Goal: Task Accomplishment & Management: Complete application form

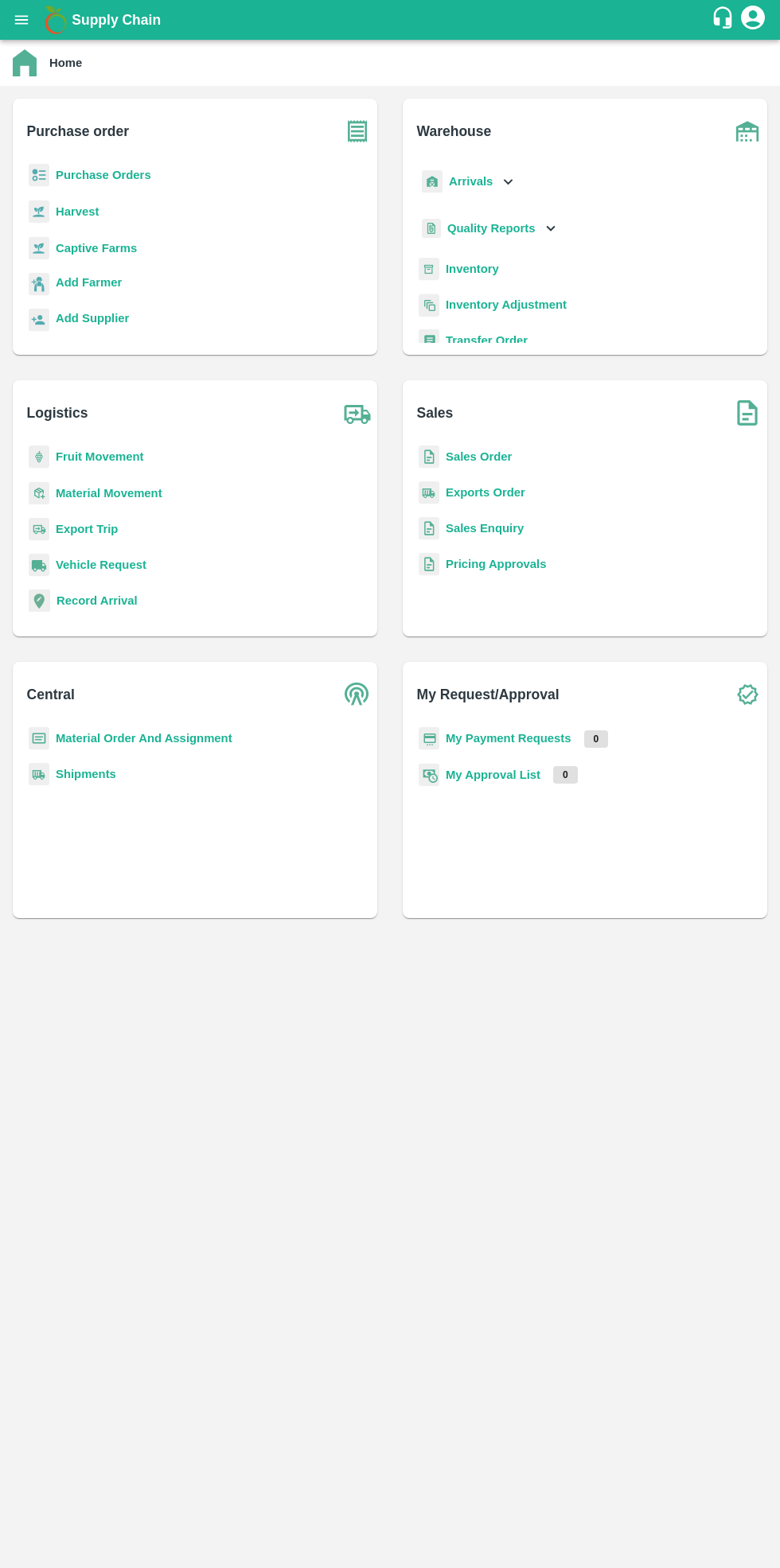
click at [115, 181] on b "Purchase Orders" at bounding box center [104, 175] width 95 height 13
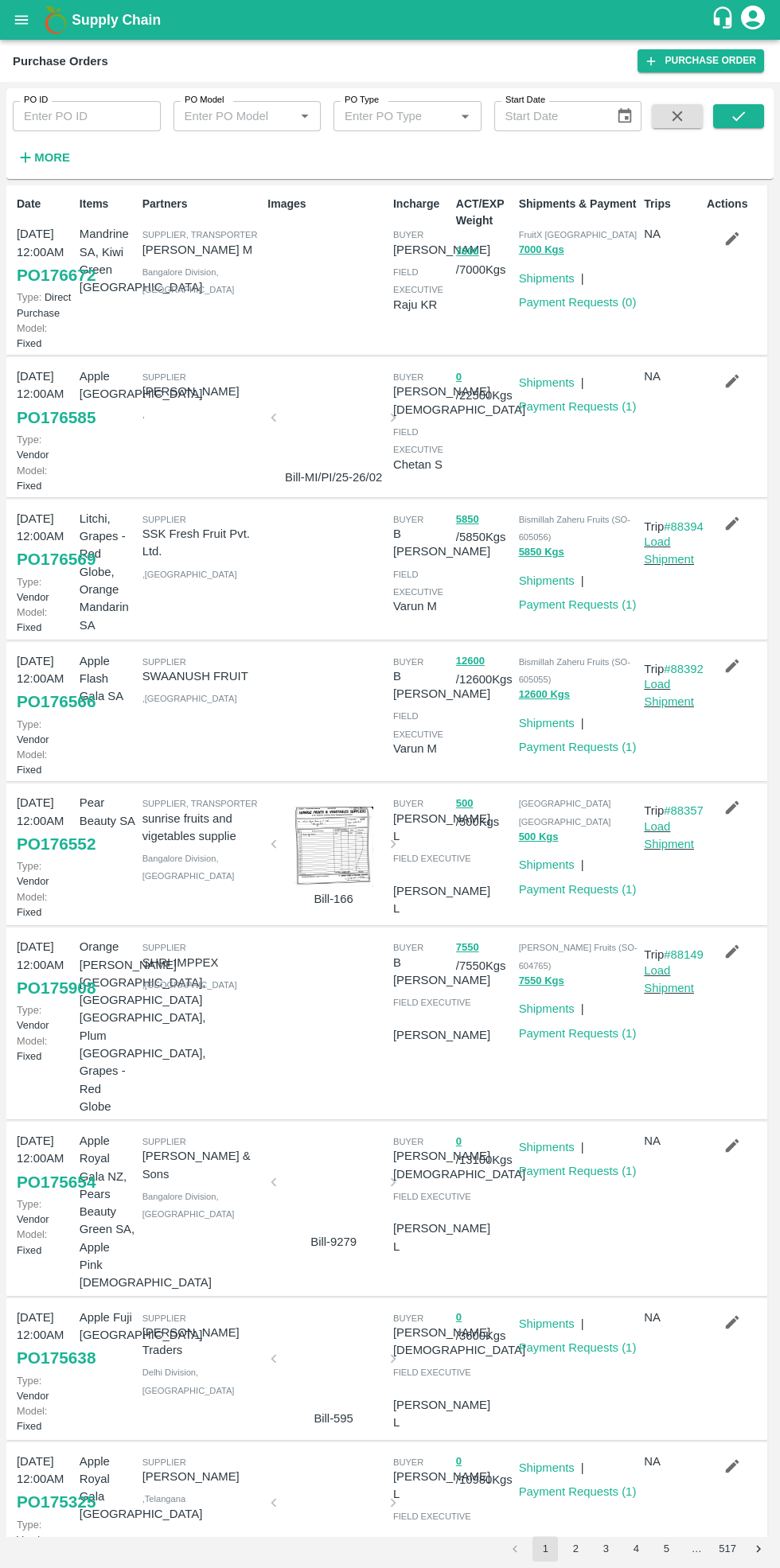
click at [707, 56] on link "Purchase Order" at bounding box center [700, 60] width 127 height 23
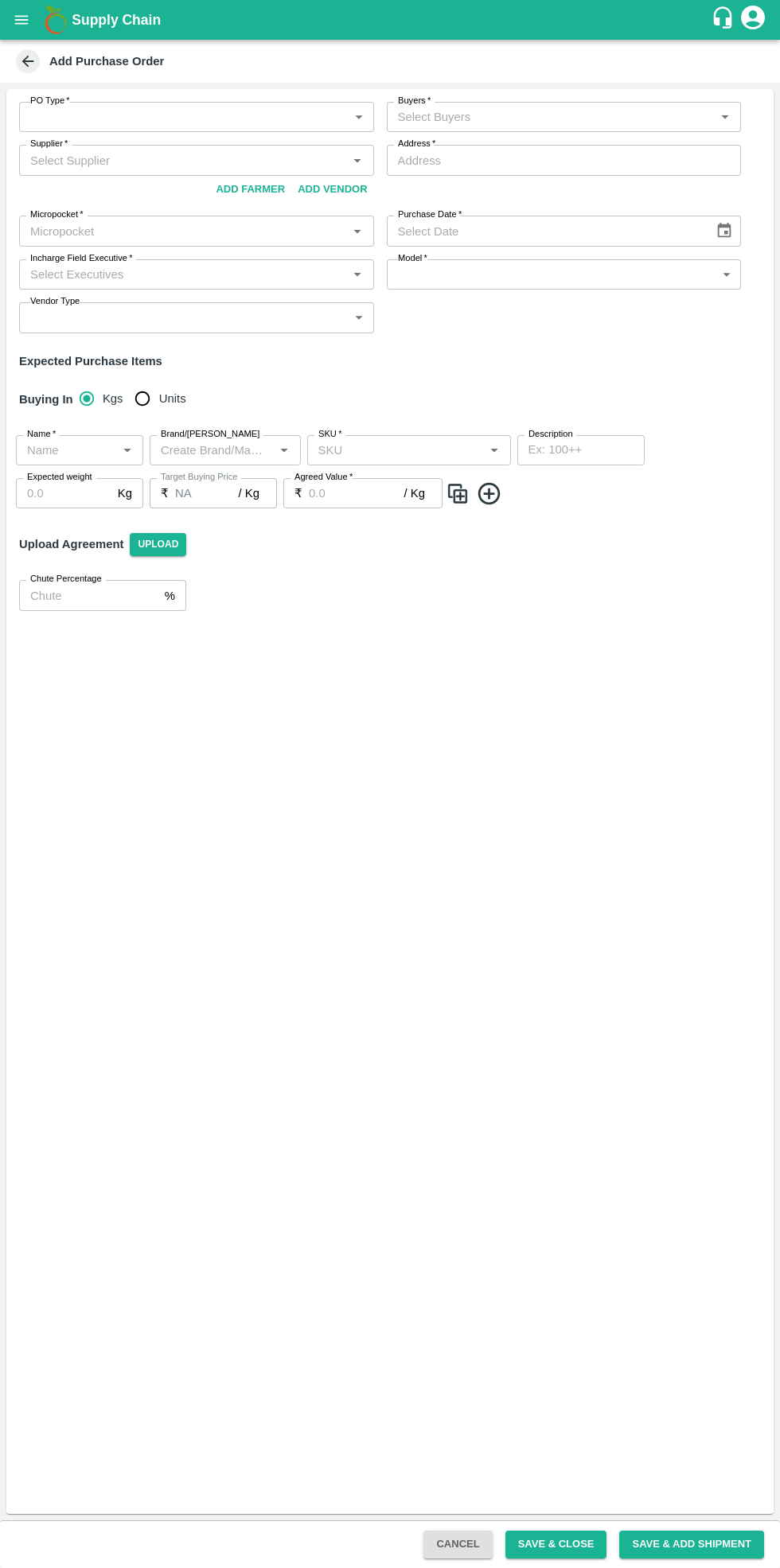
click at [147, 102] on body "Supply Chain Add Purchase Order PO Type   * ​ PO Type Buyers   * Buyers   * Sup…" at bounding box center [390, 784] width 780 height 1568
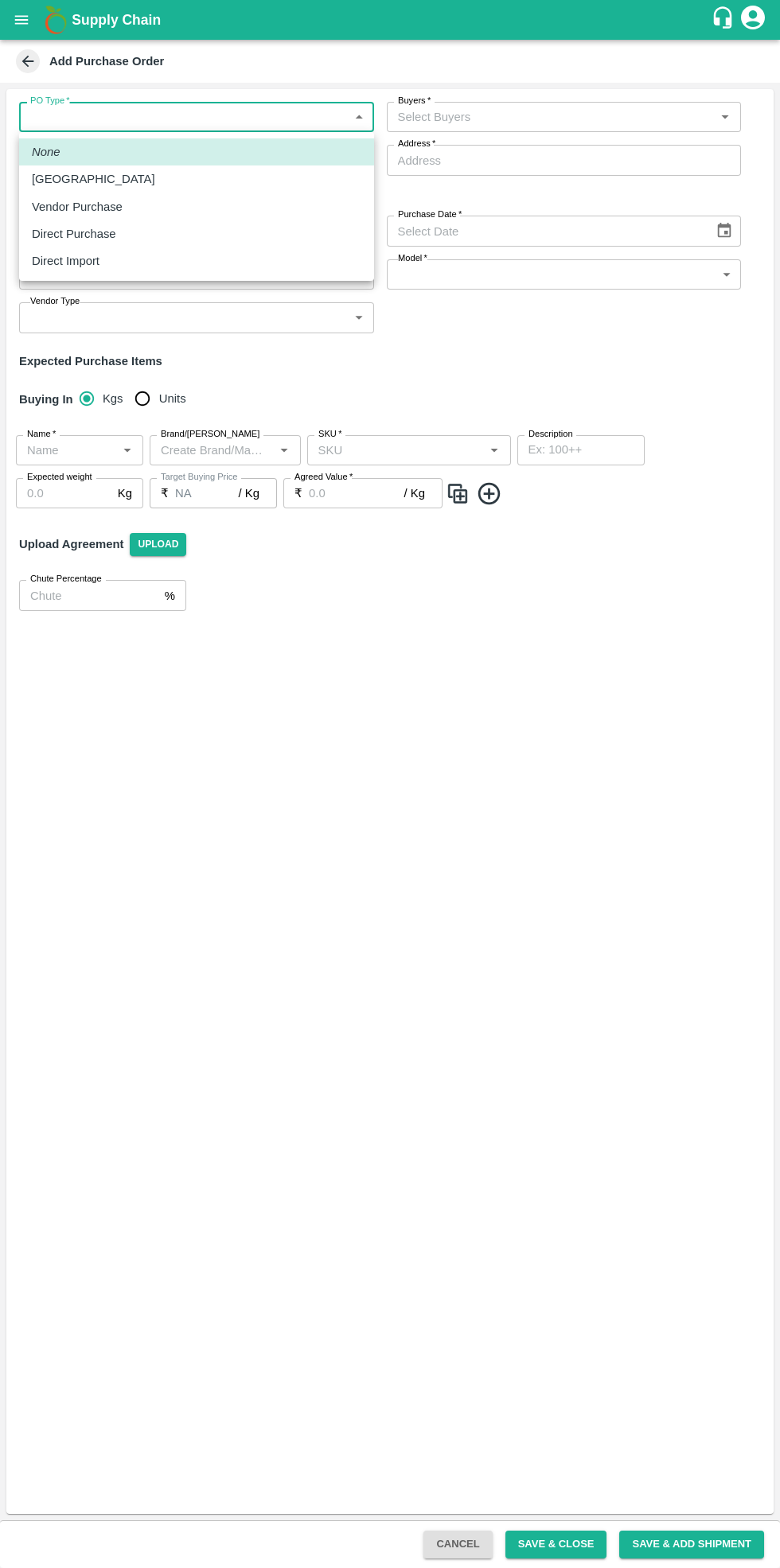
click at [118, 207] on div "Vendor Purchase" at bounding box center [81, 206] width 99 height 18
type input "2"
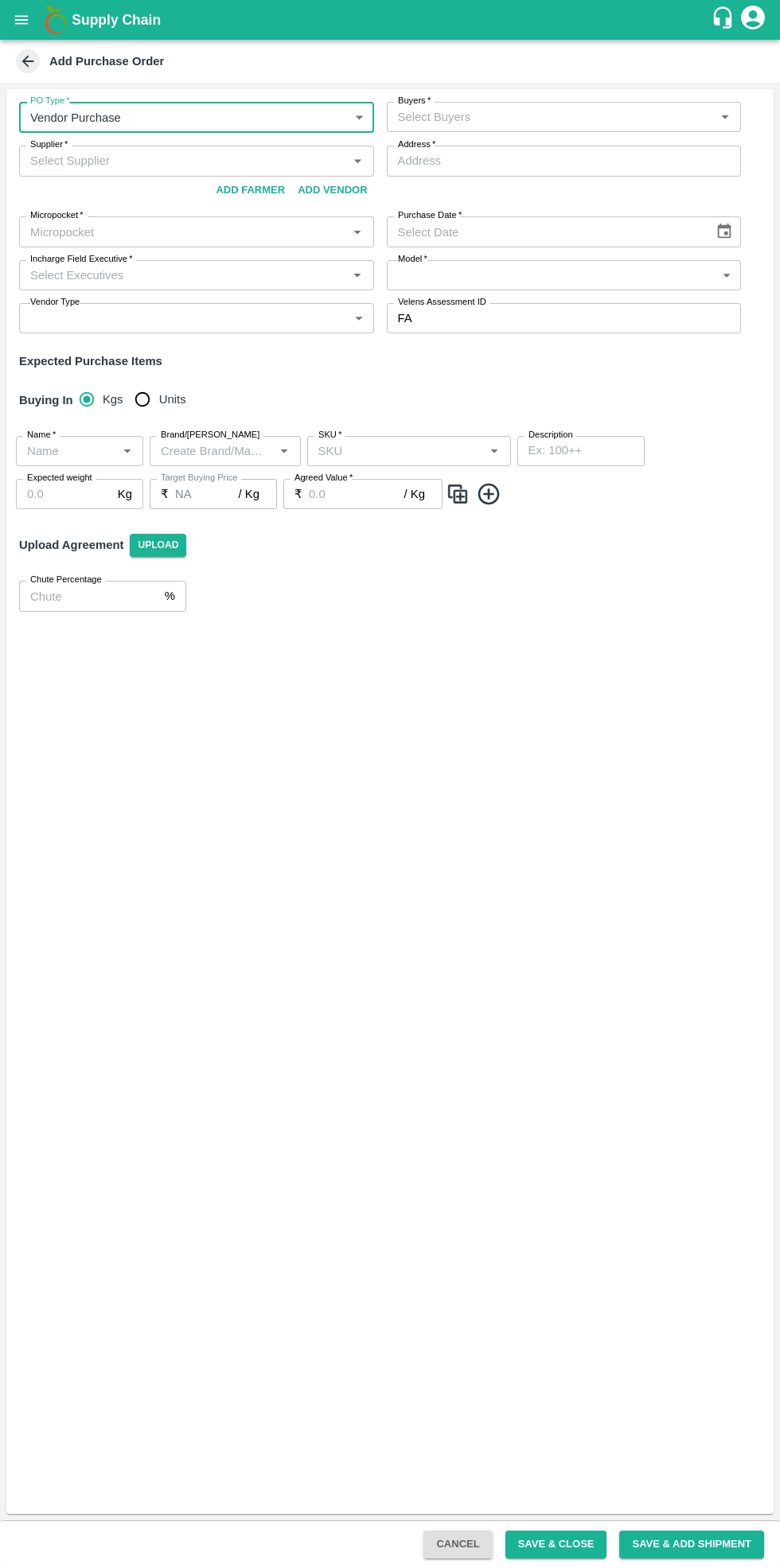
click at [551, 117] on input "Buyers   *" at bounding box center [551, 117] width 319 height 20
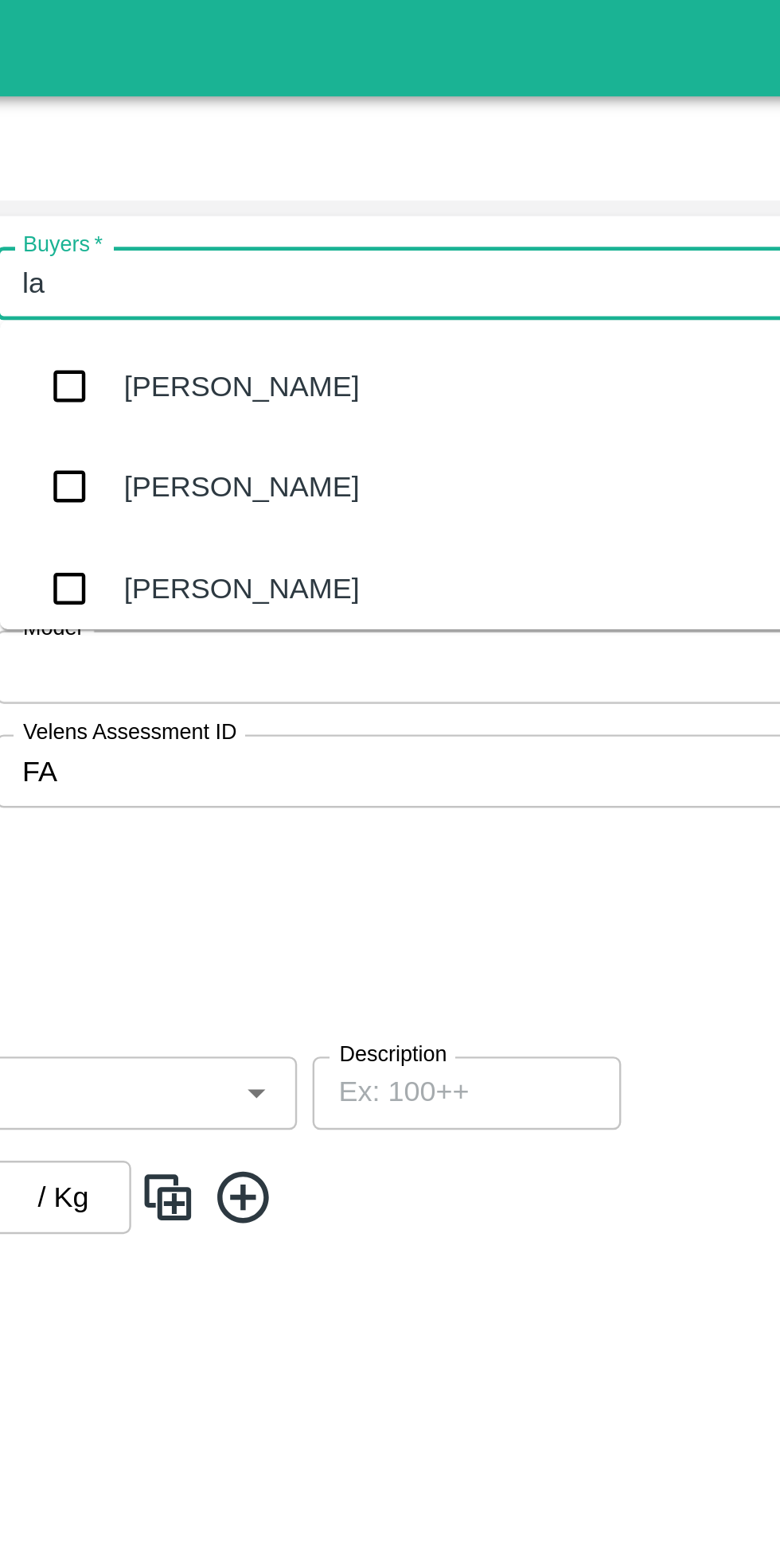
type input "lax"
click at [512, 245] on div "Laxit narottambhai khakhkhar" at bounding box center [538, 242] width 197 height 18
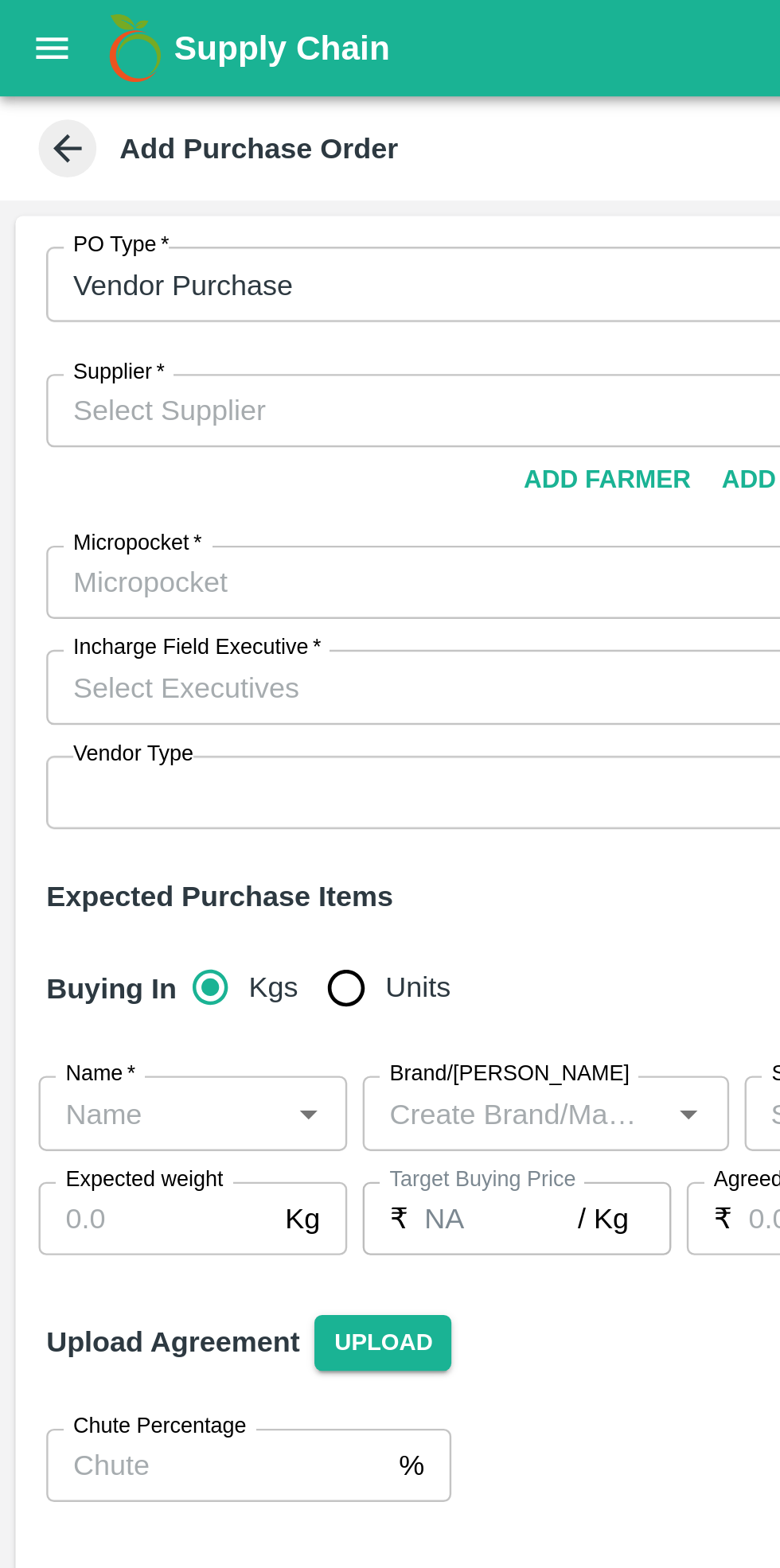
click at [88, 171] on input "Supplier   *" at bounding box center [184, 169] width 319 height 20
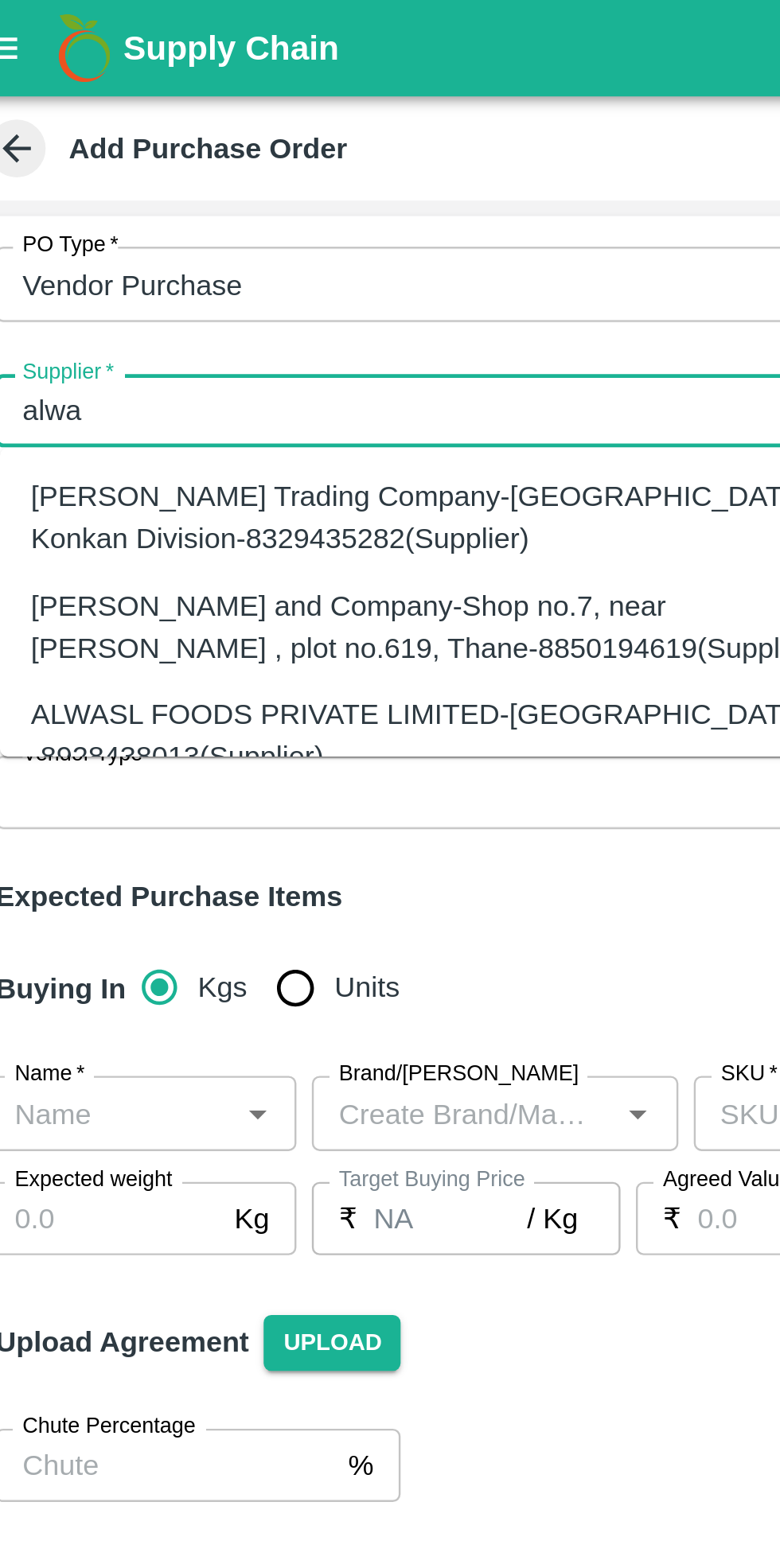
click at [182, 296] on div "ALWASL FOODS PRIVATE LIMITED-Mumbai, -8928438013(Supplier)" at bounding box center [198, 303] width 330 height 36
type input "ALWASL FOODS PRIVATE LIMITED-Mumbai, -8928438013(Supplier)"
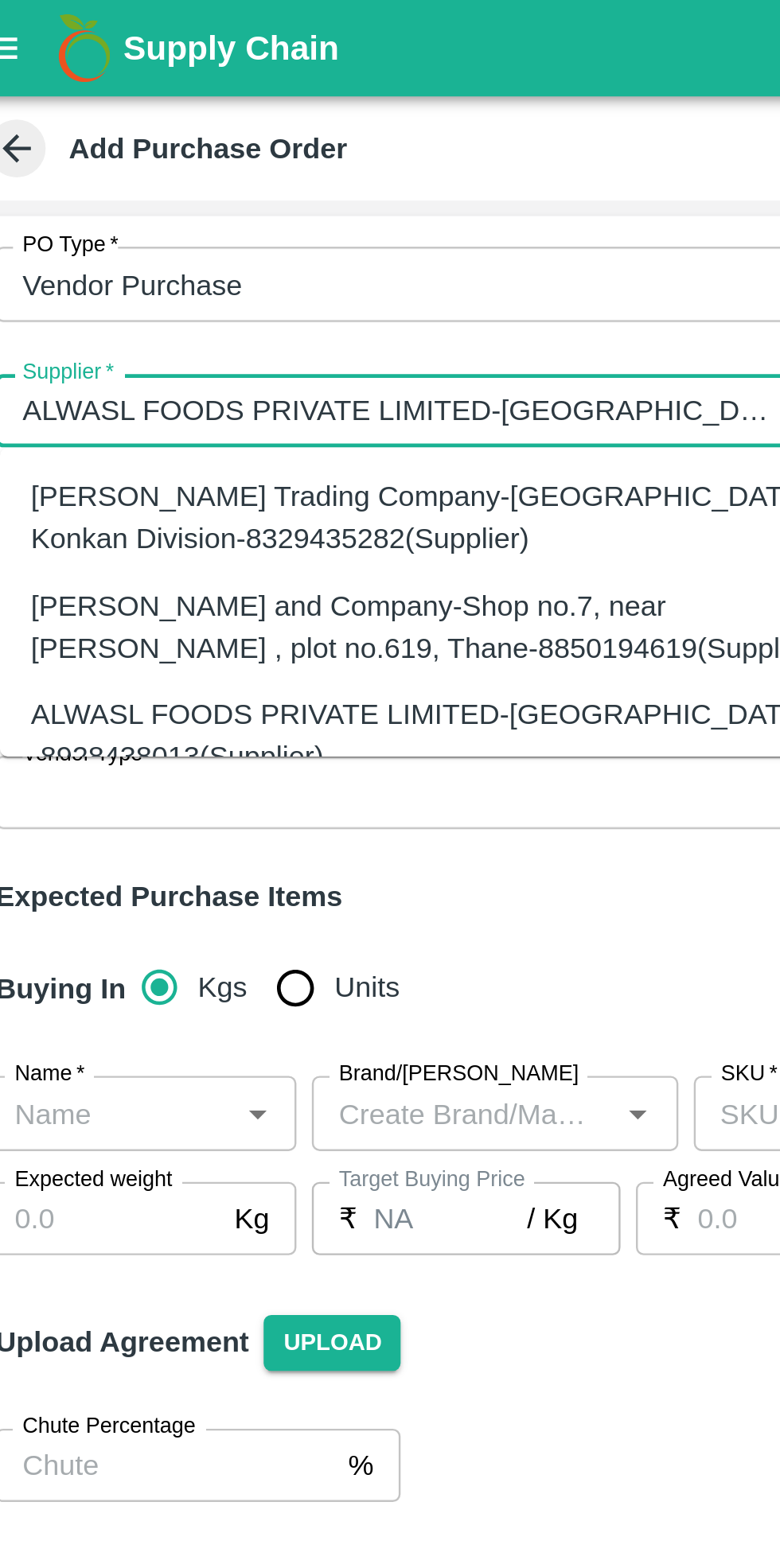
type input "Mumbai, , , Maharashtra"
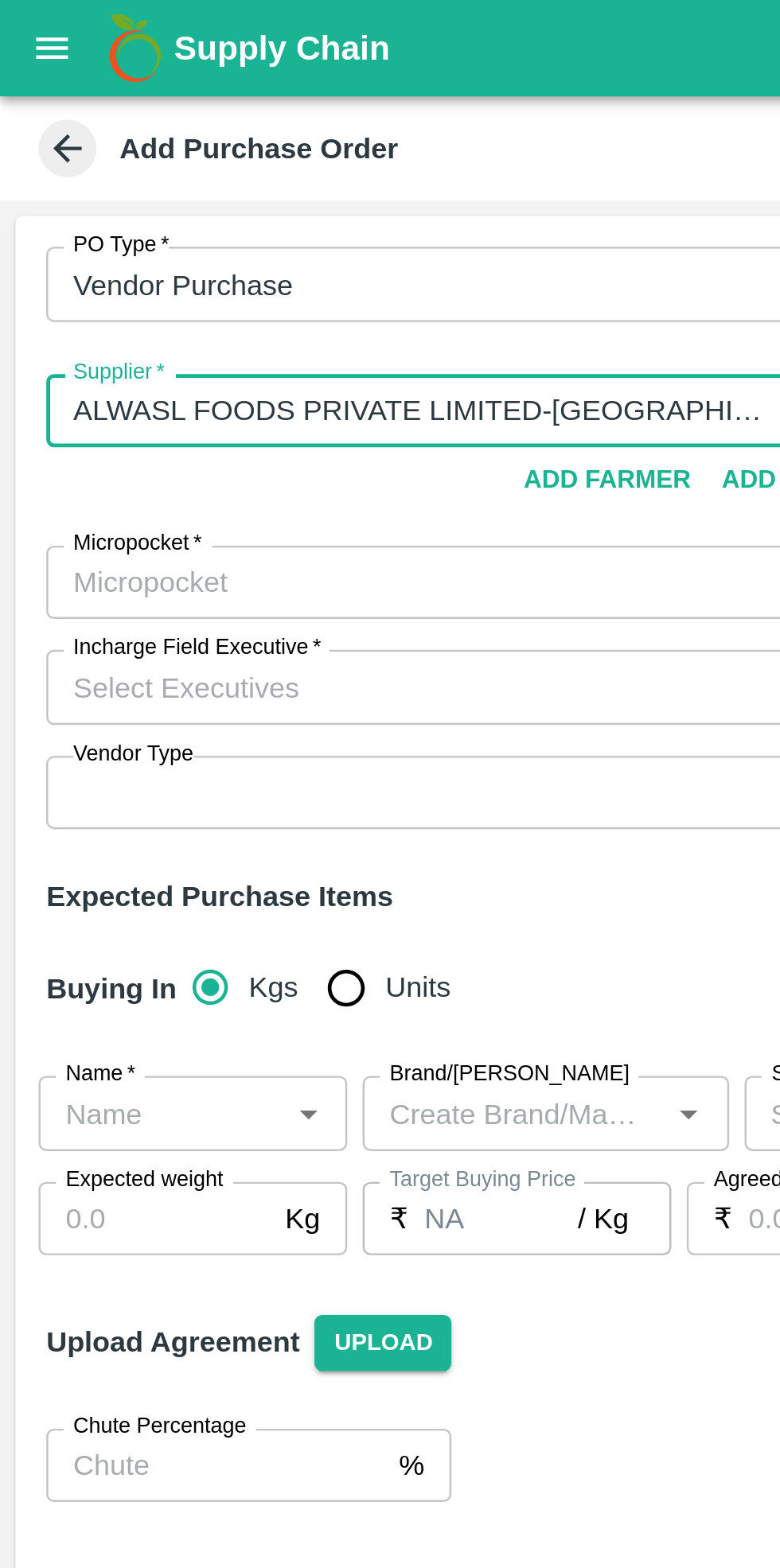
type input "ALWASL FOODS PRIVATE LIMITED-Mumbai, -8928438013(Supplier)"
click at [121, 240] on input "Micropocket   *" at bounding box center [184, 240] width 319 height 20
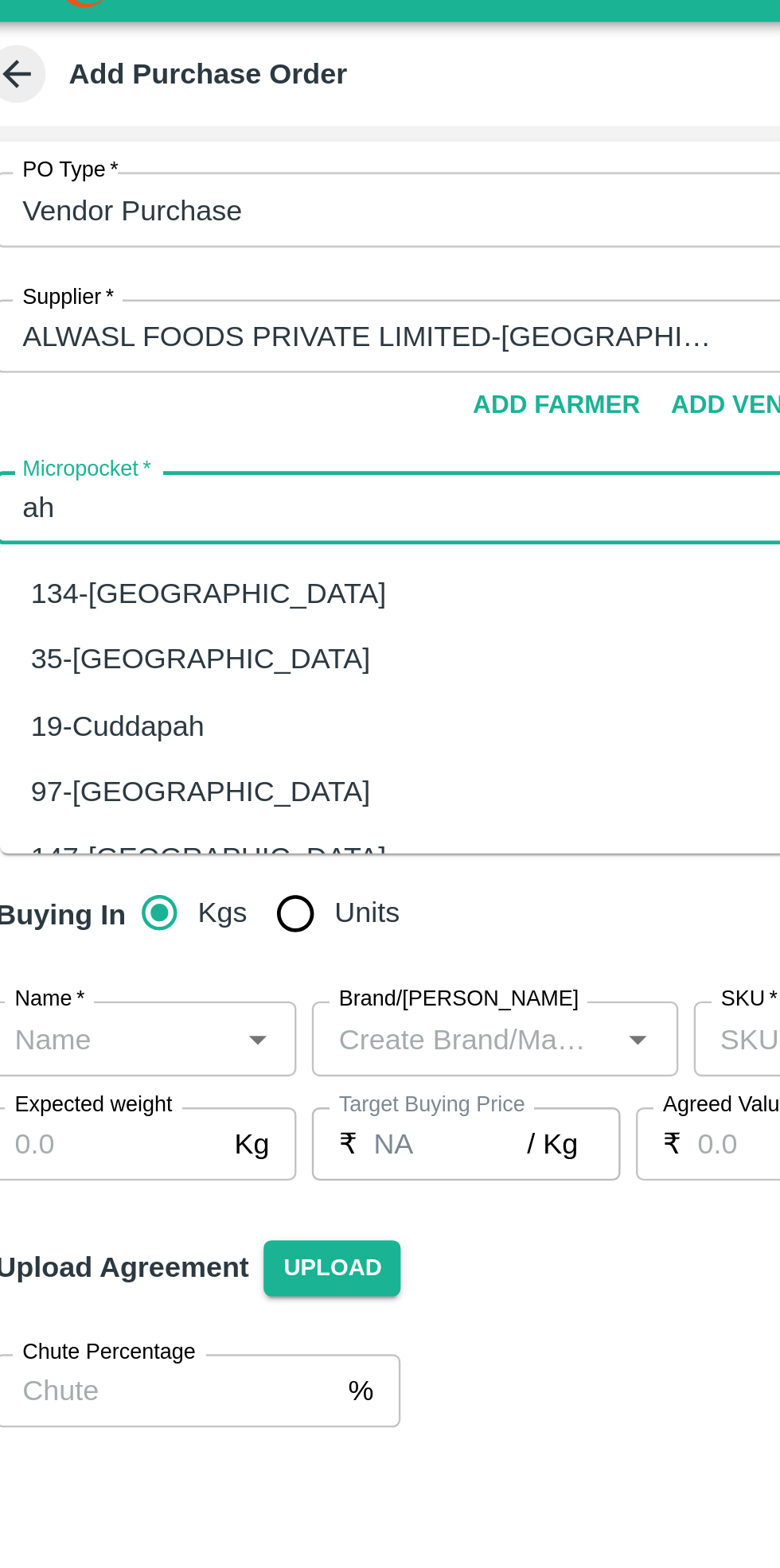
click at [107, 278] on div "134-[GEOGRAPHIC_DATA]" at bounding box center [106, 275] width 146 height 18
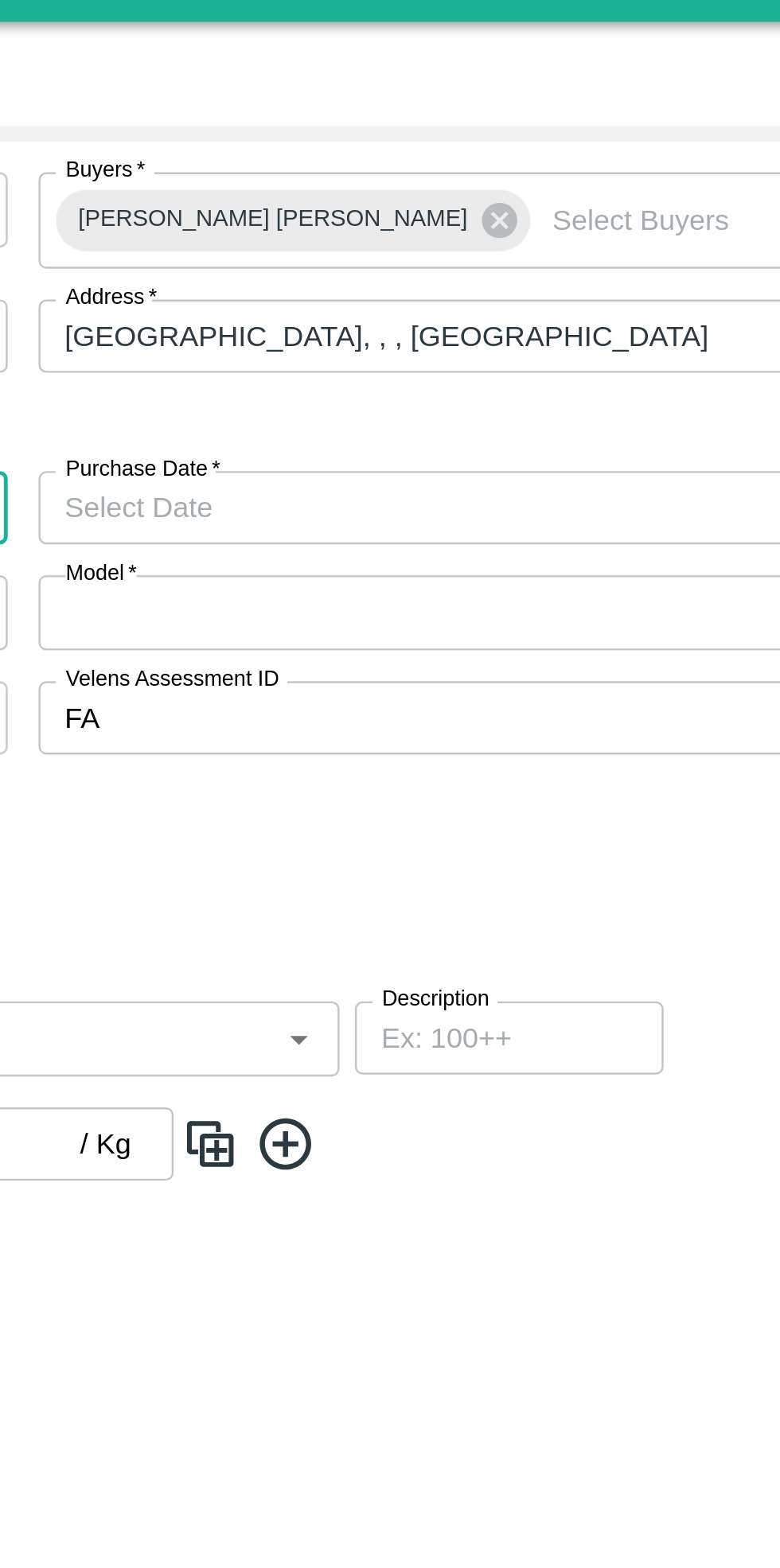
type input "134-Ahmedabad"
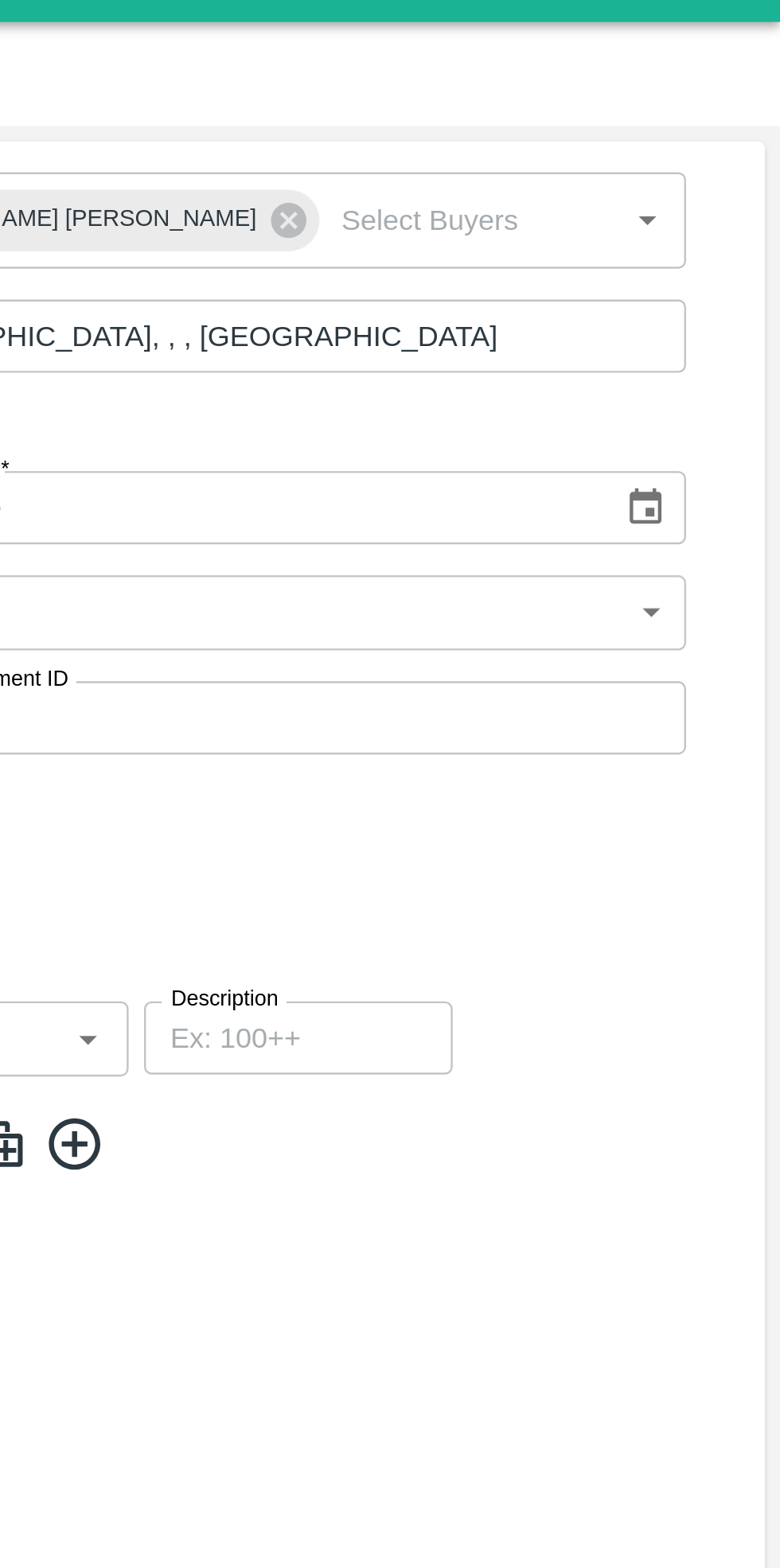
click at [725, 235] on icon "Choose date" at bounding box center [725, 240] width 14 height 15
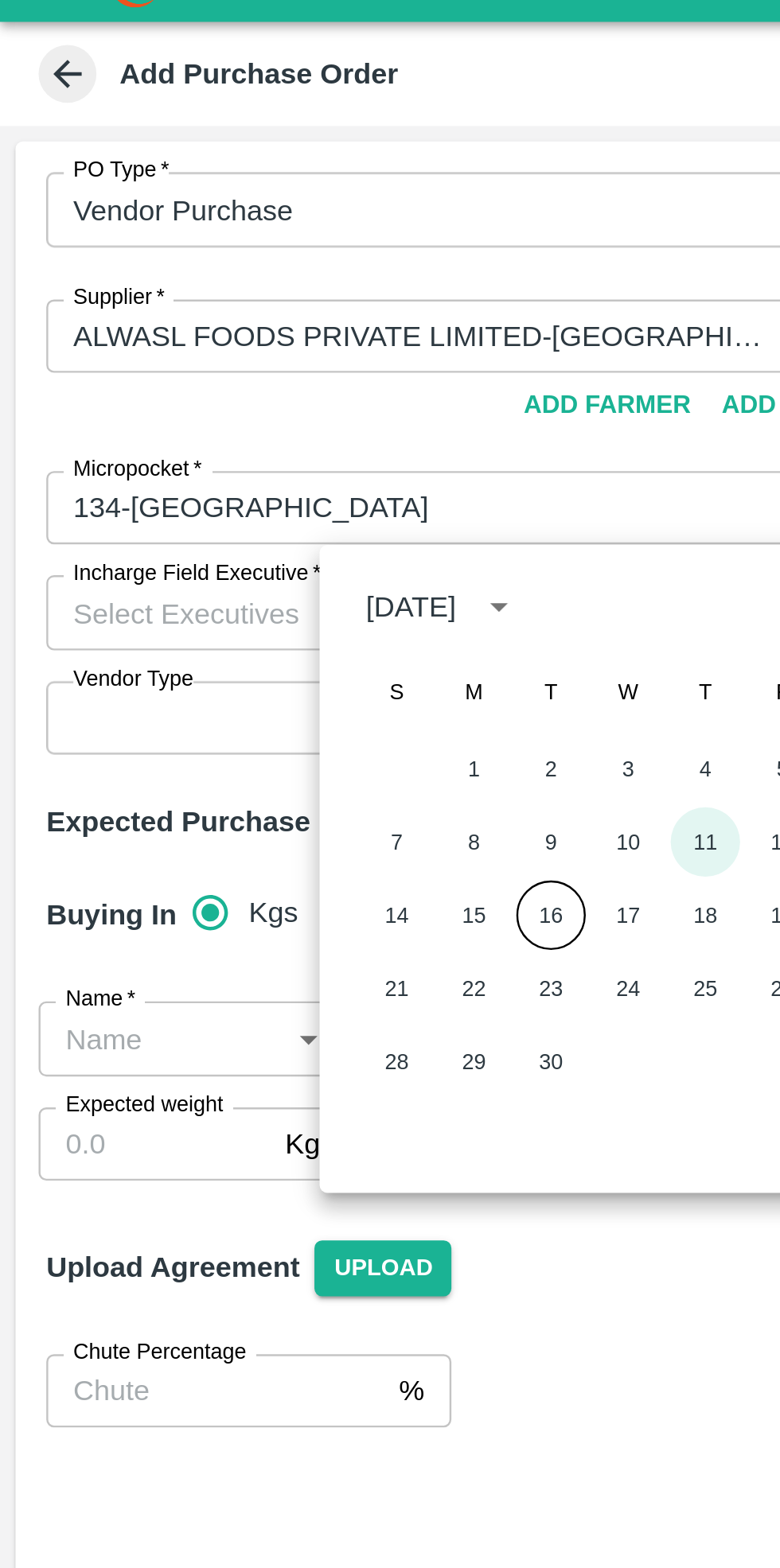
click at [293, 377] on button "11" at bounding box center [291, 378] width 29 height 29
type input "11/09/2025"
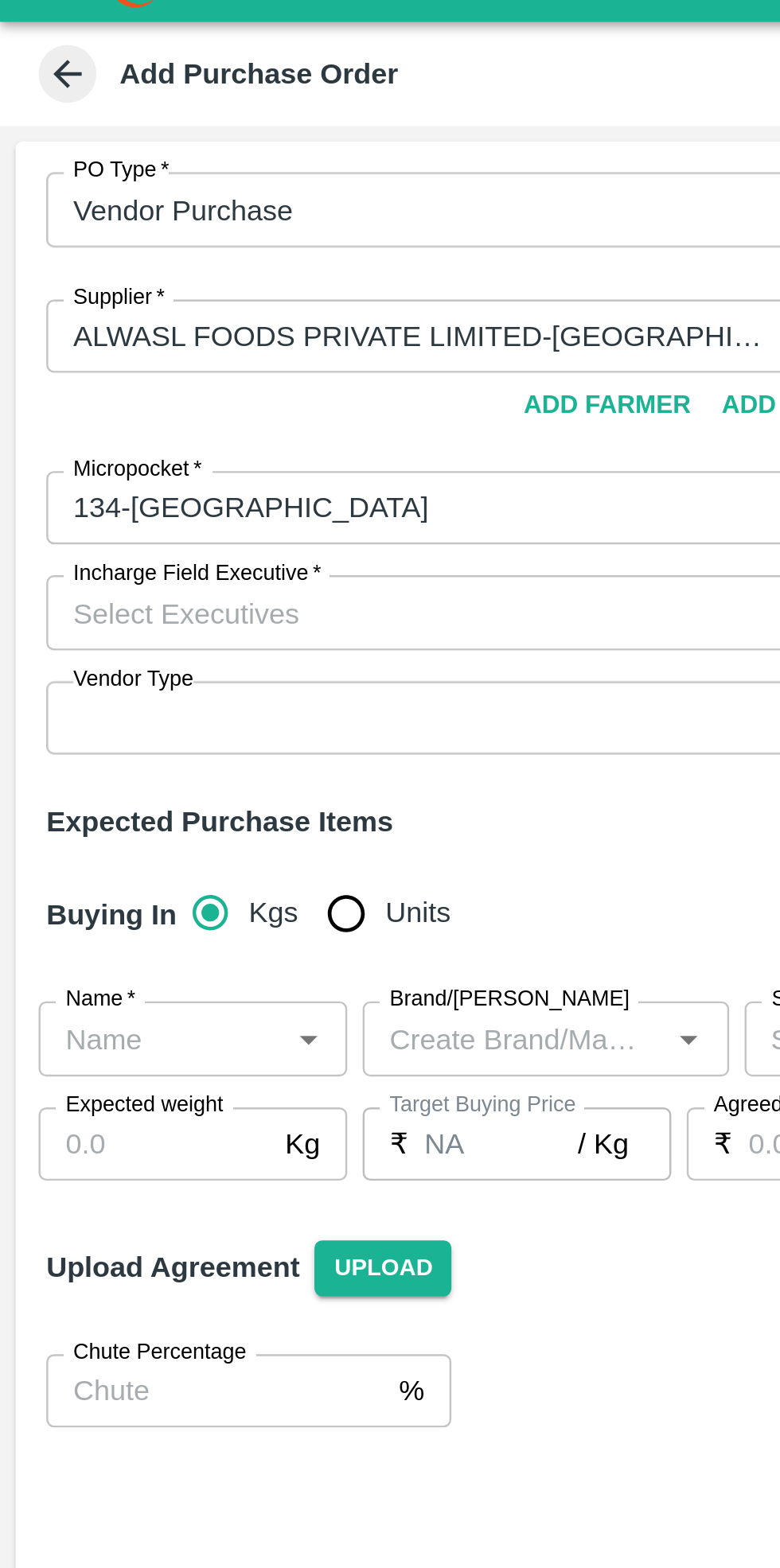
click at [134, 280] on input "Incharge Field Executive   *" at bounding box center [184, 283] width 319 height 20
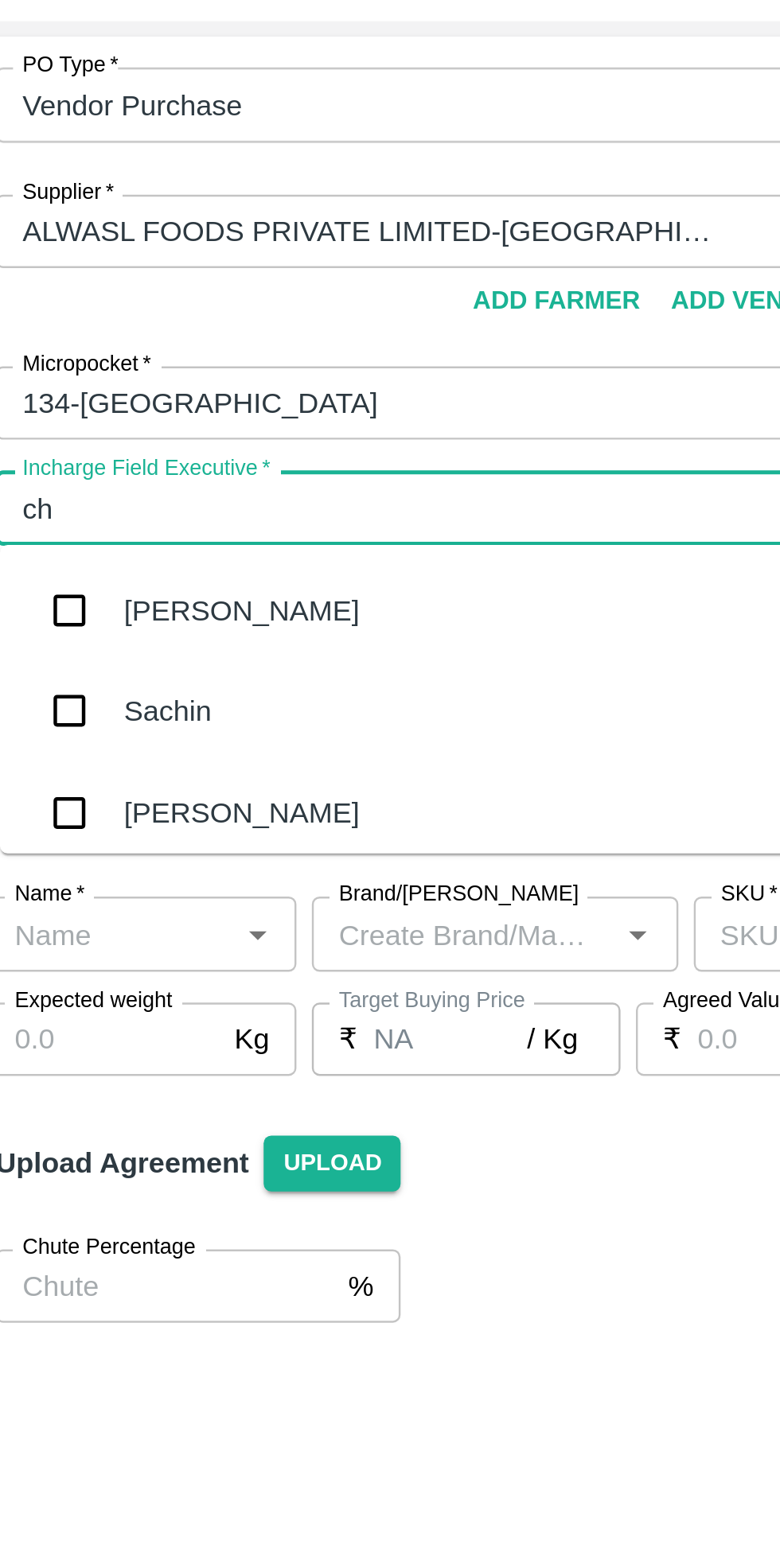
type input "che"
click at [93, 365] on div "Chetan S" at bounding box center [97, 367] width 49 height 18
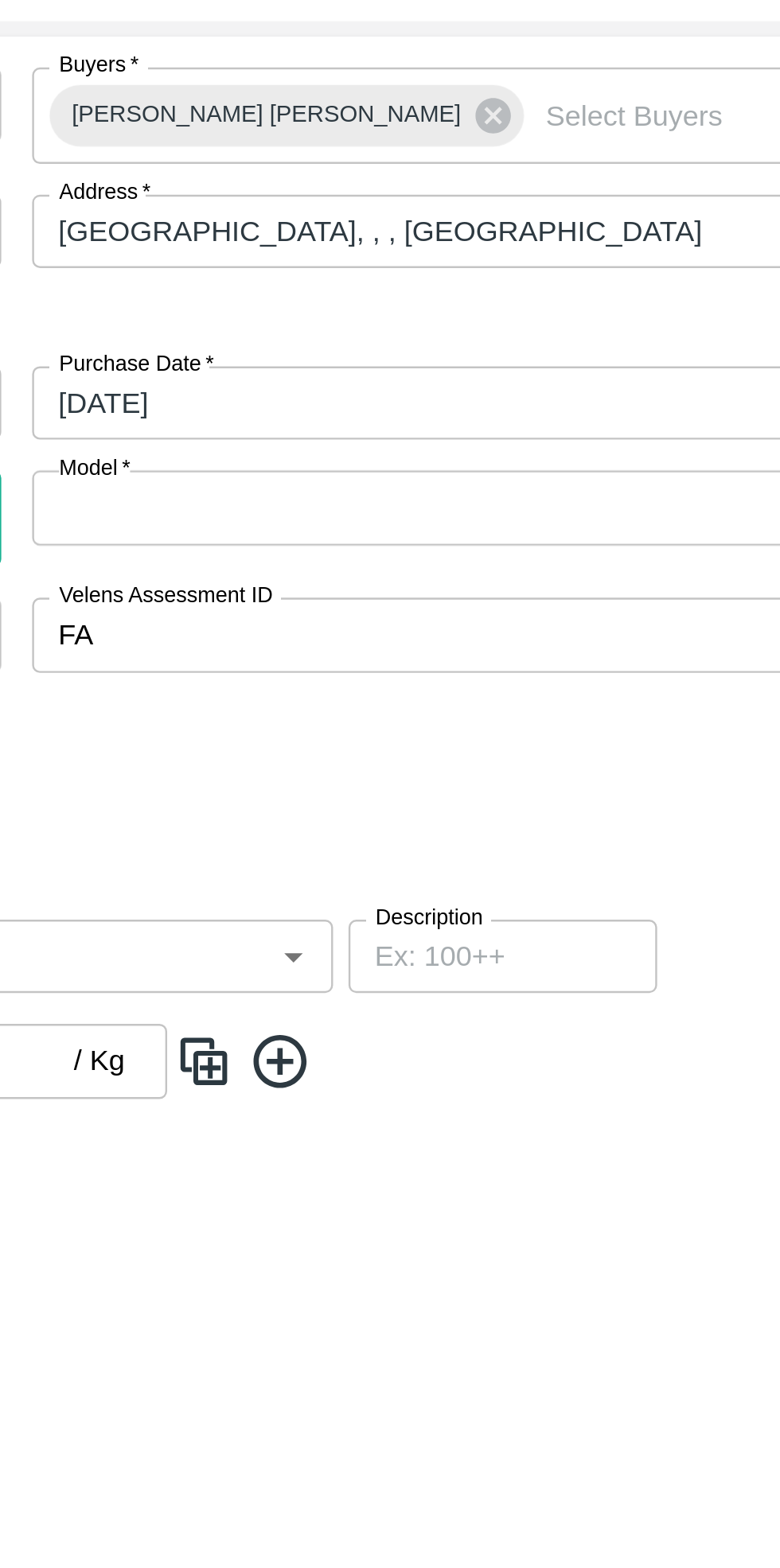
click at [608, 285] on body "Supply Chain Add Purchase Order PO Type   * Vendor Purchase 2 PO Type Buyers   …" at bounding box center [390, 784] width 780 height 1568
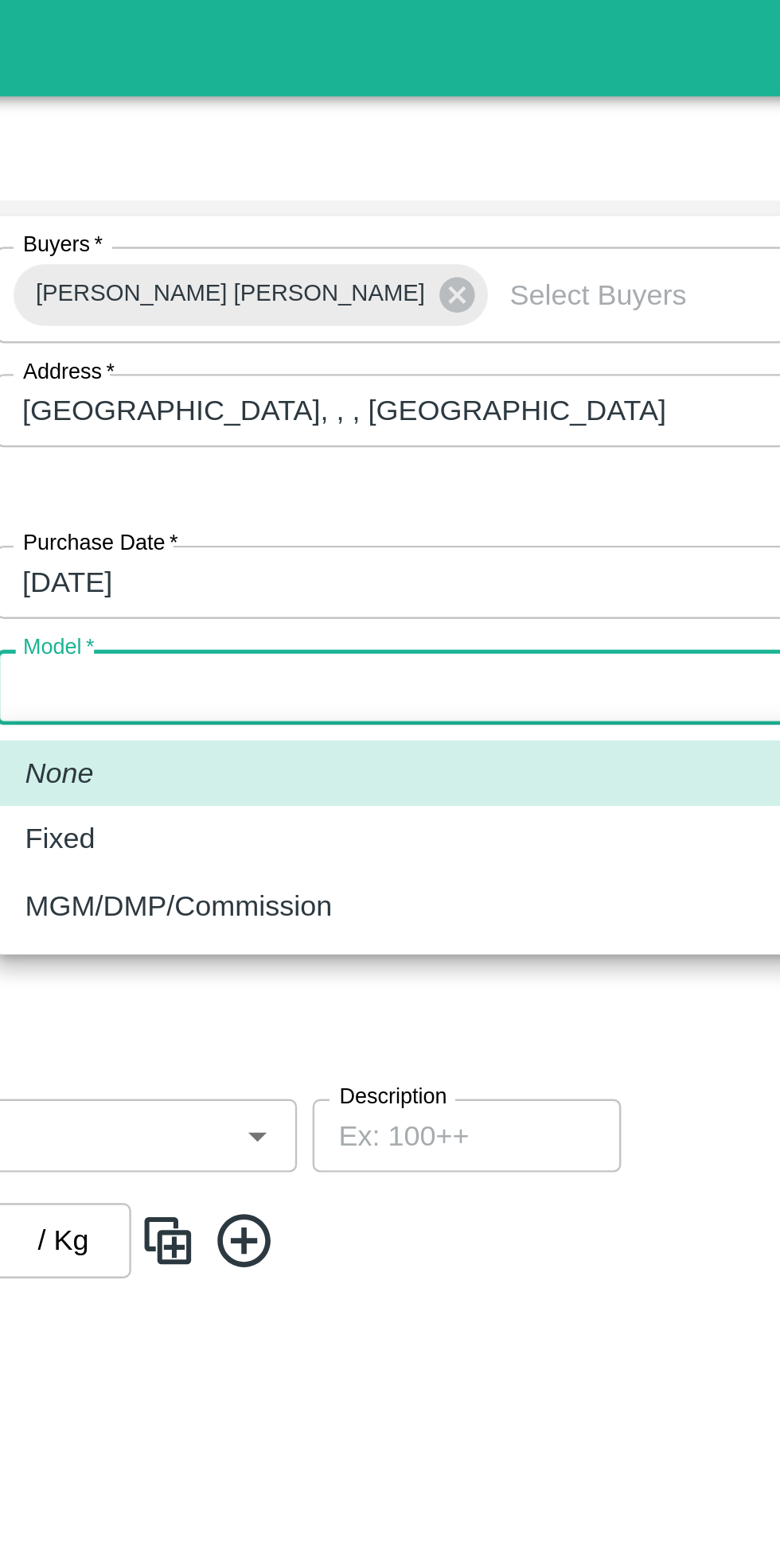
click at [426, 345] on div "Fixed" at bounding box center [416, 346] width 37 height 18
type input "Fixed"
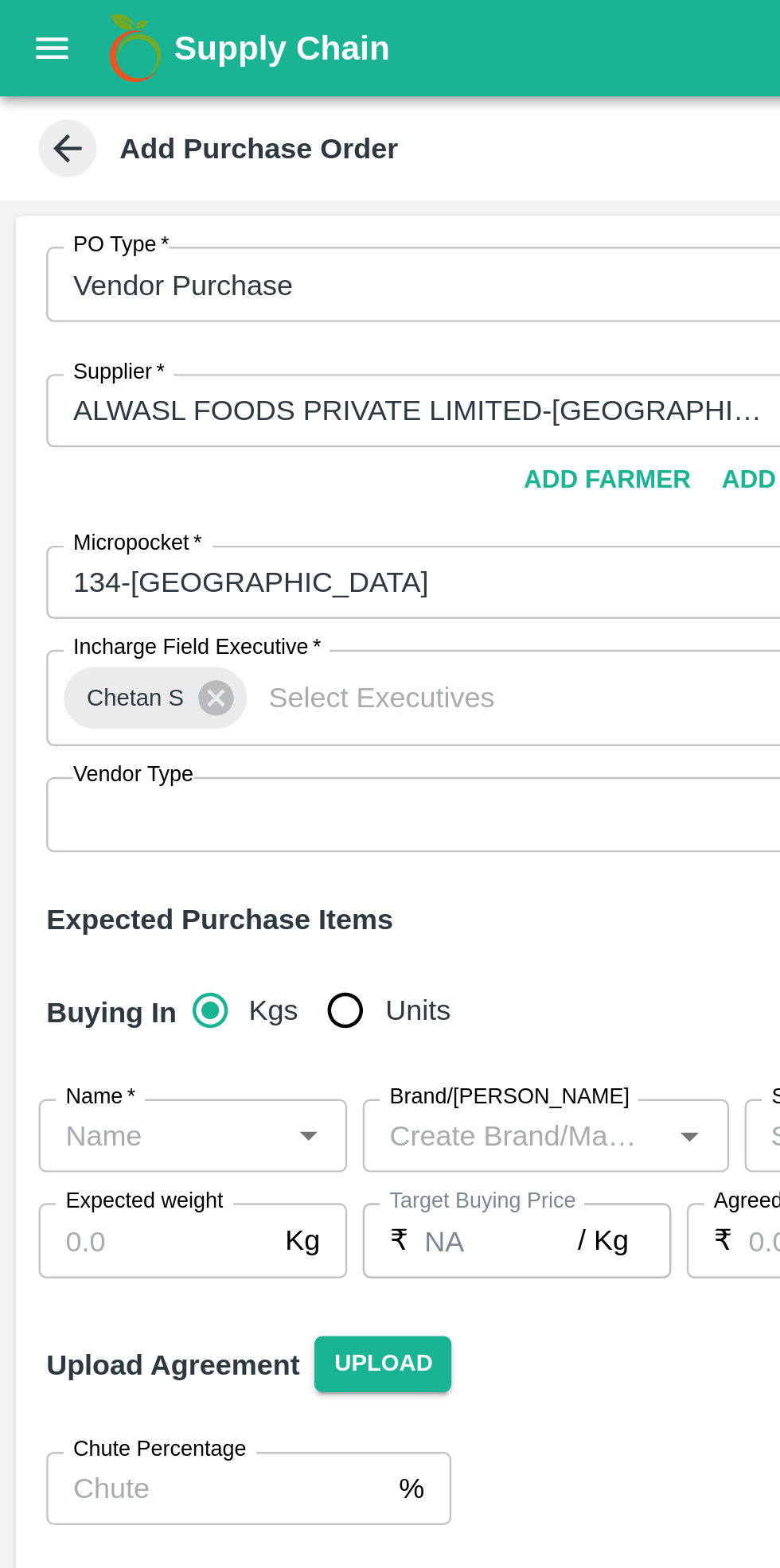
click at [129, 418] on input "Units" at bounding box center [142, 416] width 31 height 31
radio input "true"
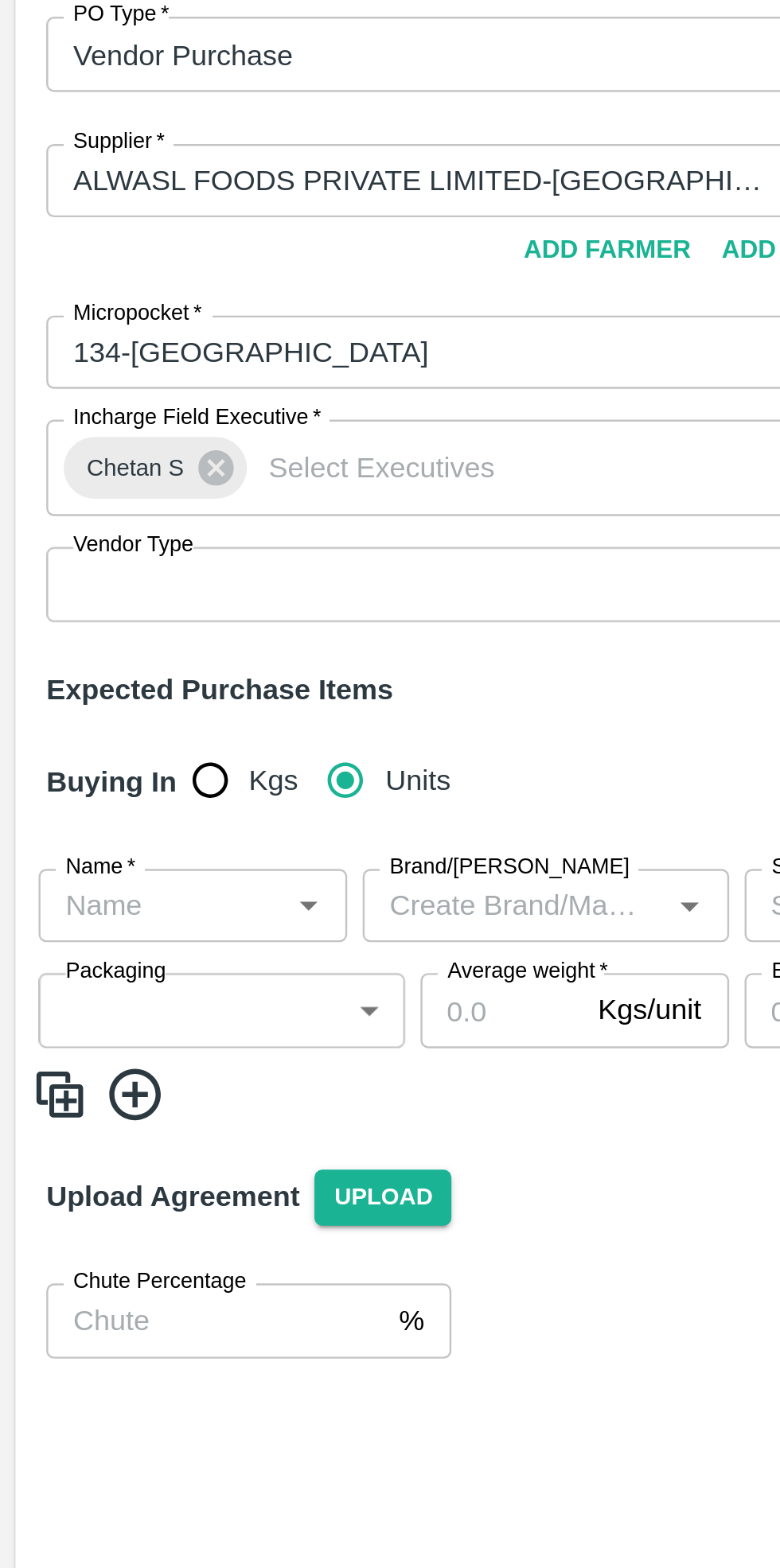
click at [81, 471] on input "Name   *" at bounding box center [66, 469] width 92 height 20
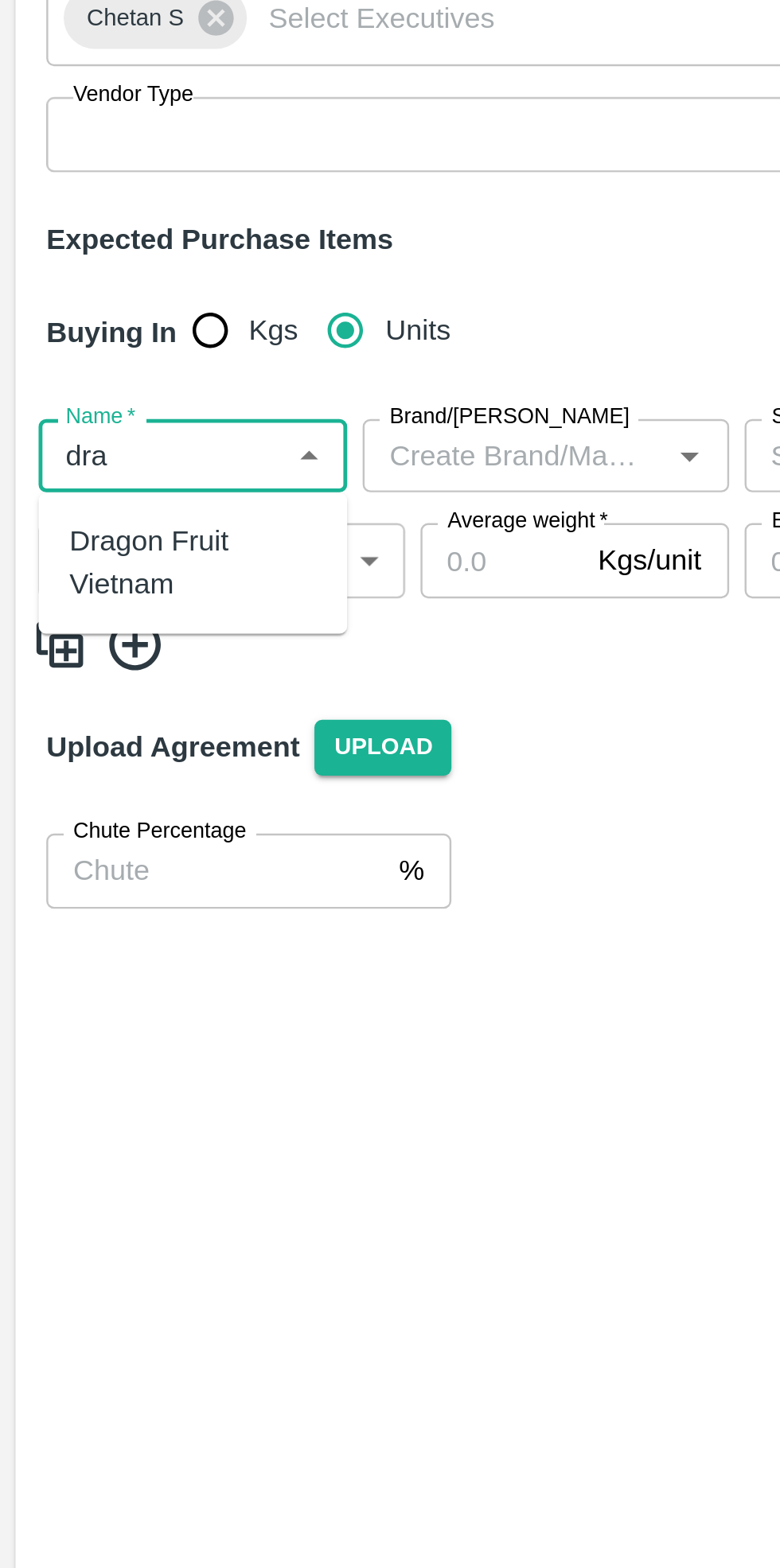
click at [70, 508] on div "Dragon Fruit Vietnam" at bounding box center [80, 513] width 102 height 36
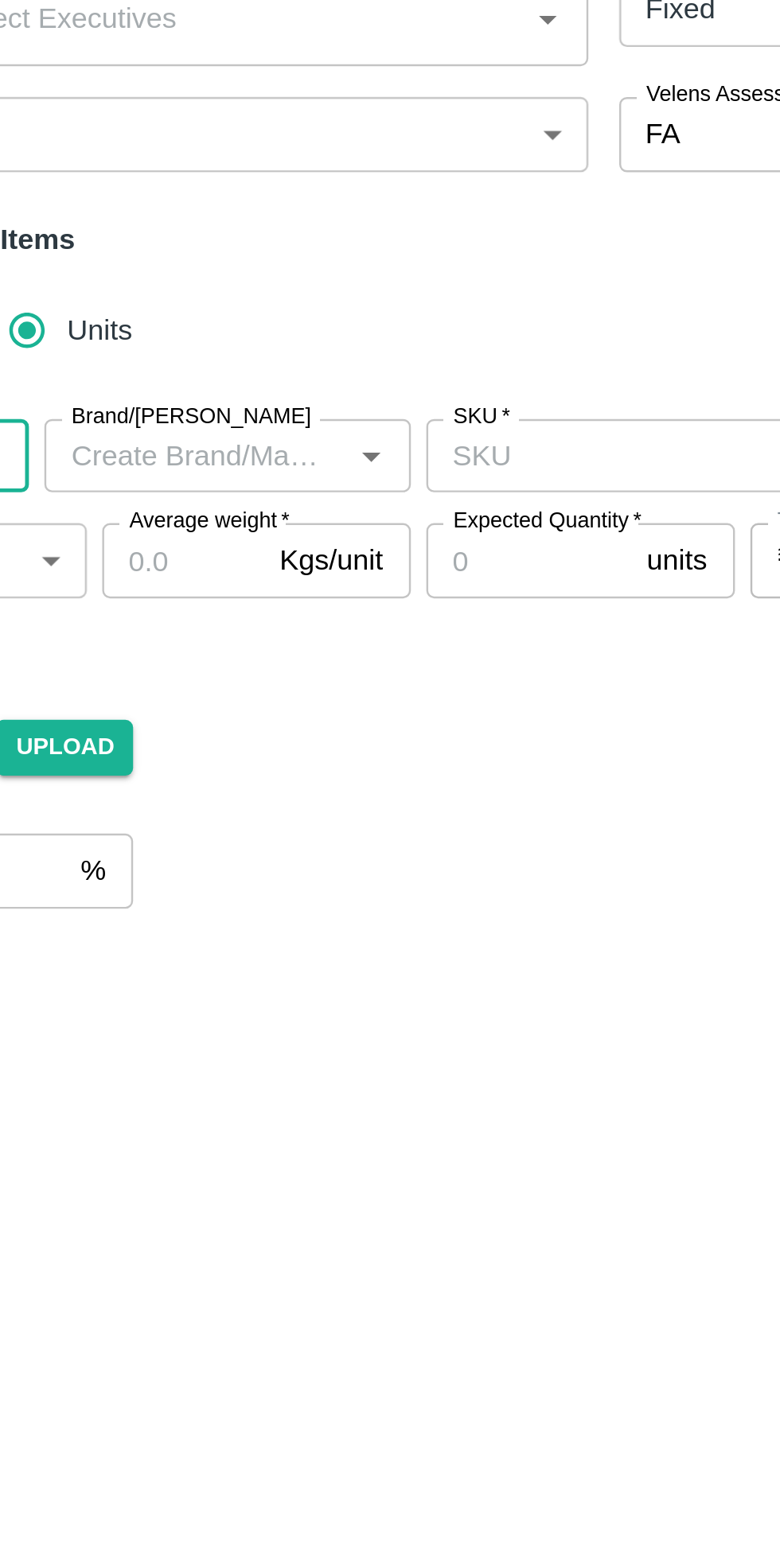
type input "Dragon Fruit Vietnam"
click at [383, 469] on input "SKU   *" at bounding box center [396, 469] width 168 height 20
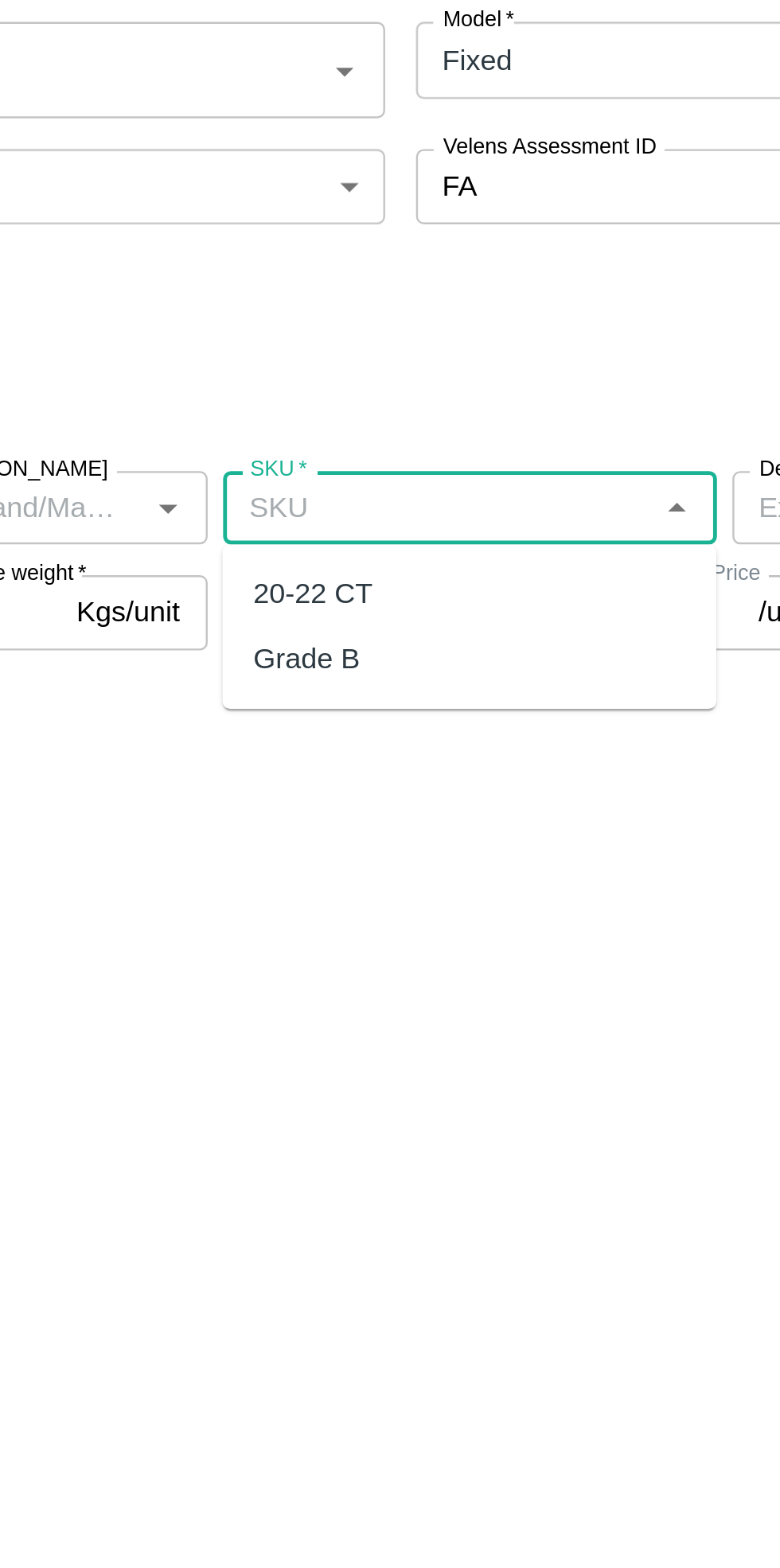
click at [359, 506] on div "20-22 CT" at bounding box center [345, 504] width 49 height 18
type input "20-22 CT"
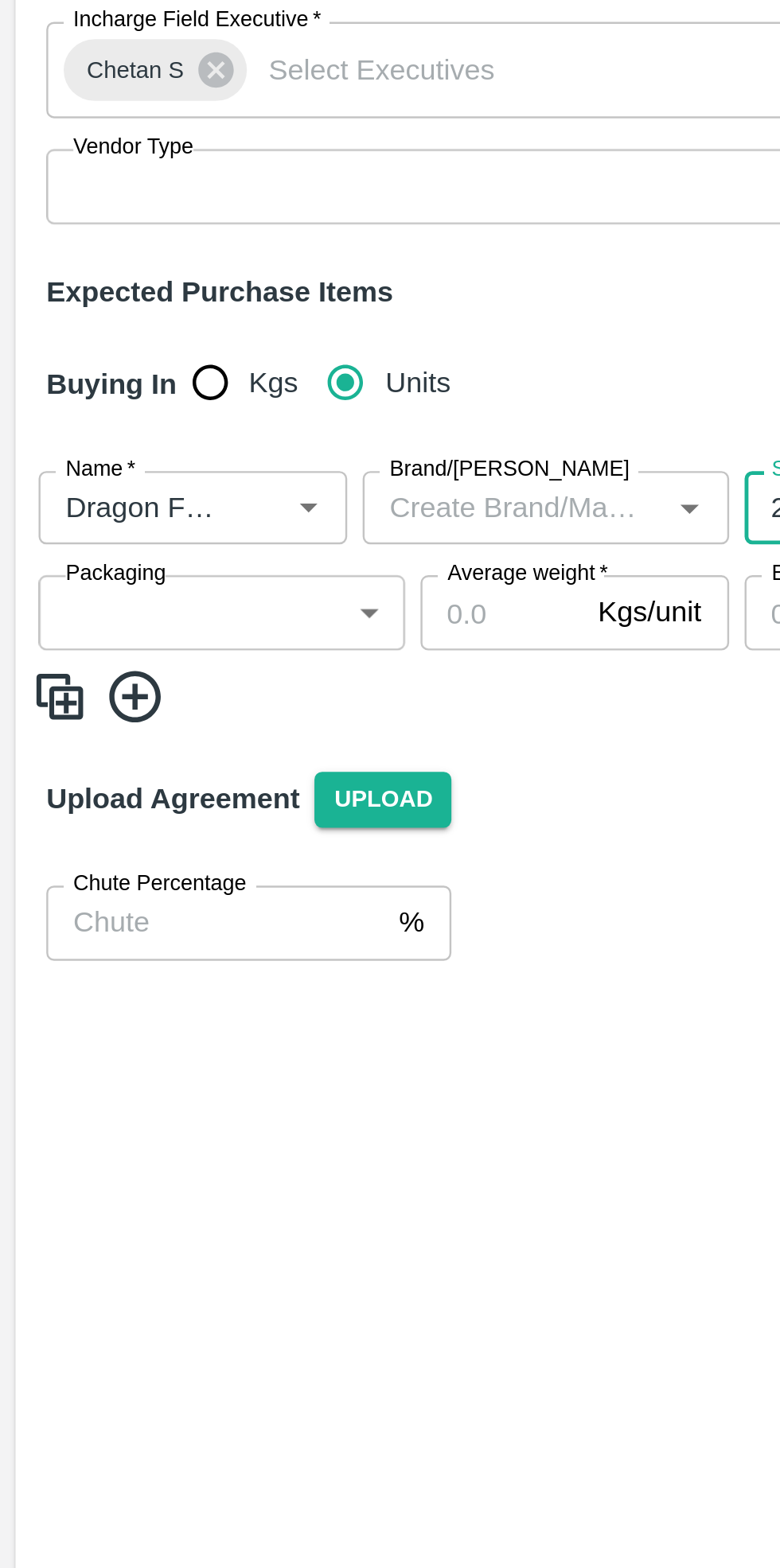
click at [99, 509] on body "Supply Chain Add Purchase Order PO Type   * Vendor Purchase 2 PO Type Buyers   …" at bounding box center [390, 784] width 780 height 1568
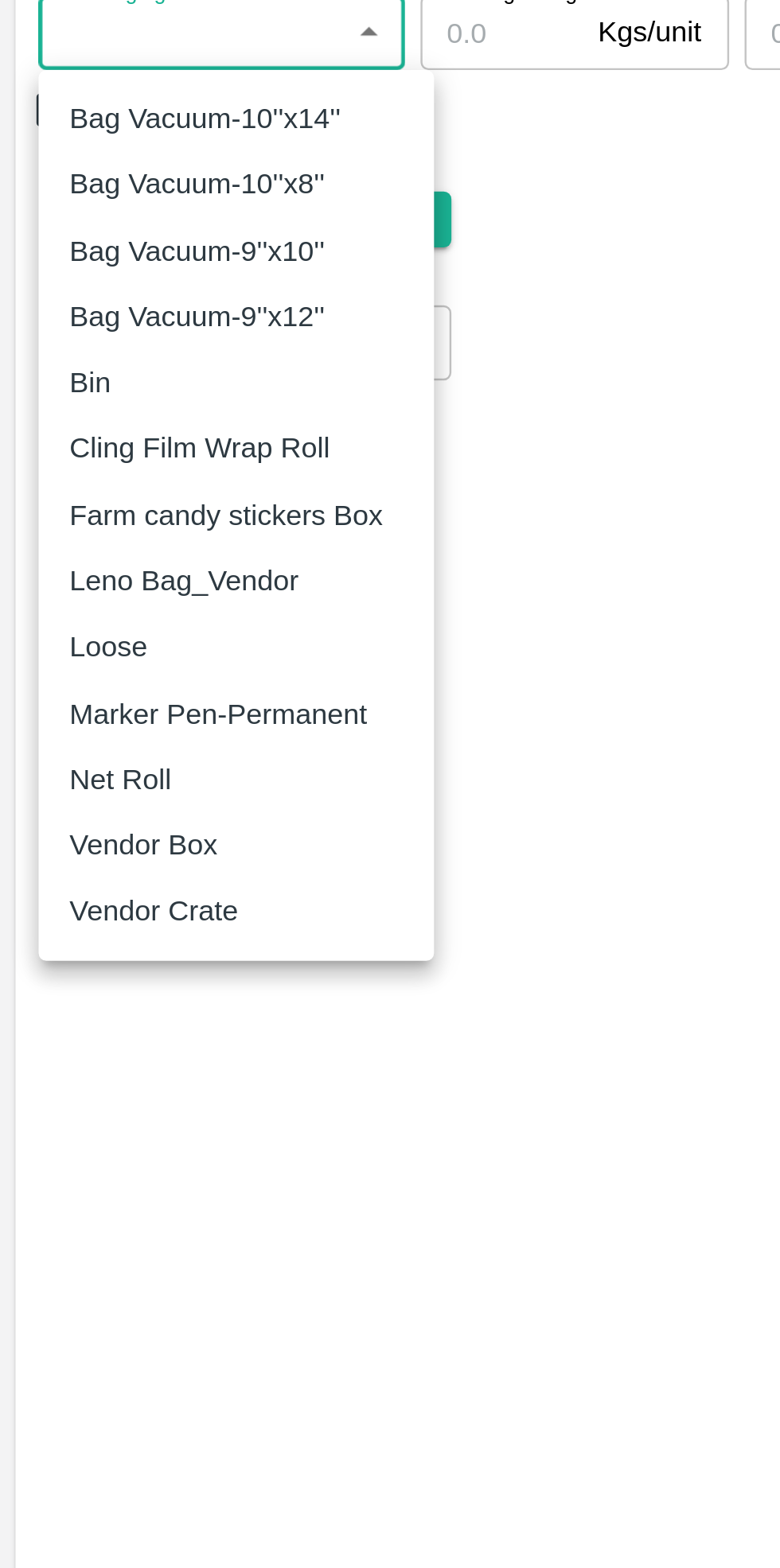
click at [73, 840] on p "Vendor Box" at bounding box center [59, 847] width 61 height 18
type input "276"
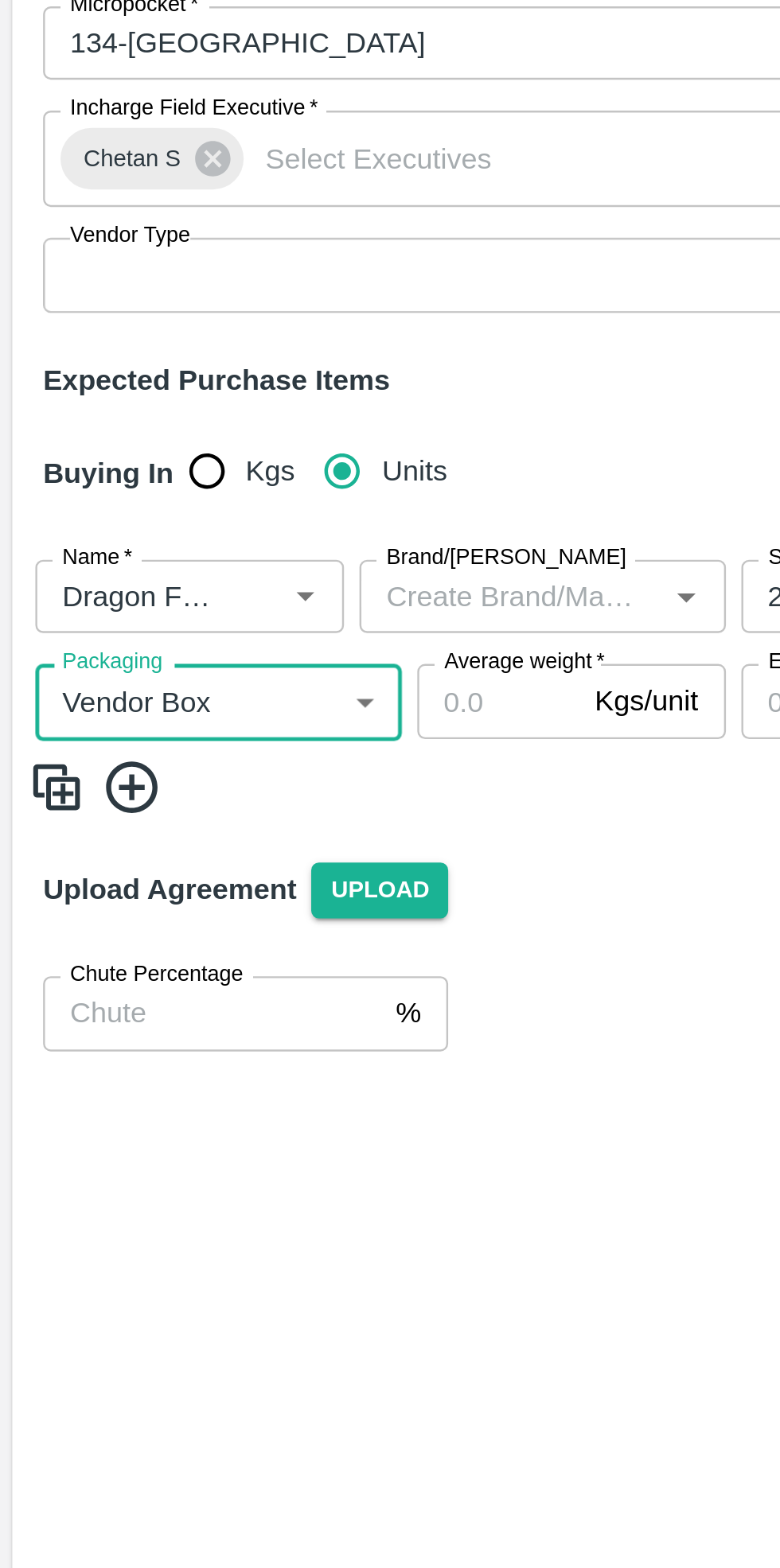
click at [205, 498] on label "Average weight   *" at bounding box center [218, 495] width 66 height 13
click at [205, 498] on input "Average weight   *" at bounding box center [206, 512] width 67 height 31
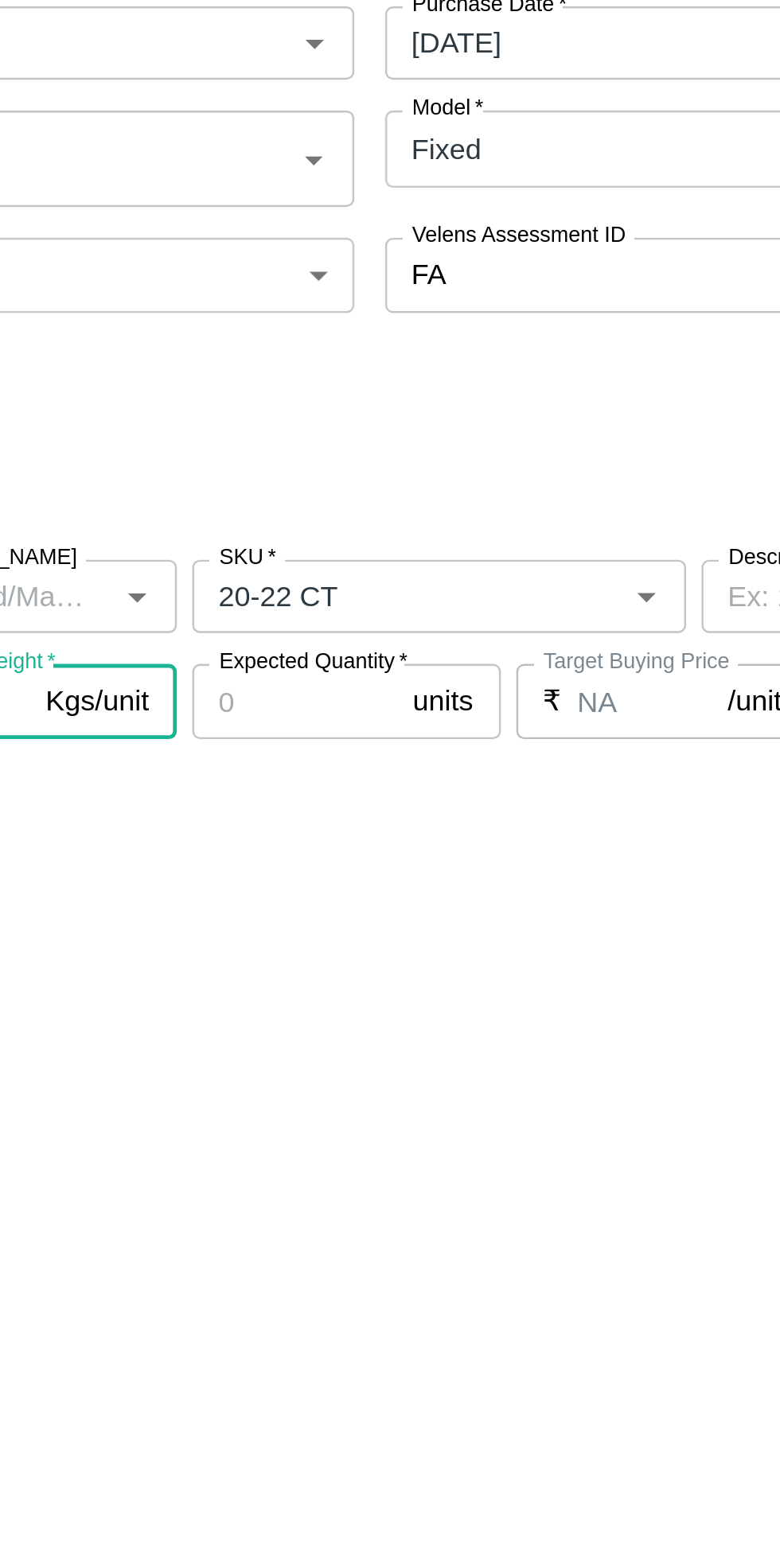
type input "9"
click at [357, 515] on input "Expected Quantity   *" at bounding box center [350, 512] width 85 height 31
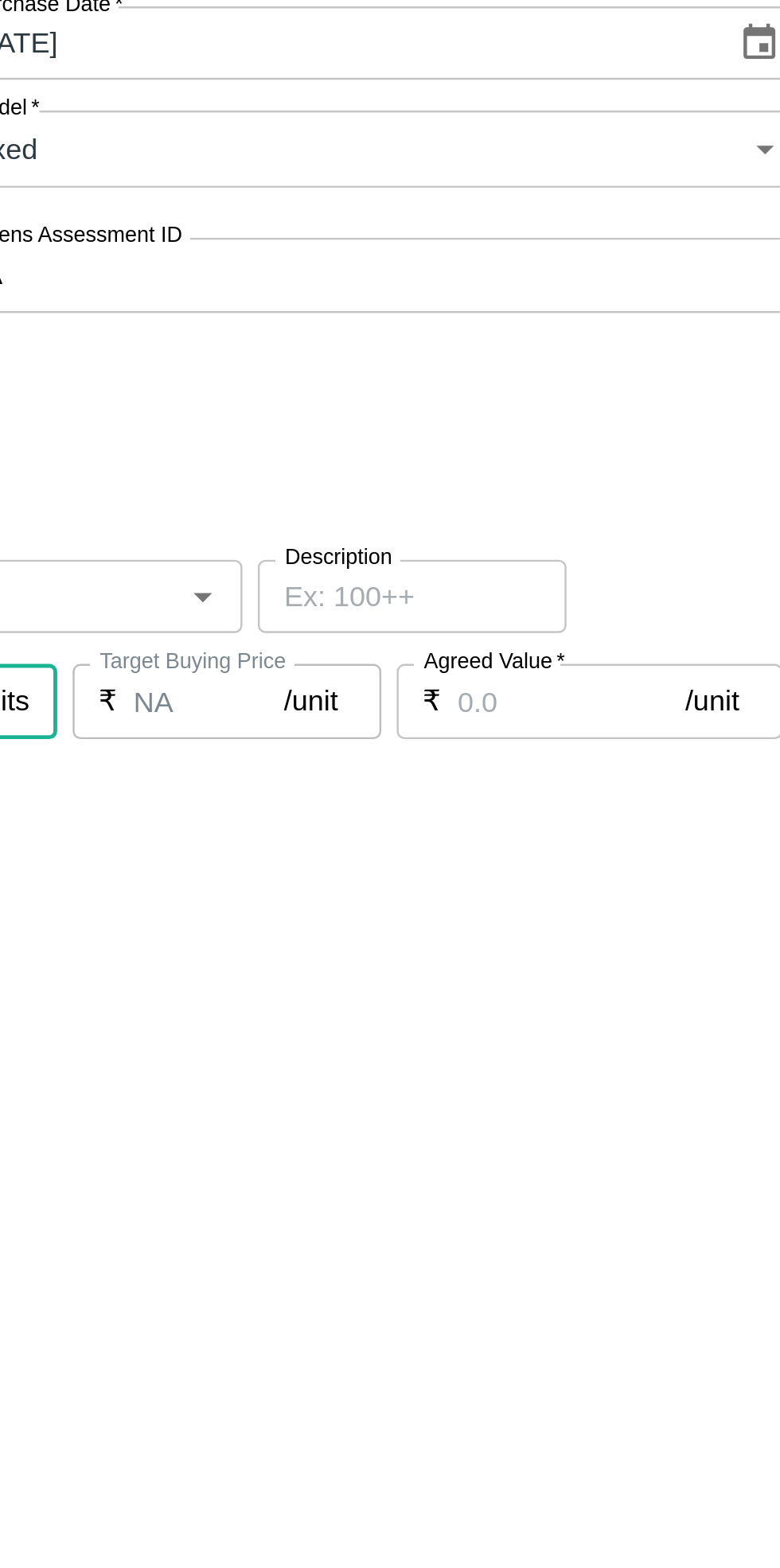
type input "100"
click at [635, 510] on input "Agreed Value   *" at bounding box center [647, 512] width 94 height 31
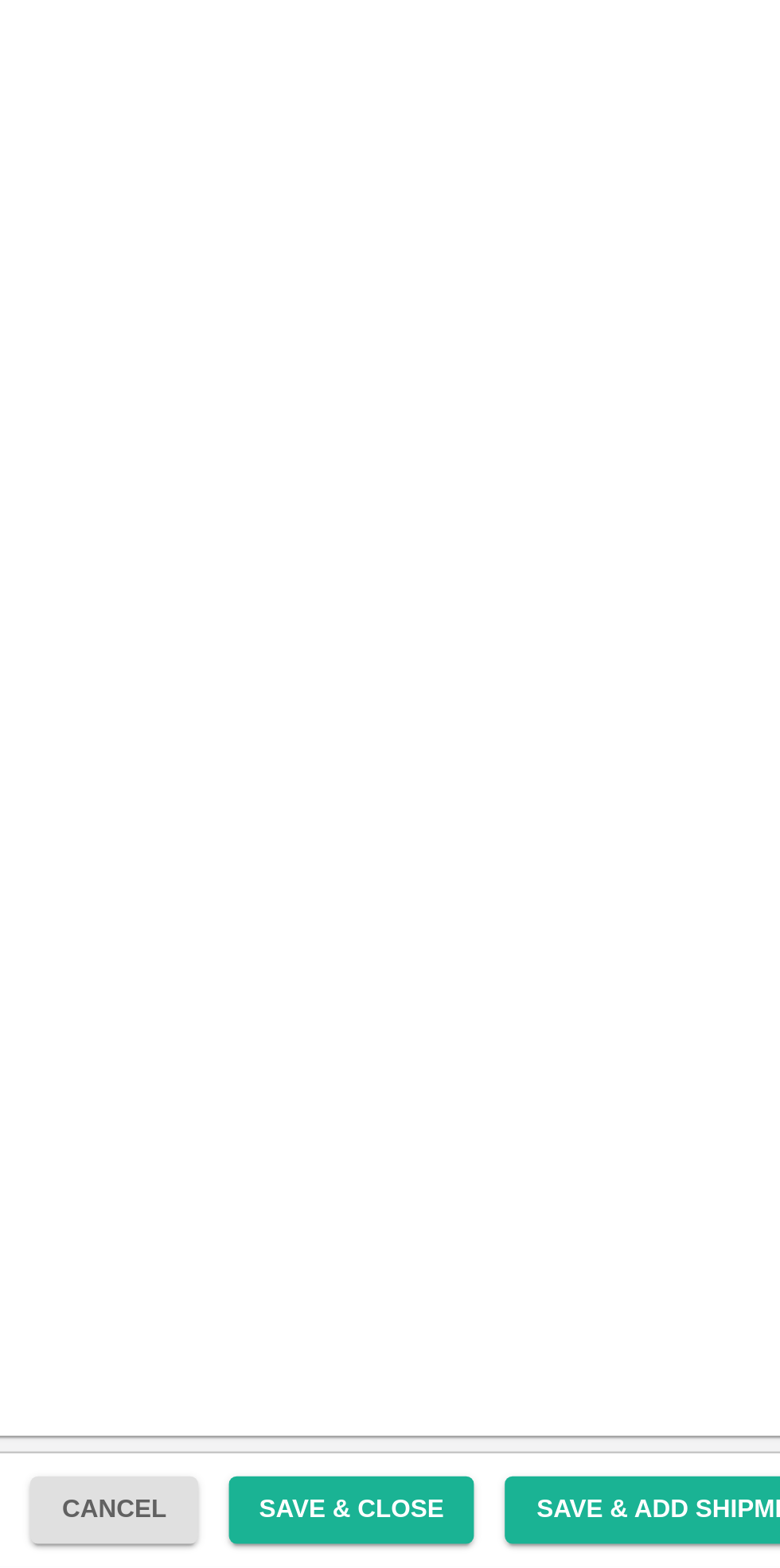
type input "650"
click at [580, 1544] on button "Save & Close" at bounding box center [557, 1544] width 102 height 28
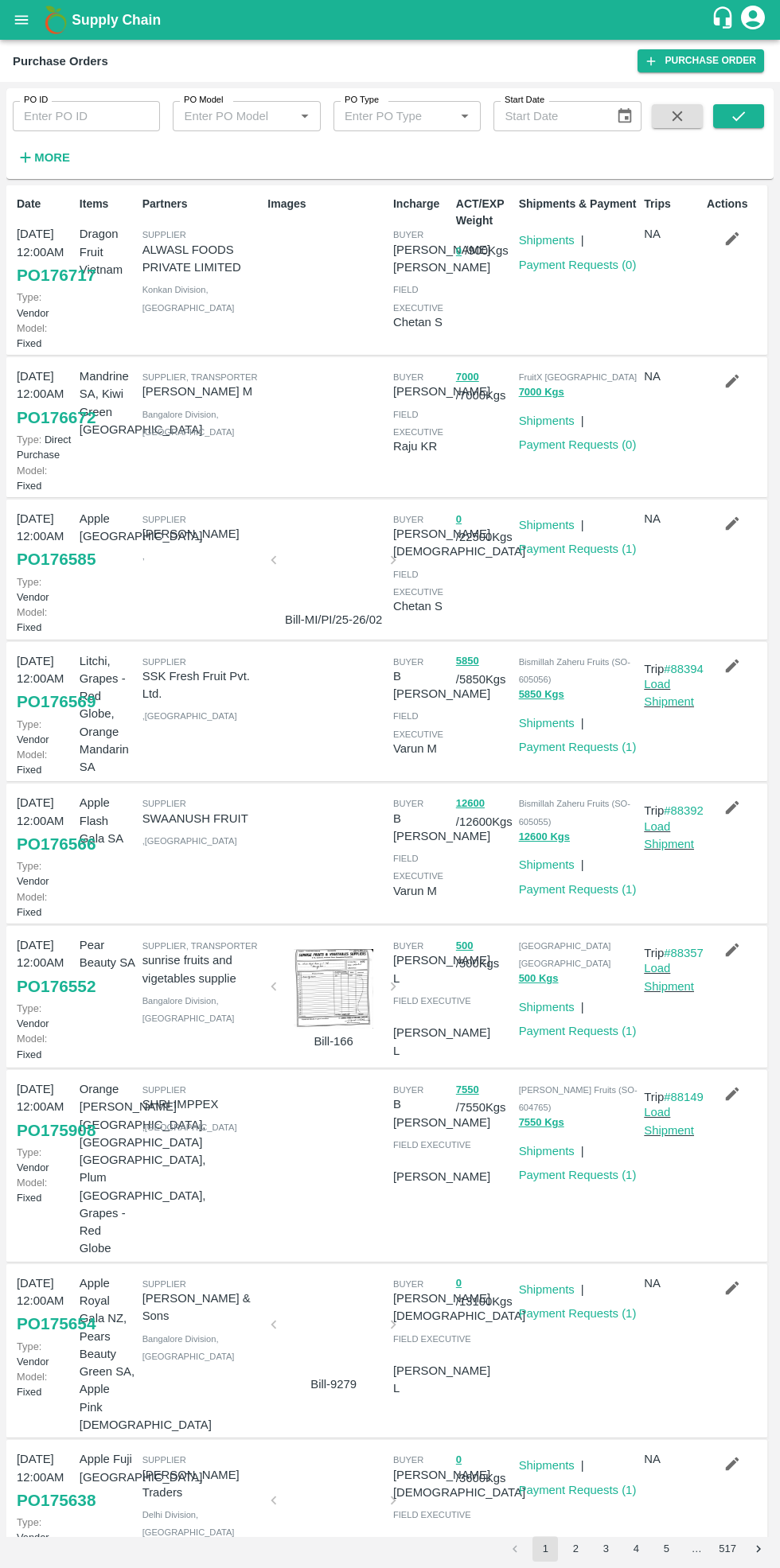
click at [696, 67] on link "Purchase Order" at bounding box center [700, 60] width 127 height 23
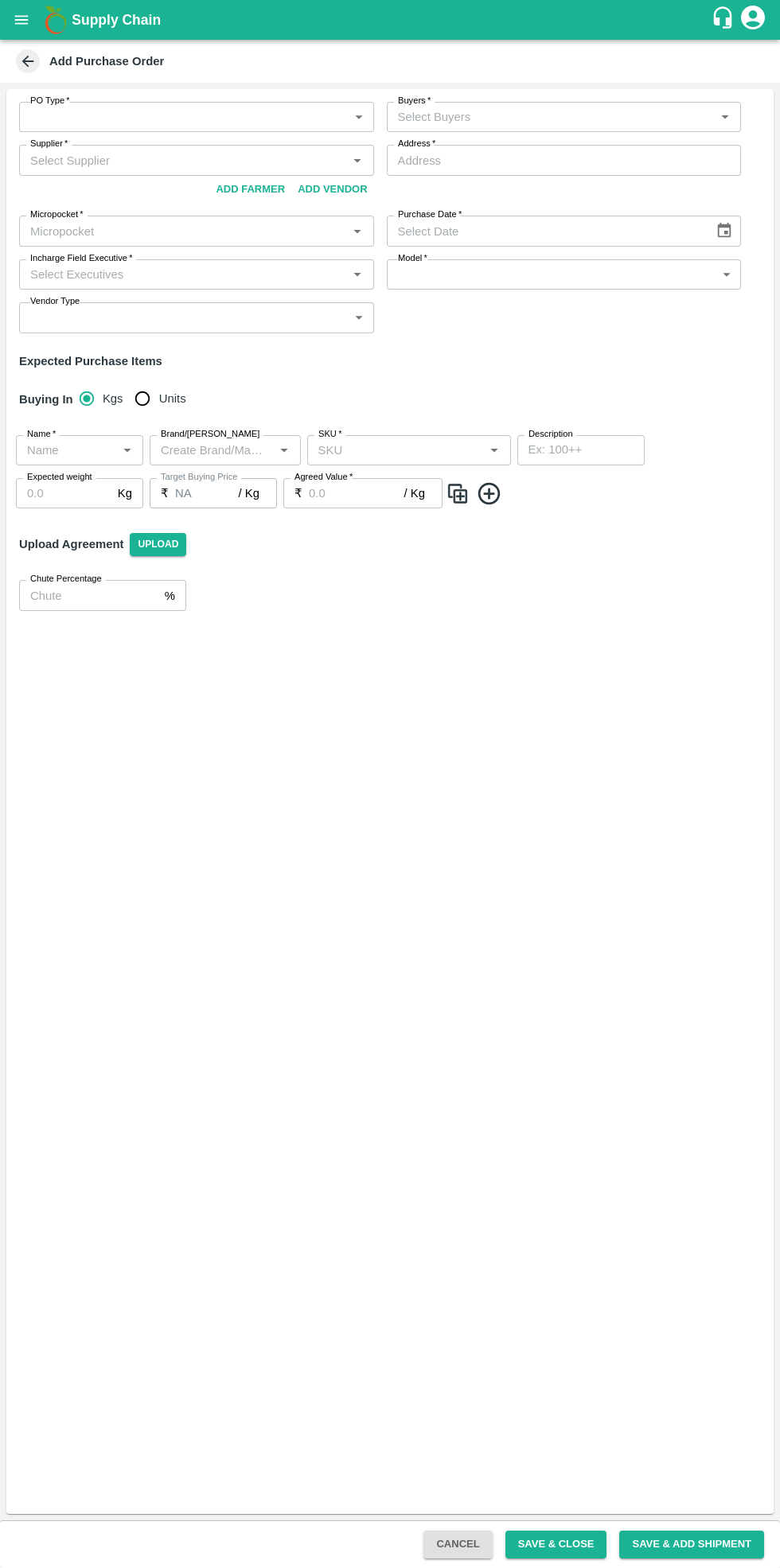
type input "NA"
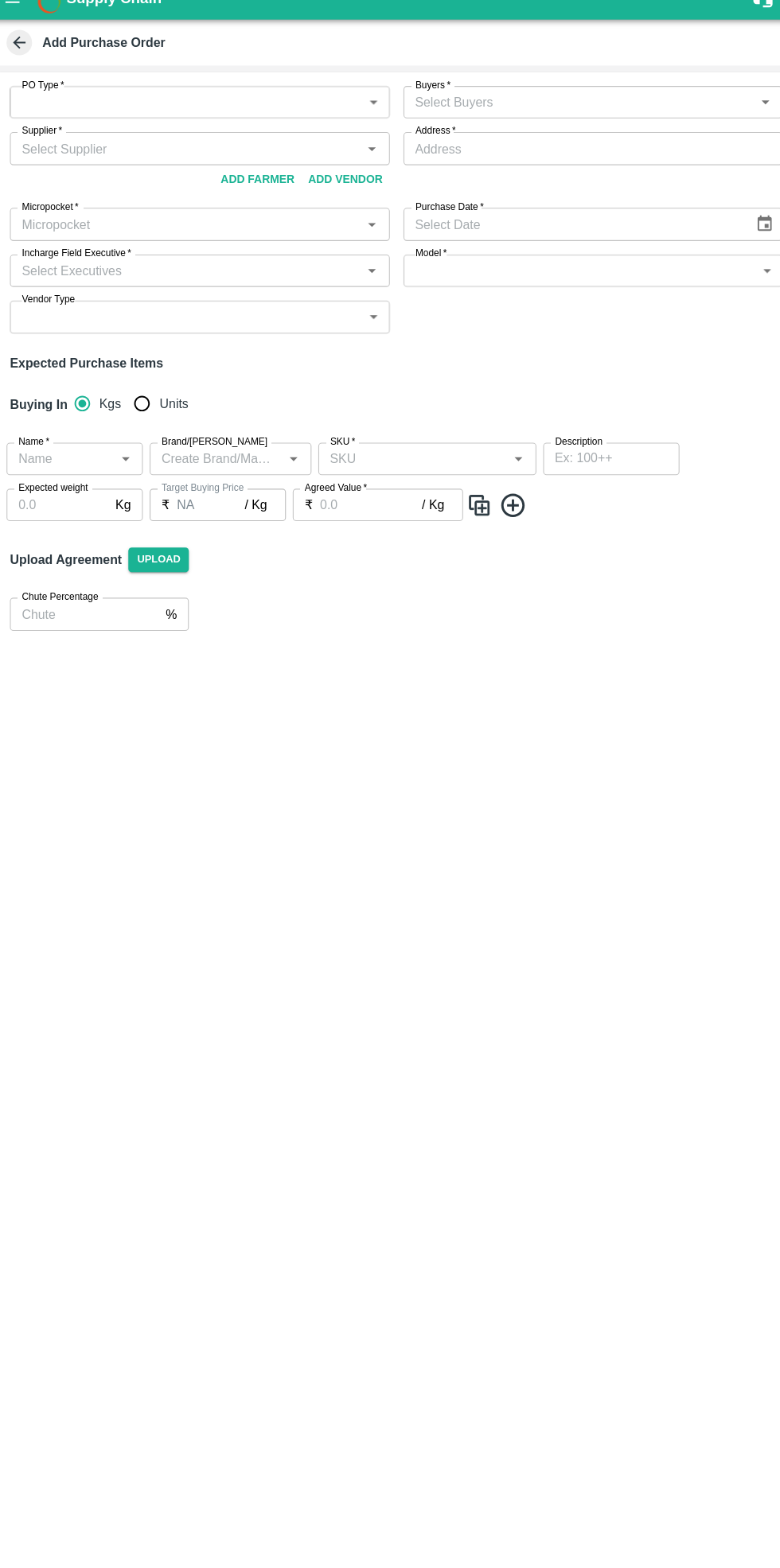
click at [172, 114] on body "Supply Chain Add Purchase Order PO Type   * ​ PO Type Buyers   * Buyers   * Sup…" at bounding box center [390, 784] width 780 height 1568
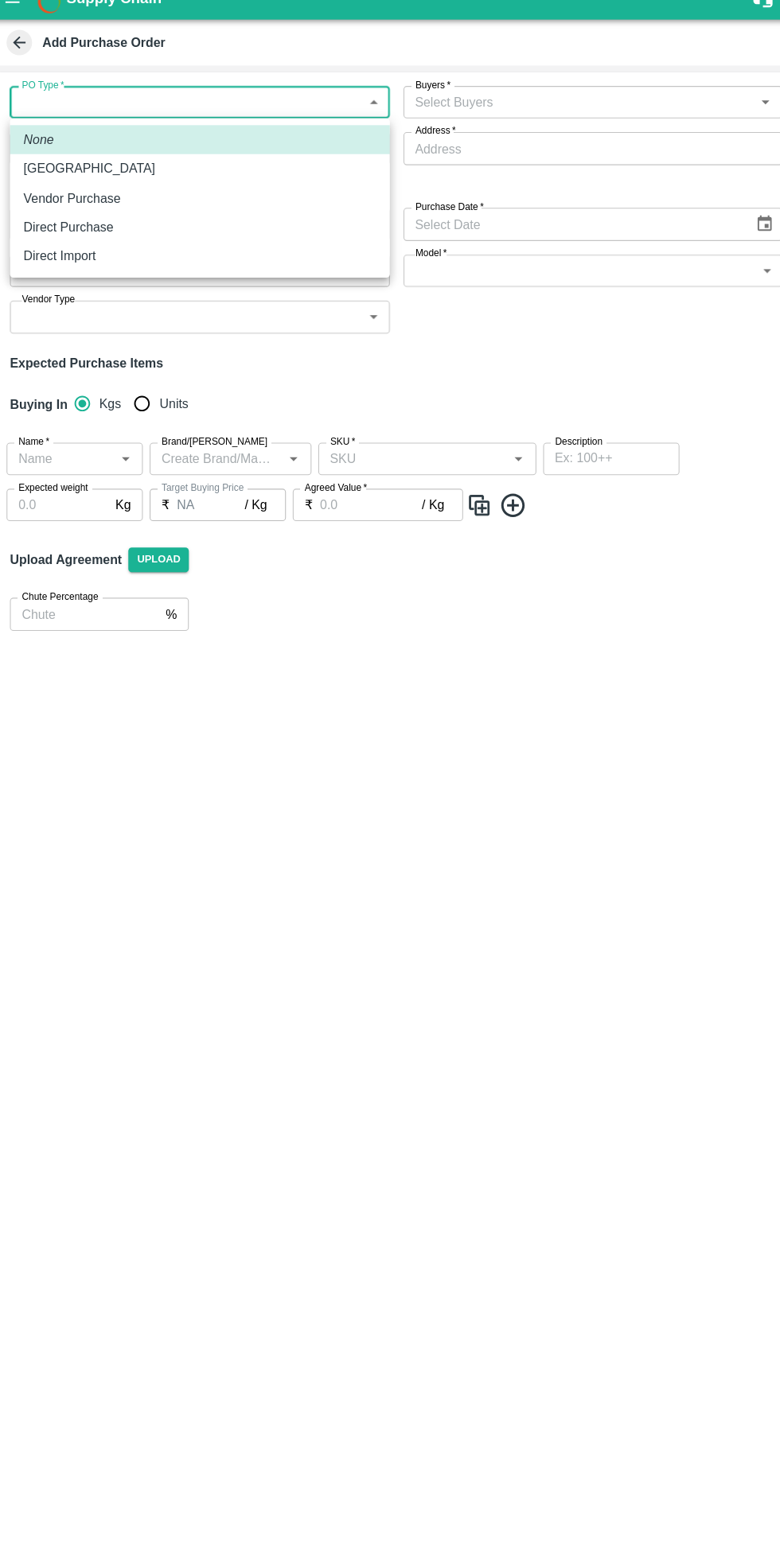
click at [107, 206] on p "Vendor Purchase" at bounding box center [76, 206] width 91 height 18
type input "2"
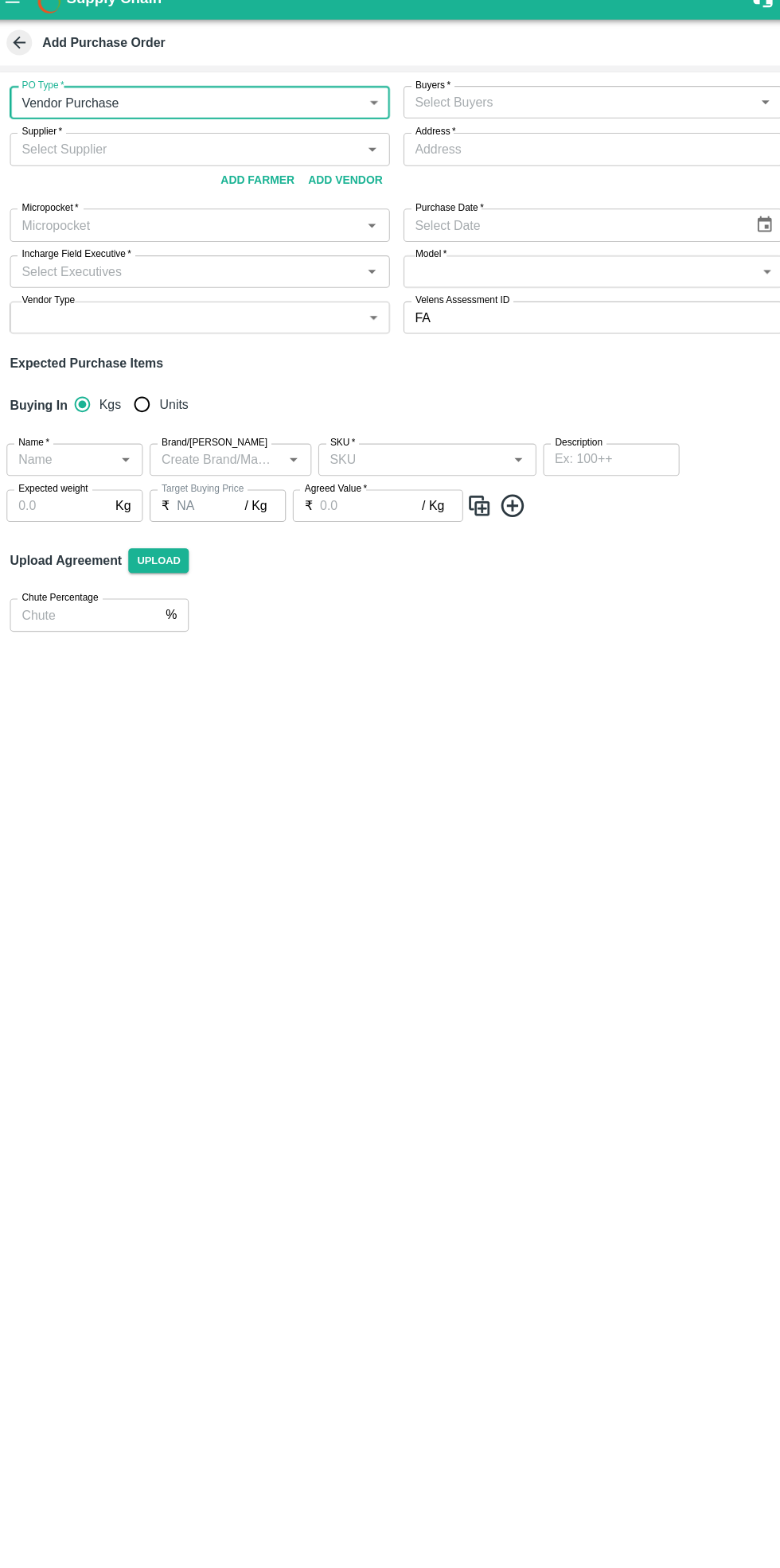
click at [557, 117] on input "Buyers   *" at bounding box center [551, 117] width 319 height 20
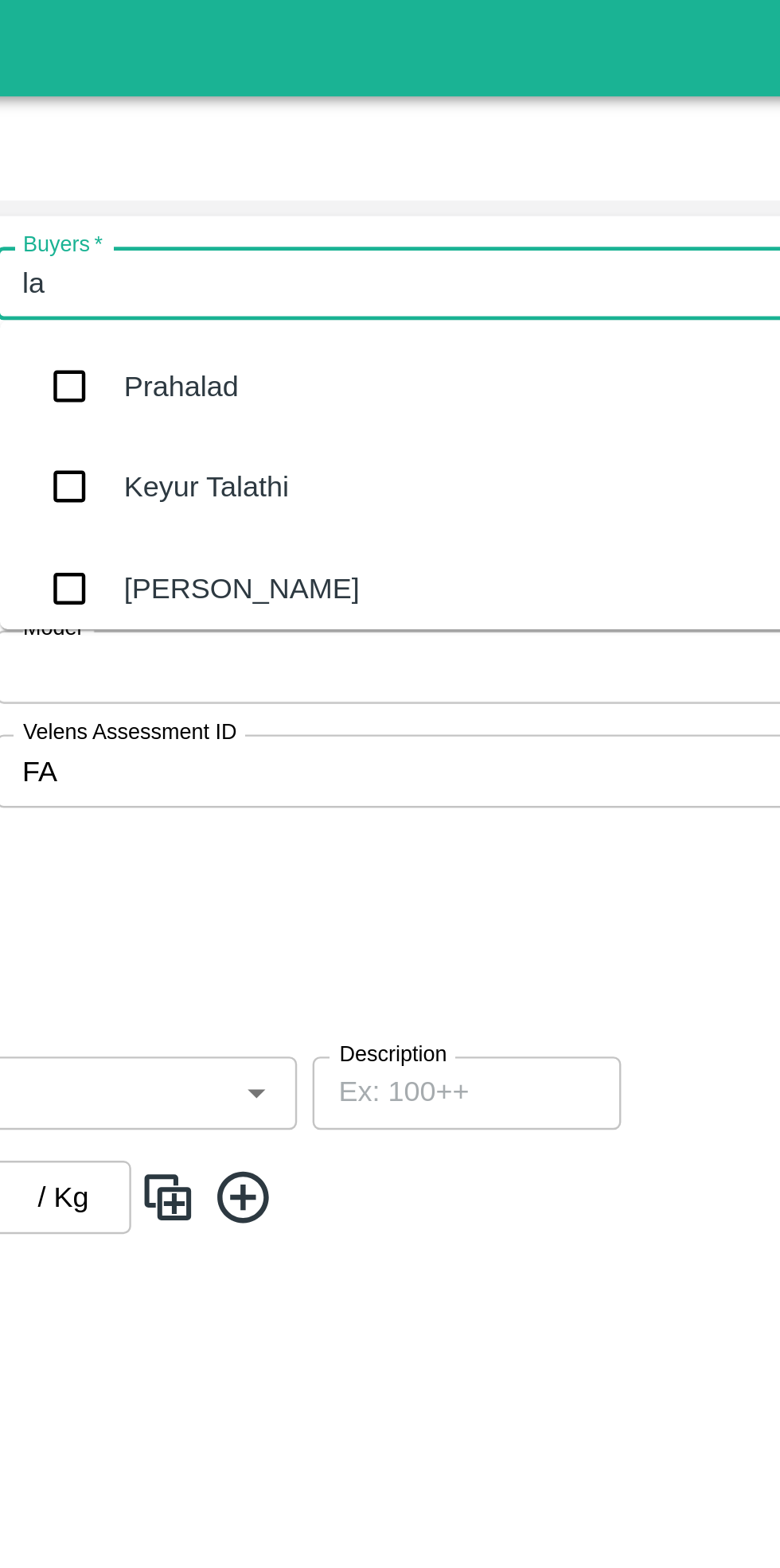
type input "lax"
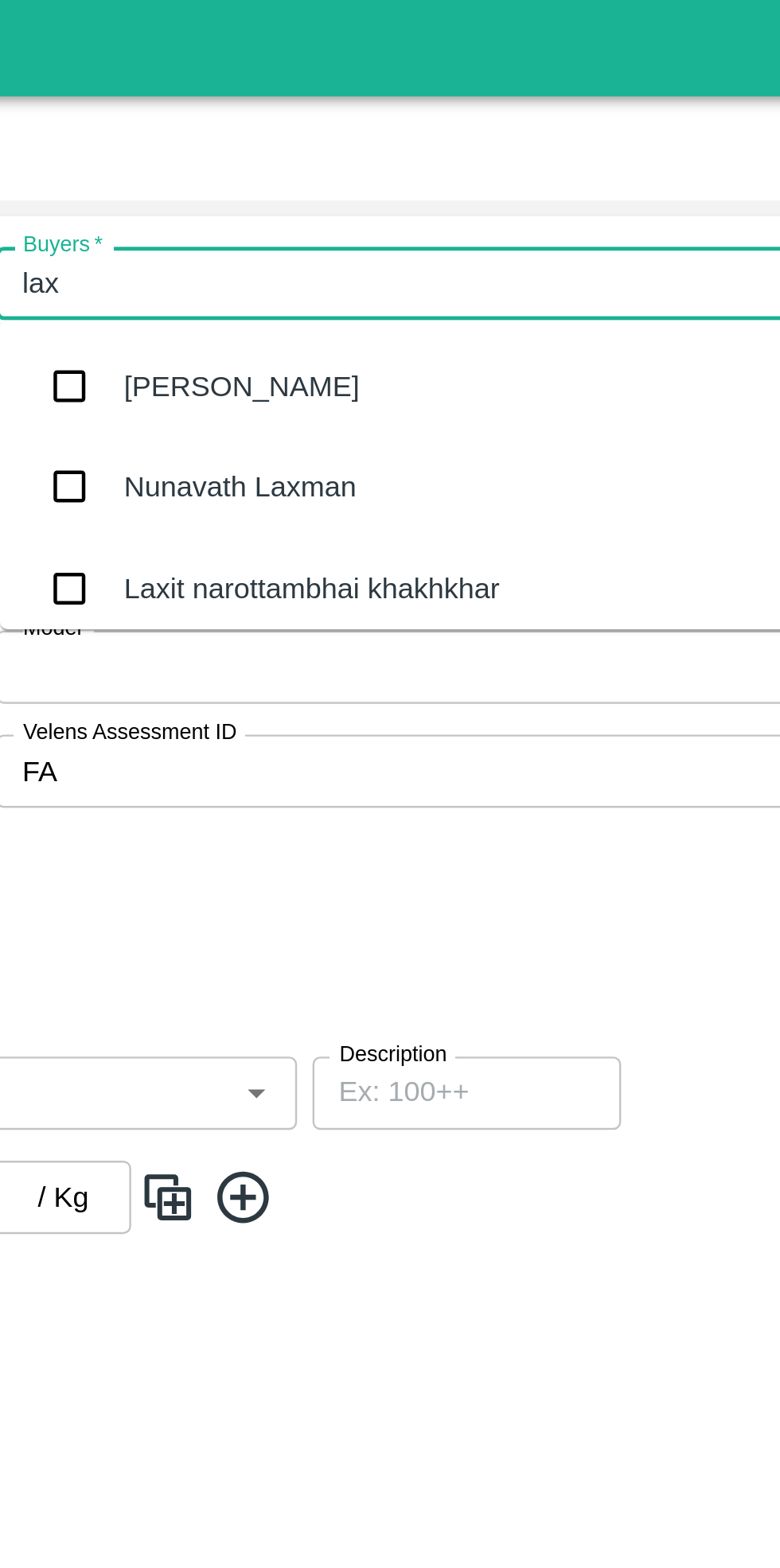
click at [502, 235] on div "Laxit narottambhai khakhkhar" at bounding box center [517, 242] width 155 height 18
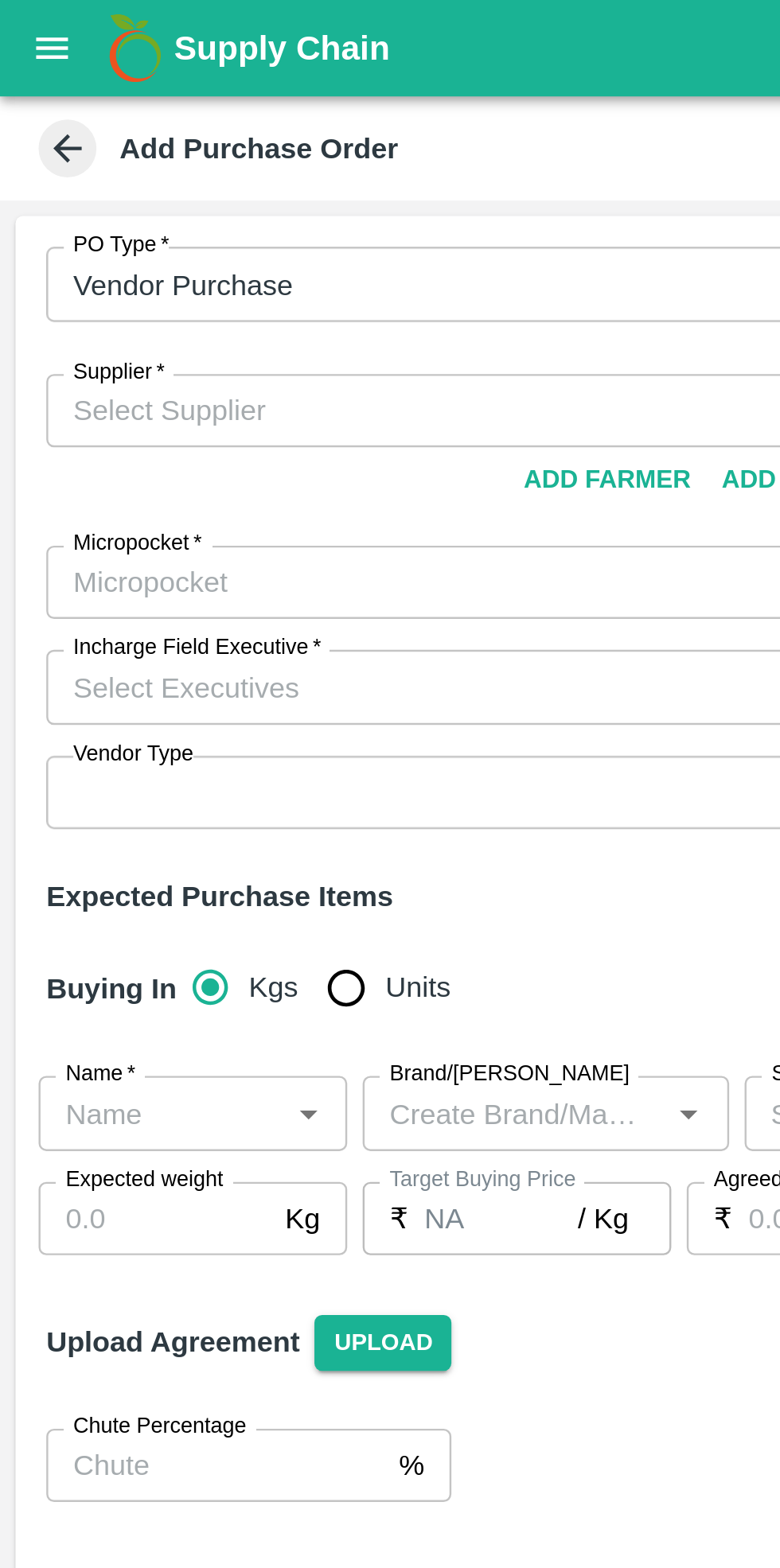
click at [107, 168] on input "Supplier   *" at bounding box center [184, 169] width 319 height 20
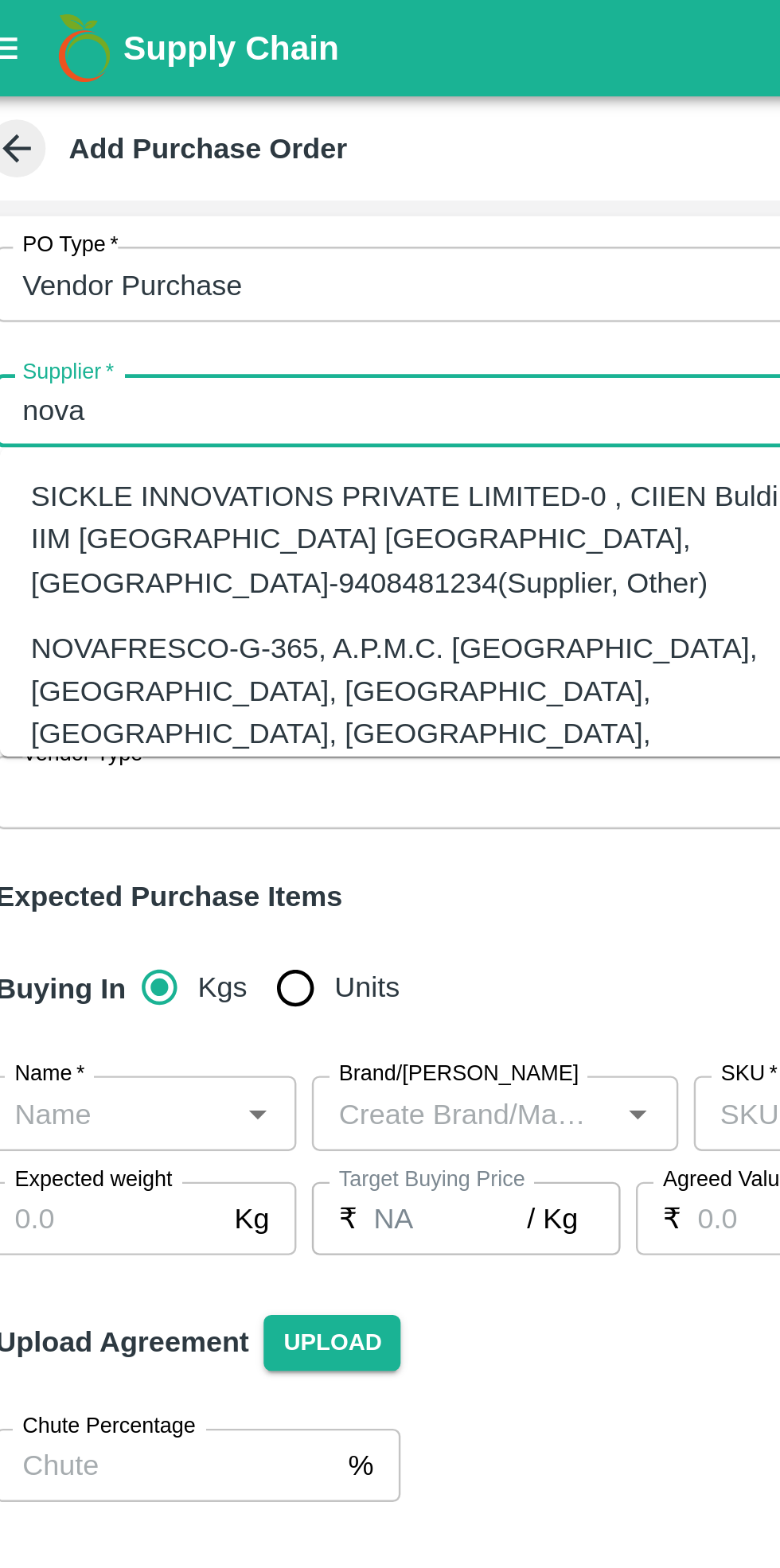
click at [148, 262] on div "NOVAFRESCO-G-365, A.P.M.C. FRUIT MARKET, SECTOR 19, TURBHE, VASHI, NAVI MUMBAI.…" at bounding box center [198, 302] width 330 height 88
type input "NOVAFRESCO-G-365, A.P.M.C. FRUIT MARKET, SECTOR 19, TURBHE, VASHI, NAVI MUMBAI.…"
type input "G-365, A.P.M.C. FRUIT MARKET, SECTOR 19, TURBHE, VASHI, NAVI MUMBAI., Fruit Mar…"
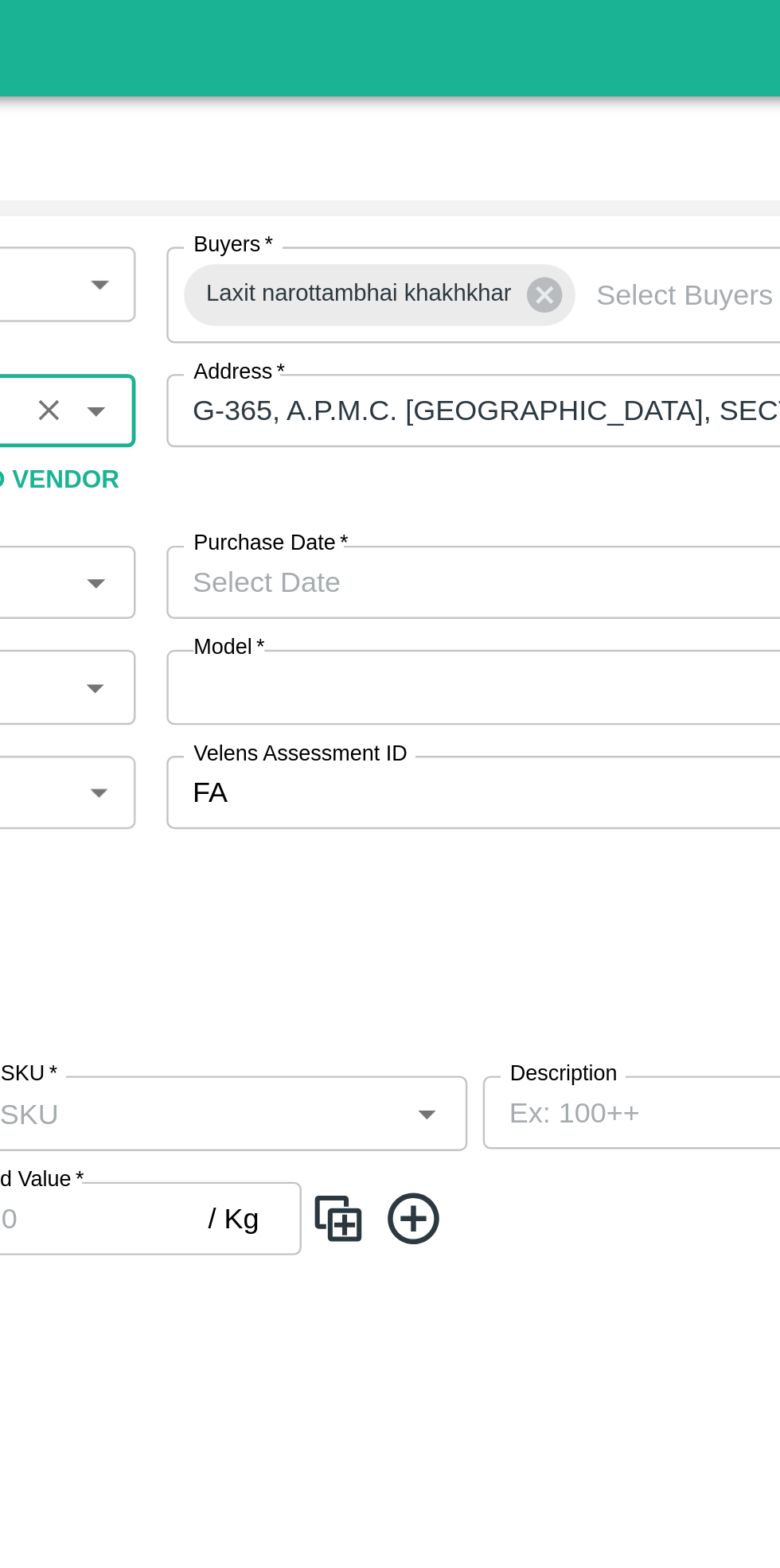
scroll to position [0, 560]
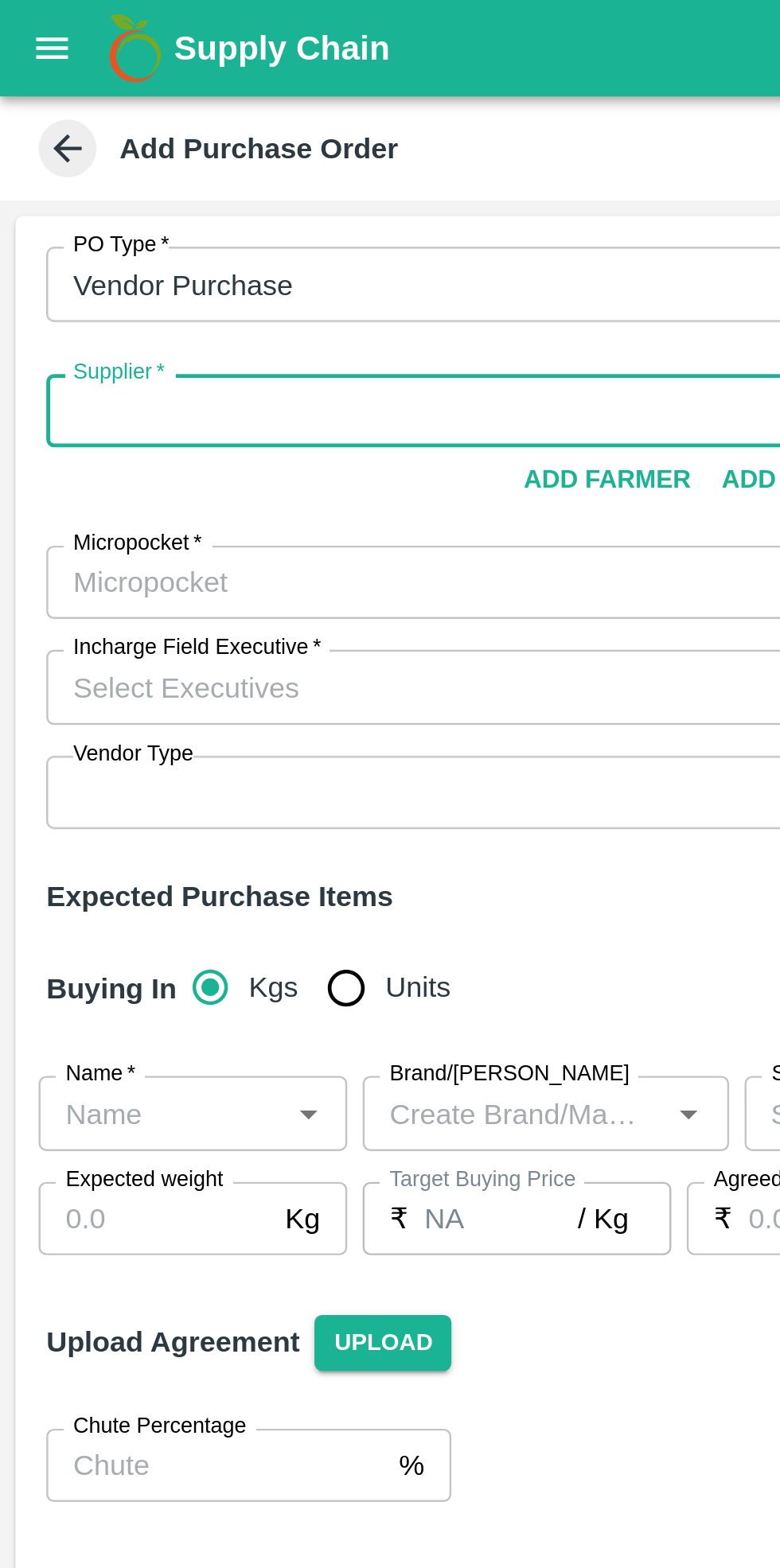
type input "NOVAFRESCO-G-365, A.P.M.C. FRUIT MARKET, SECTOR 19, TURBHE, VASHI, NAVI MUMBAI.…"
click at [112, 241] on input "Micropocket   *" at bounding box center [184, 240] width 319 height 20
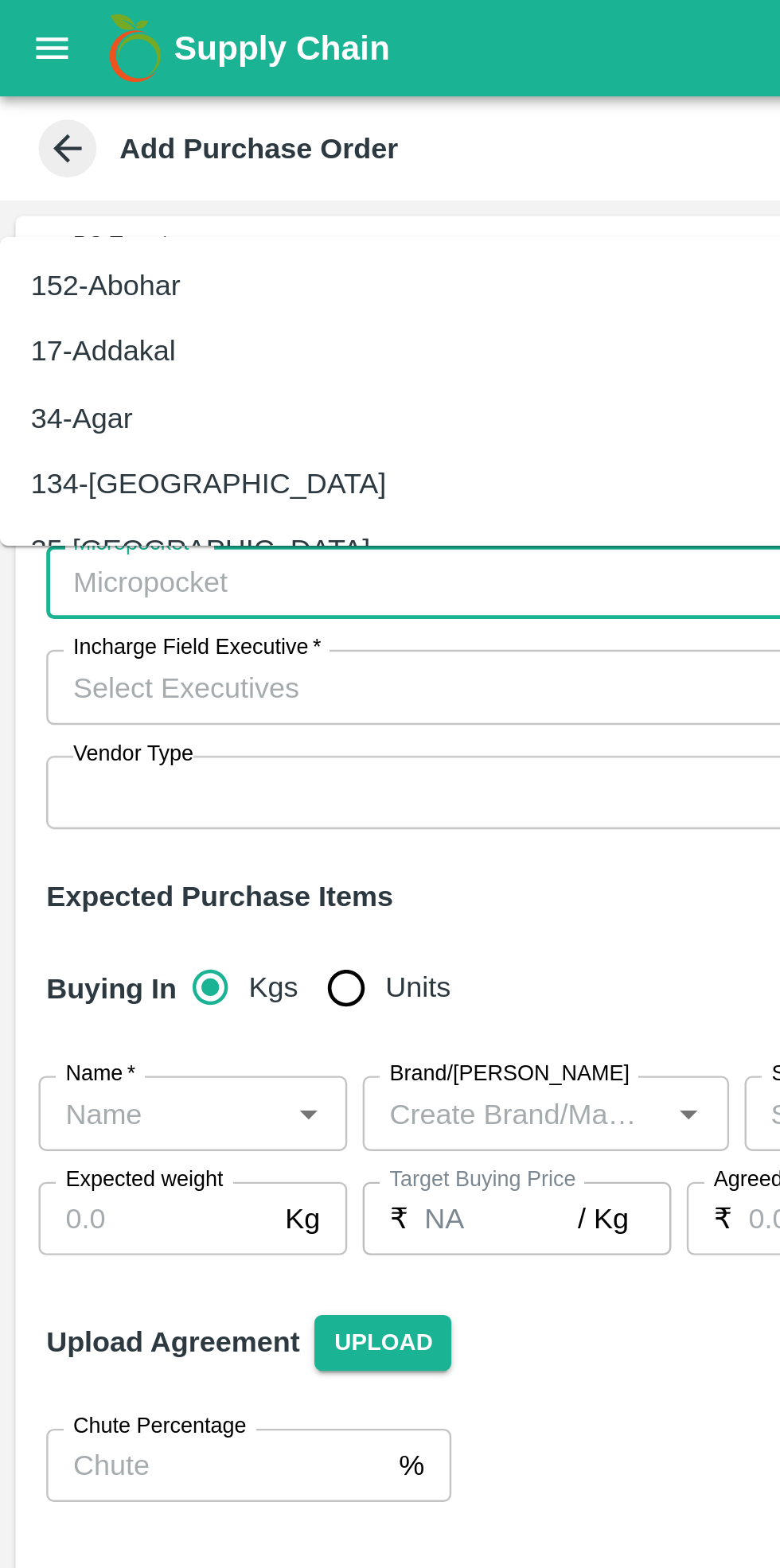
scroll to position [0, 0]
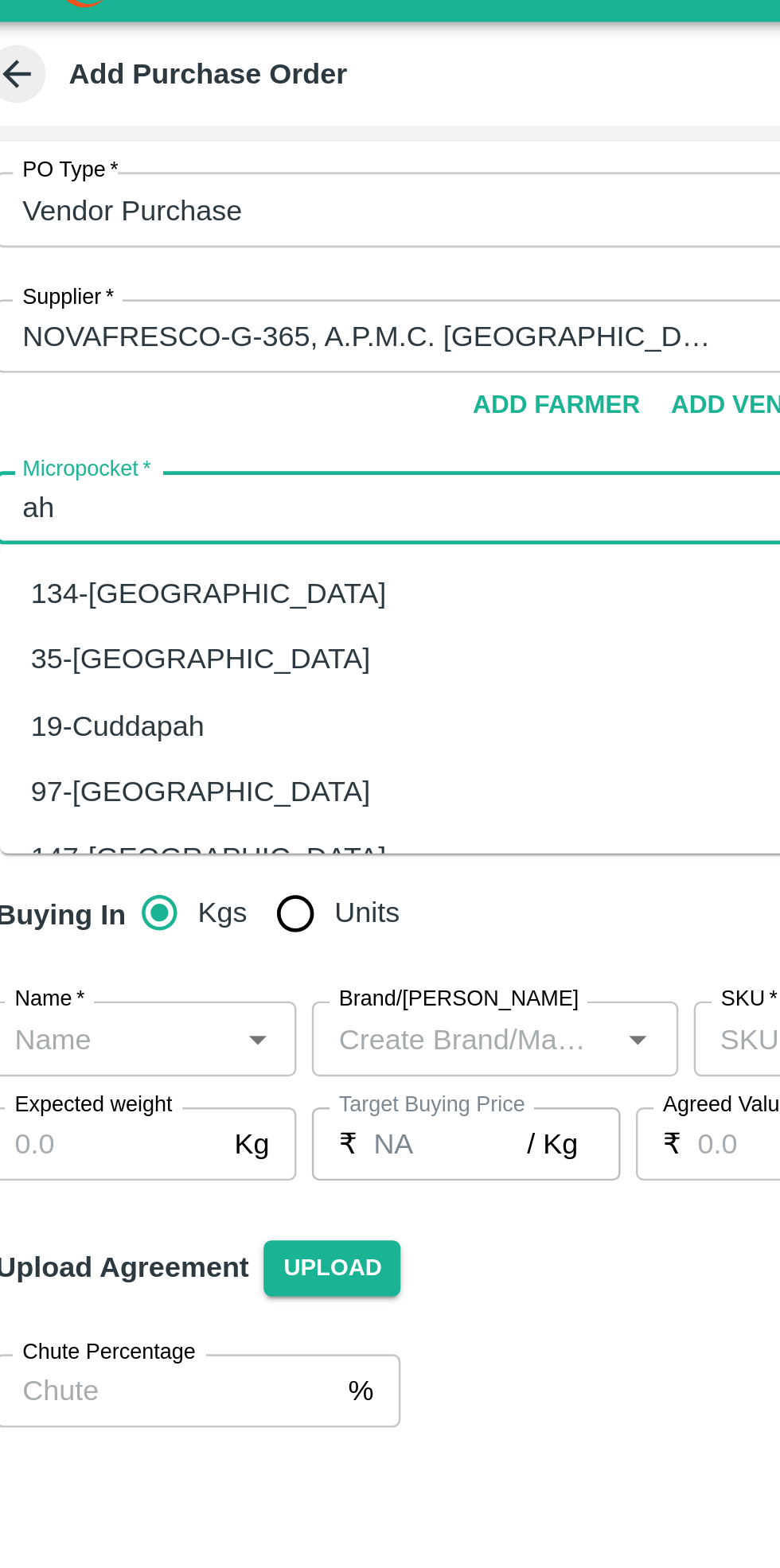
click at [88, 273] on div "134-Ahmedabad" at bounding box center [106, 275] width 146 height 18
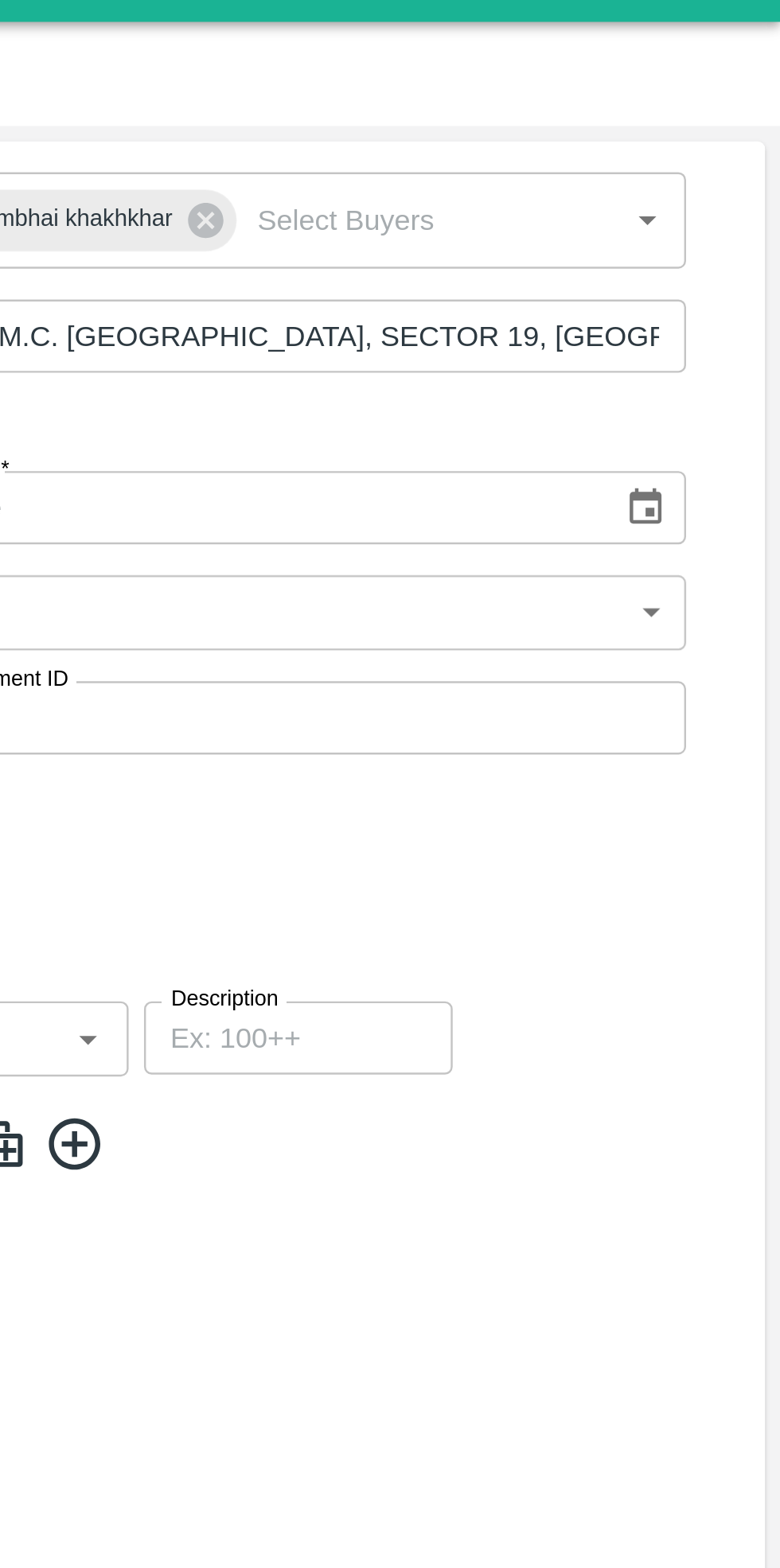
type input "134-Ahmedabad"
click at [728, 235] on icon "Choose date" at bounding box center [725, 240] width 14 height 15
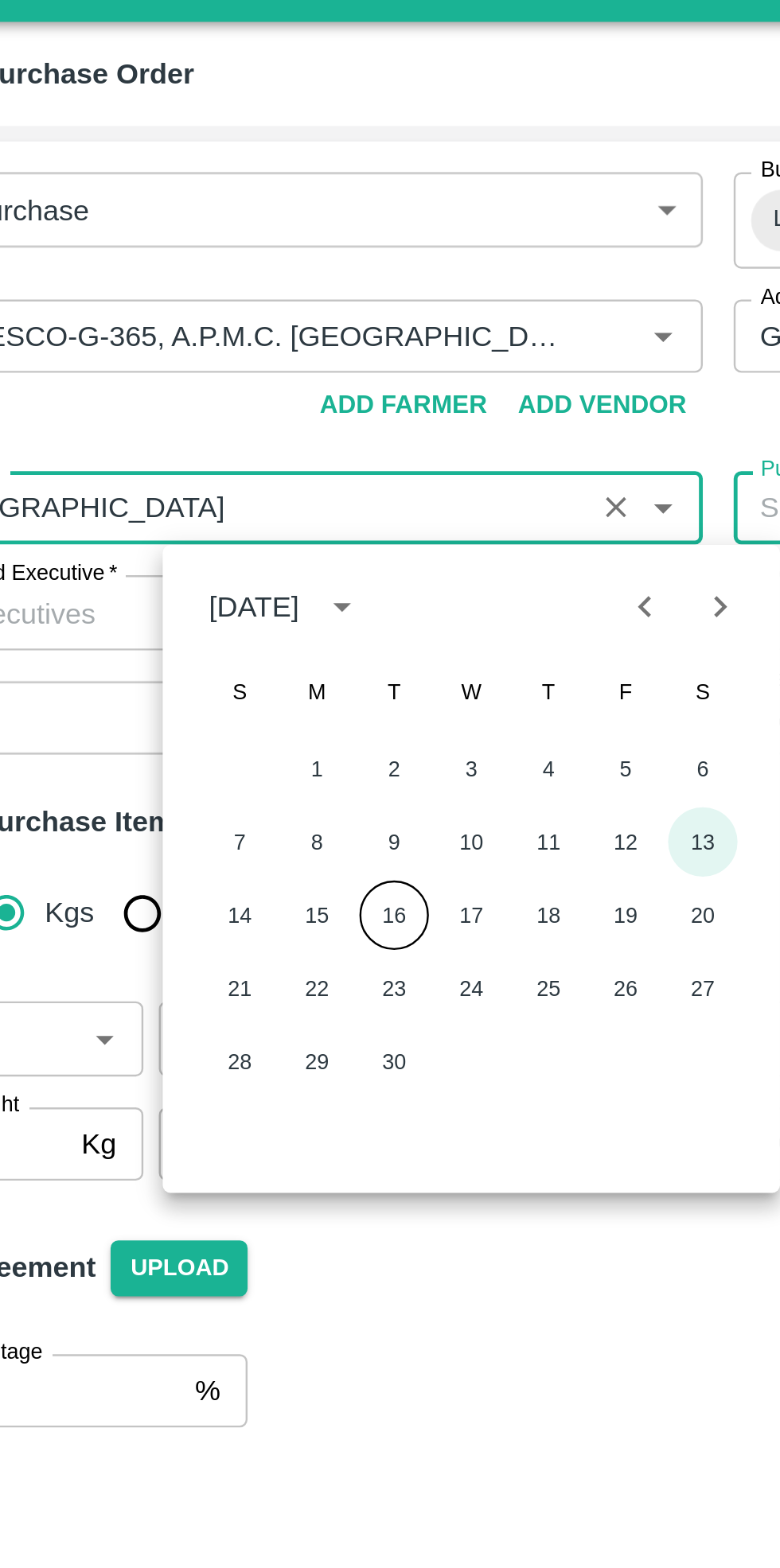
click at [376, 378] on button "13" at bounding box center [374, 378] width 29 height 29
type input "13/09/2025"
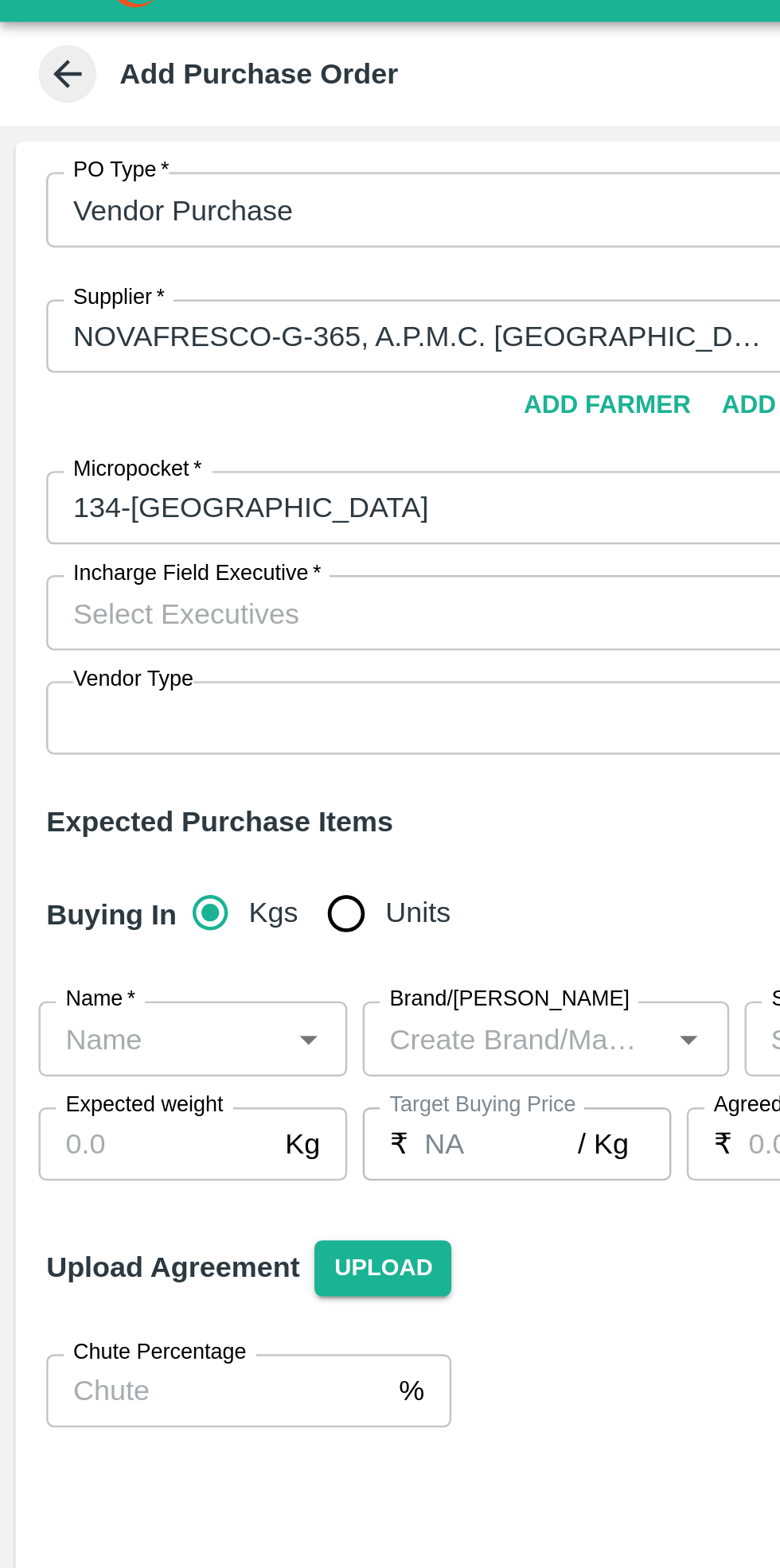
click at [105, 270] on label "Incharge Field Executive   *" at bounding box center [82, 267] width 102 height 13
click at [105, 273] on input "Incharge Field Executive   *" at bounding box center [184, 283] width 319 height 20
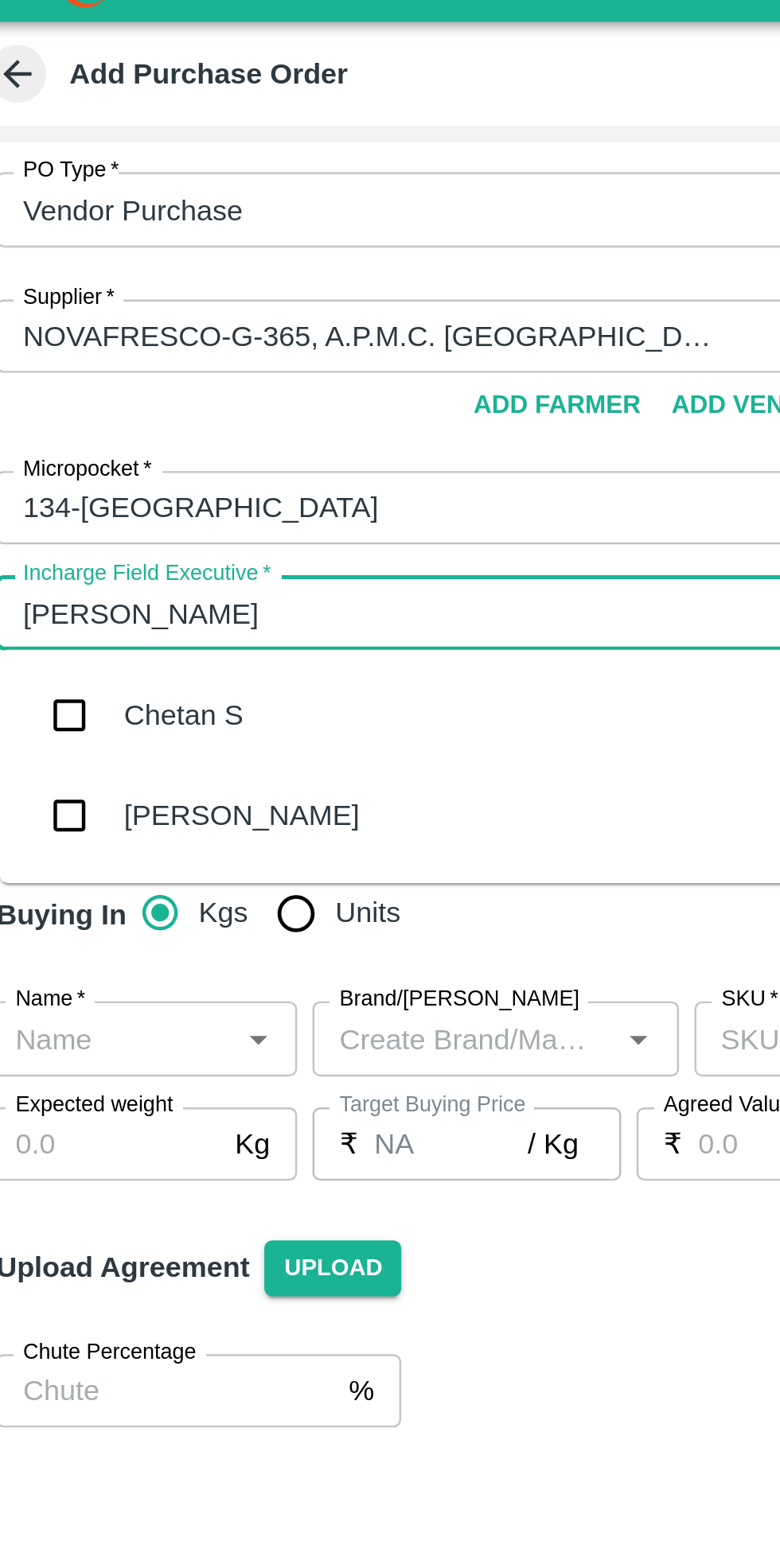
type input "cheta"
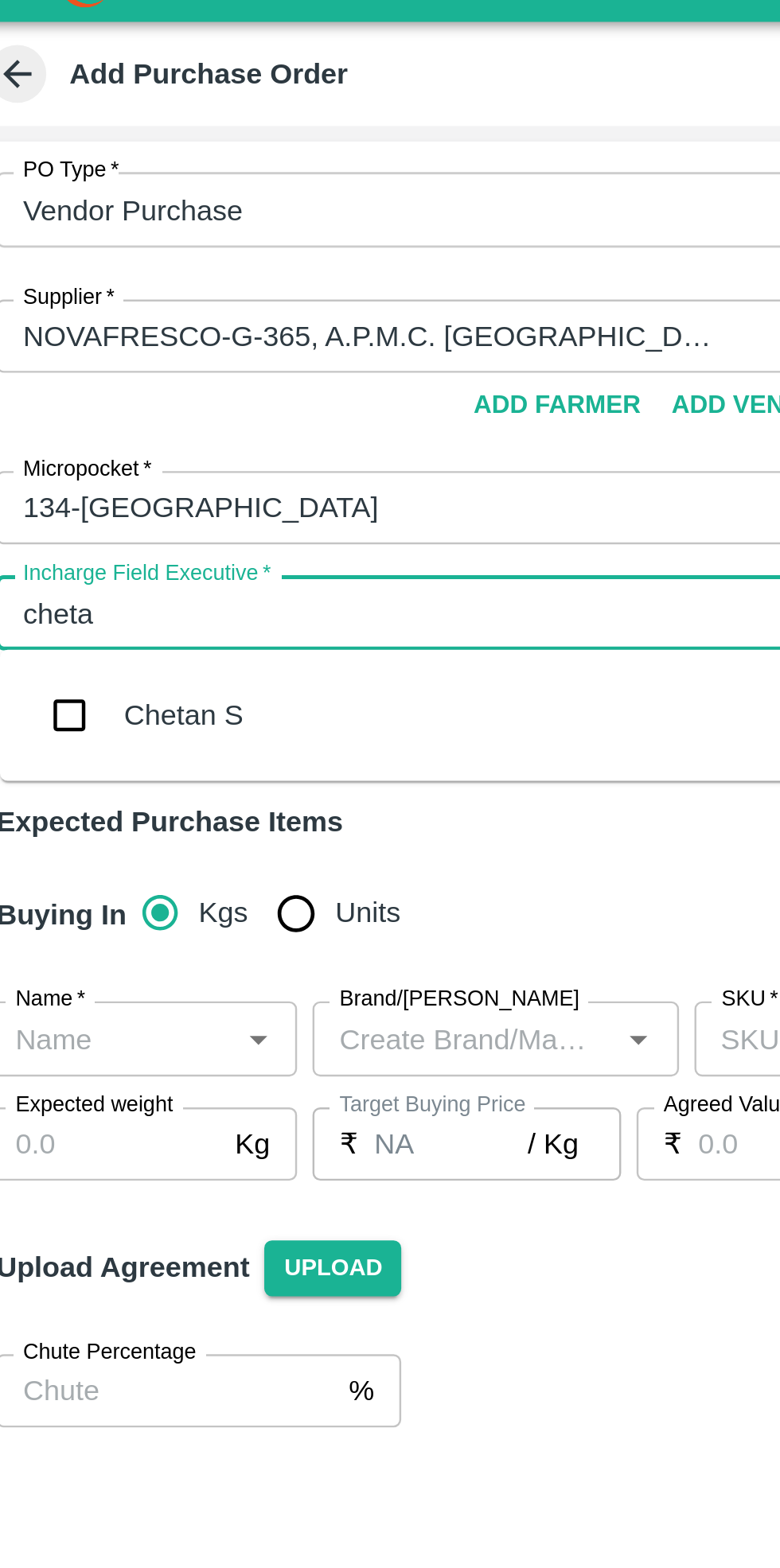
click at [95, 324] on div "Chetan S" at bounding box center [96, 326] width 49 height 18
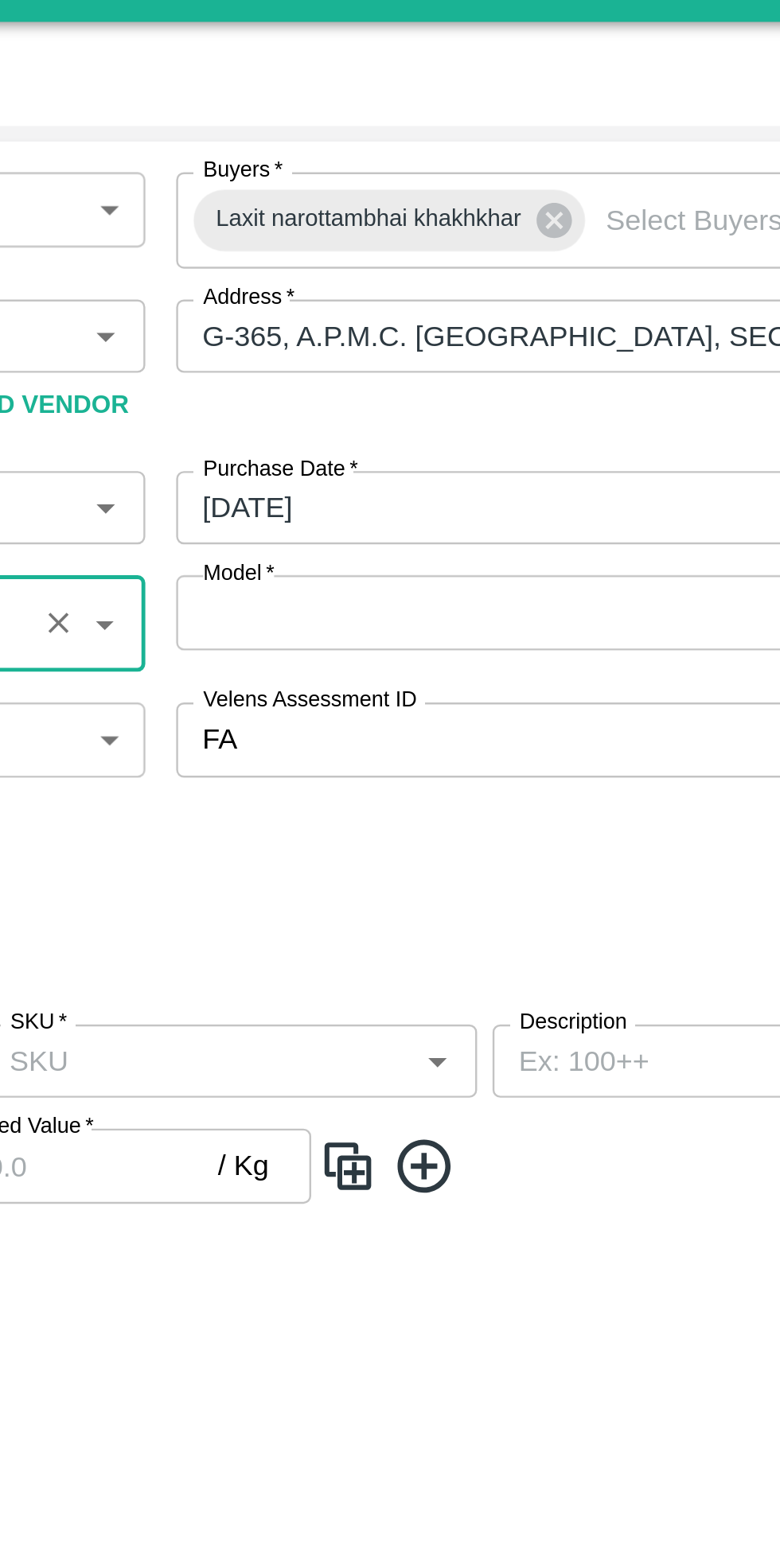
click at [520, 280] on body "Supply Chain Add Purchase Order PO Type   * Vendor Purchase 2 PO Type Buyers   …" at bounding box center [390, 784] width 780 height 1568
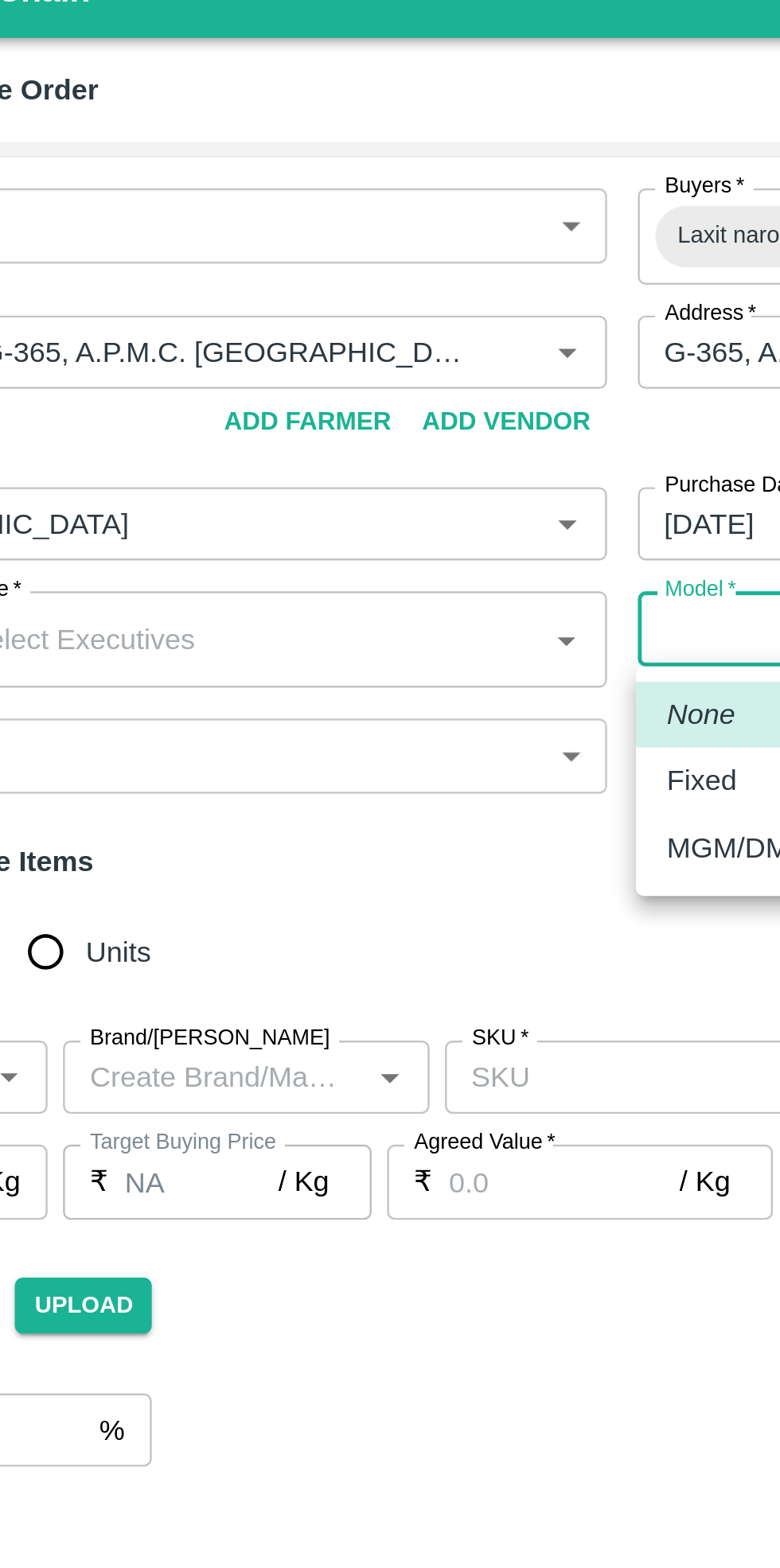
click at [414, 349] on p "Fixed" at bounding box center [413, 346] width 29 height 18
type input "Fixed"
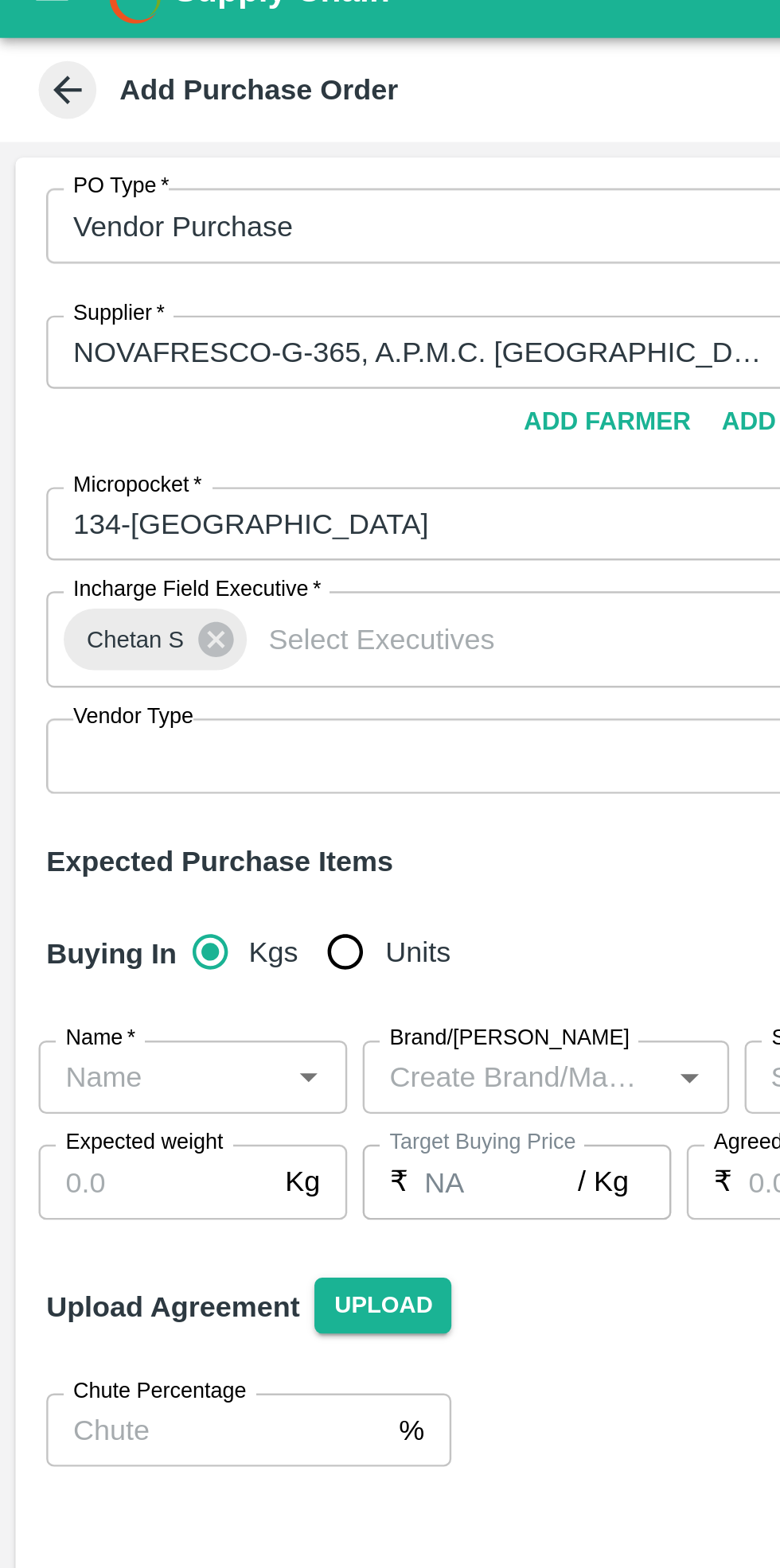
click at [130, 414] on input "Units" at bounding box center [142, 416] width 31 height 31
radio input "true"
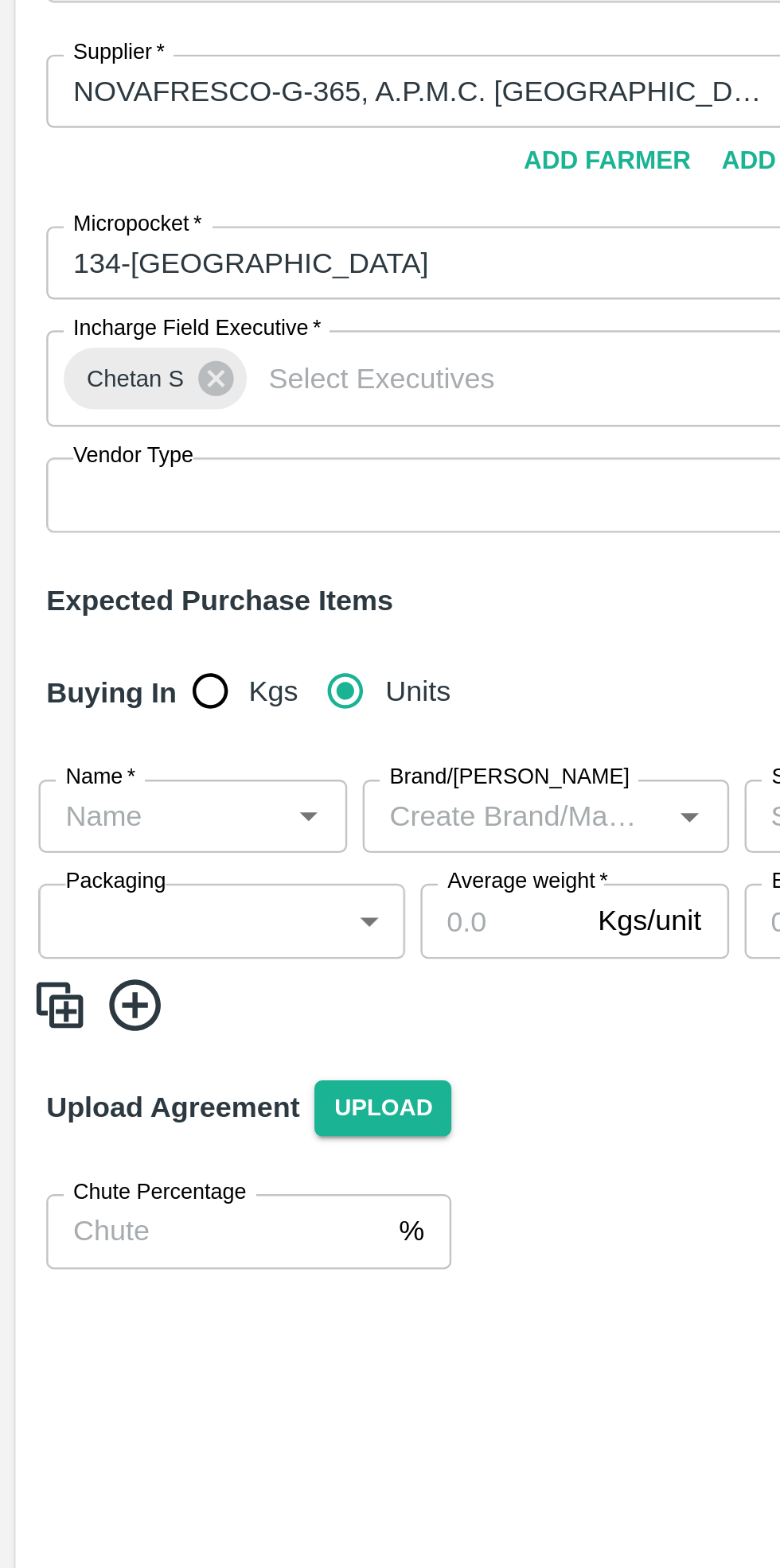
click at [69, 464] on input "Name   *" at bounding box center [66, 469] width 92 height 20
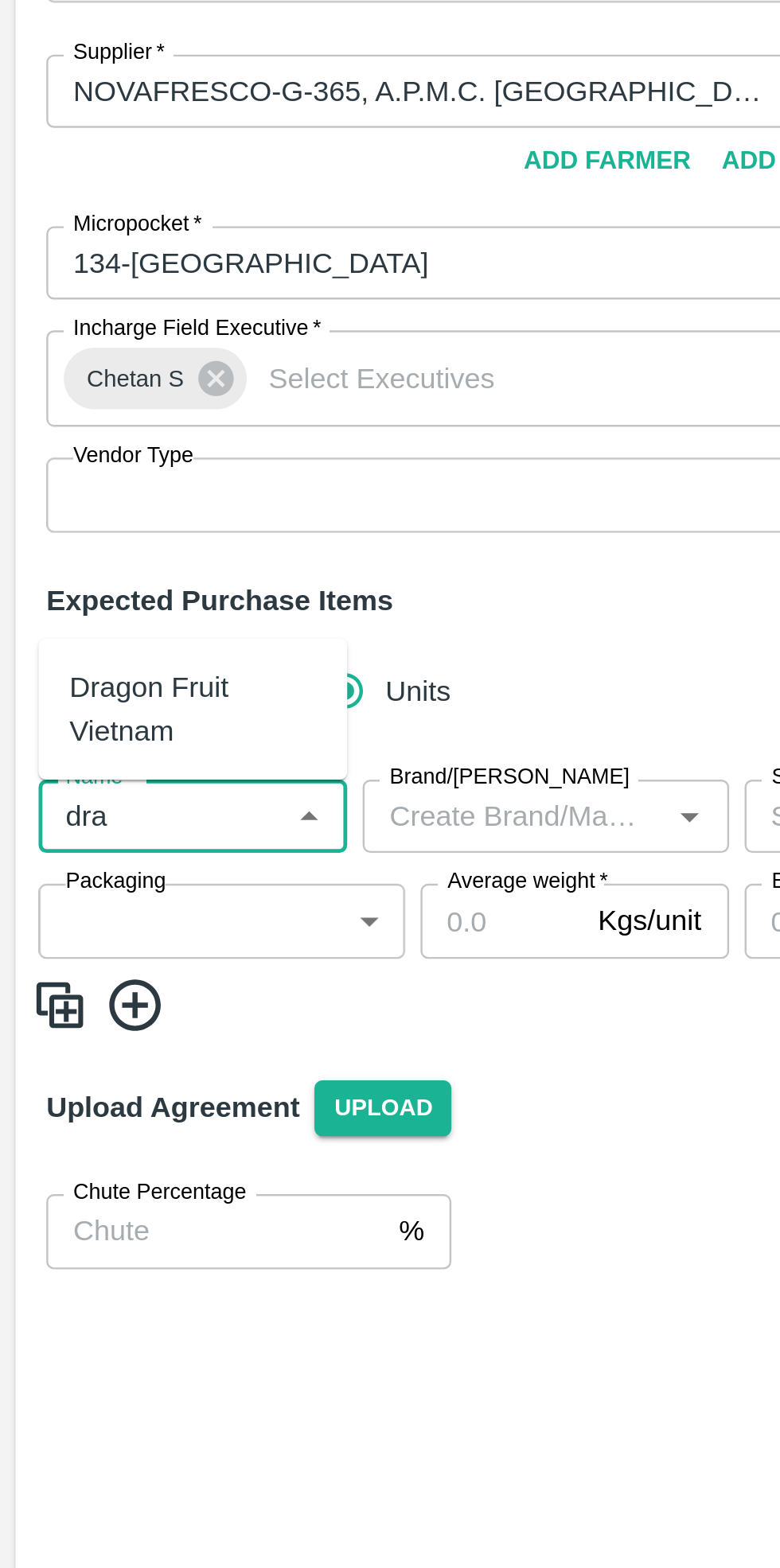
click at [76, 426] on div "Dragon Fruit Vietnam" at bounding box center [80, 425] width 102 height 36
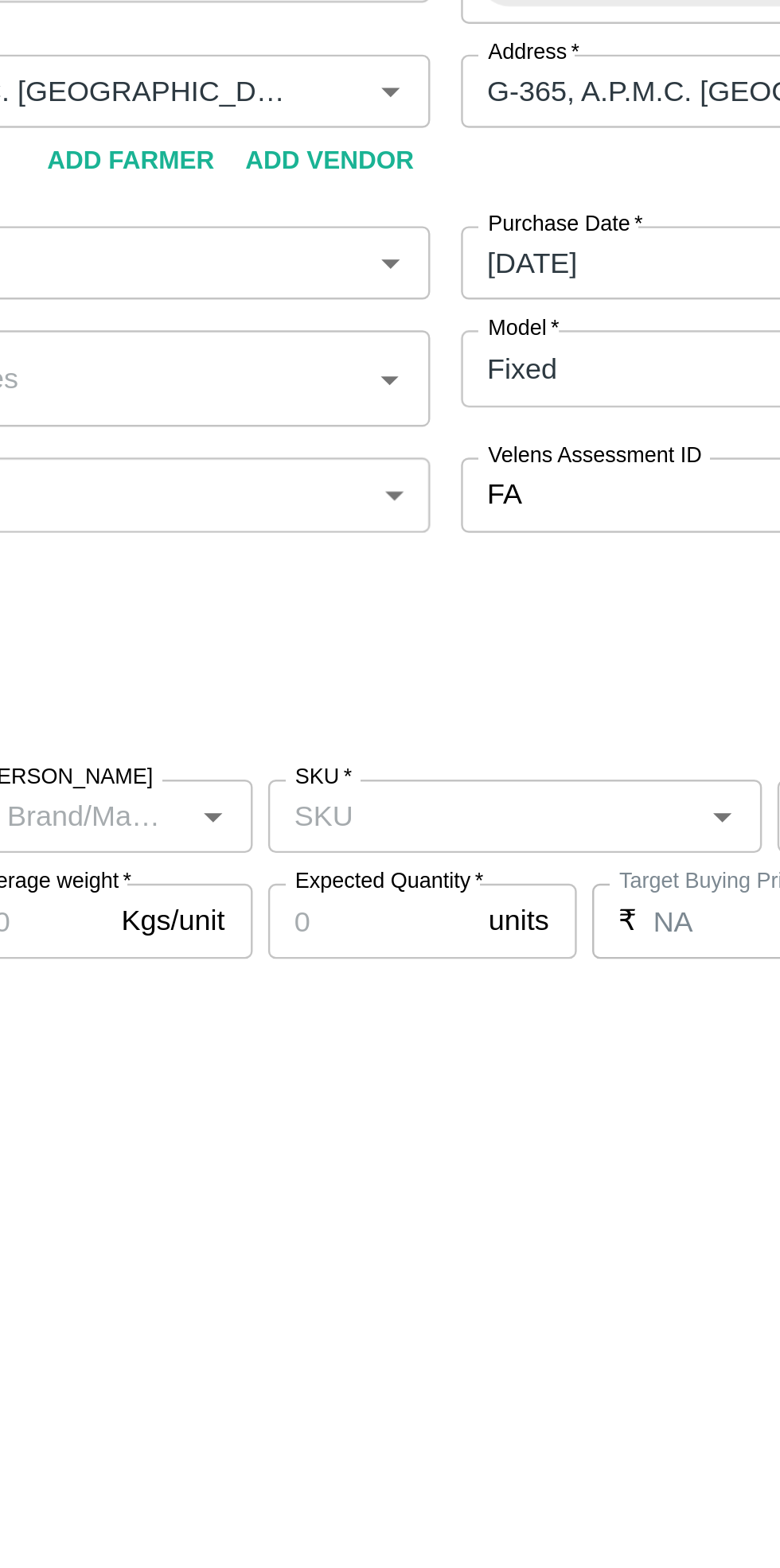
type input "Dragon Fruit Vietnam"
click at [405, 471] on input "SKU   *" at bounding box center [396, 469] width 168 height 20
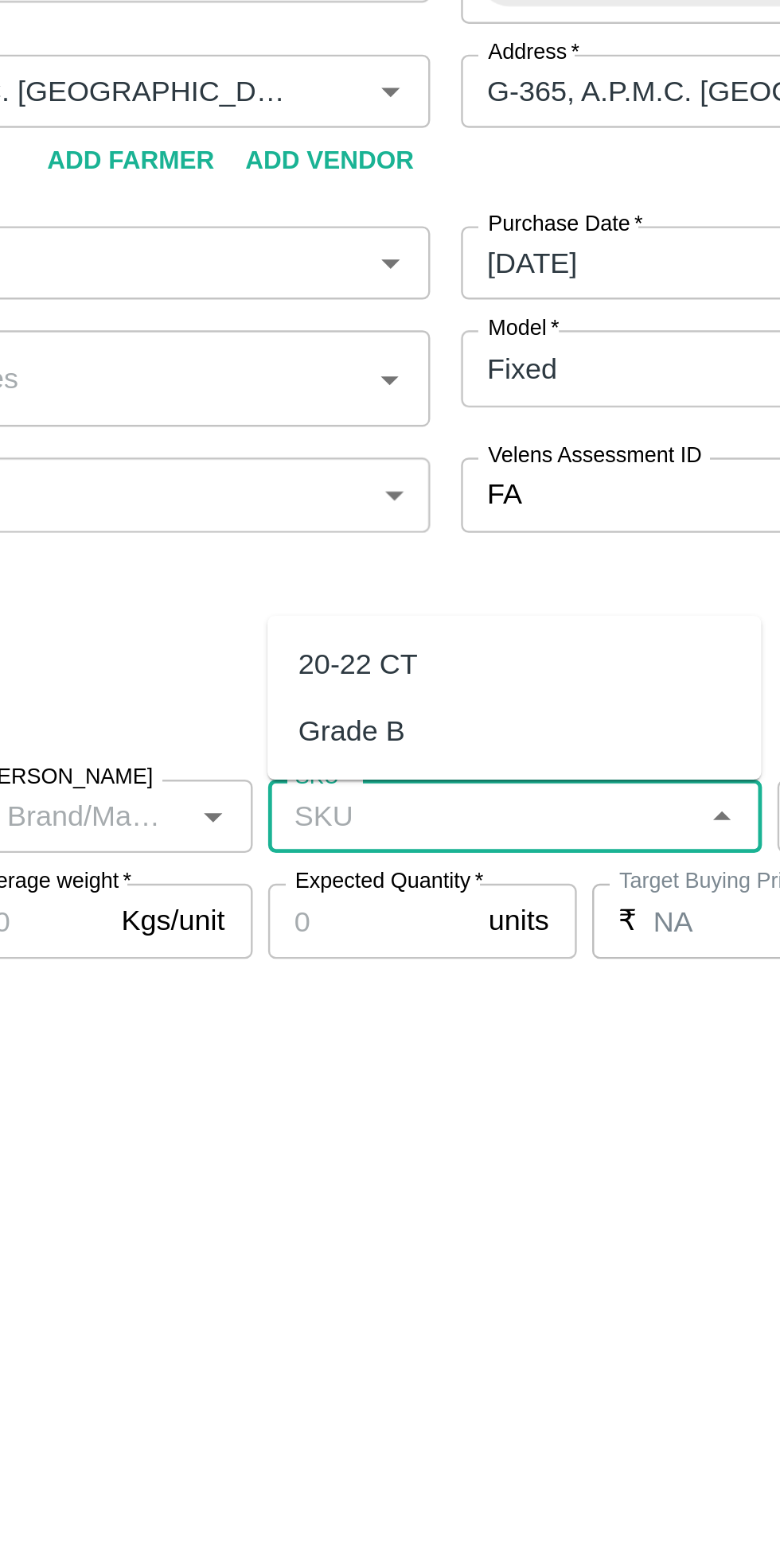
click at [361, 410] on div "20-22 CT" at bounding box center [345, 405] width 49 height 18
type input "20-22 CT"
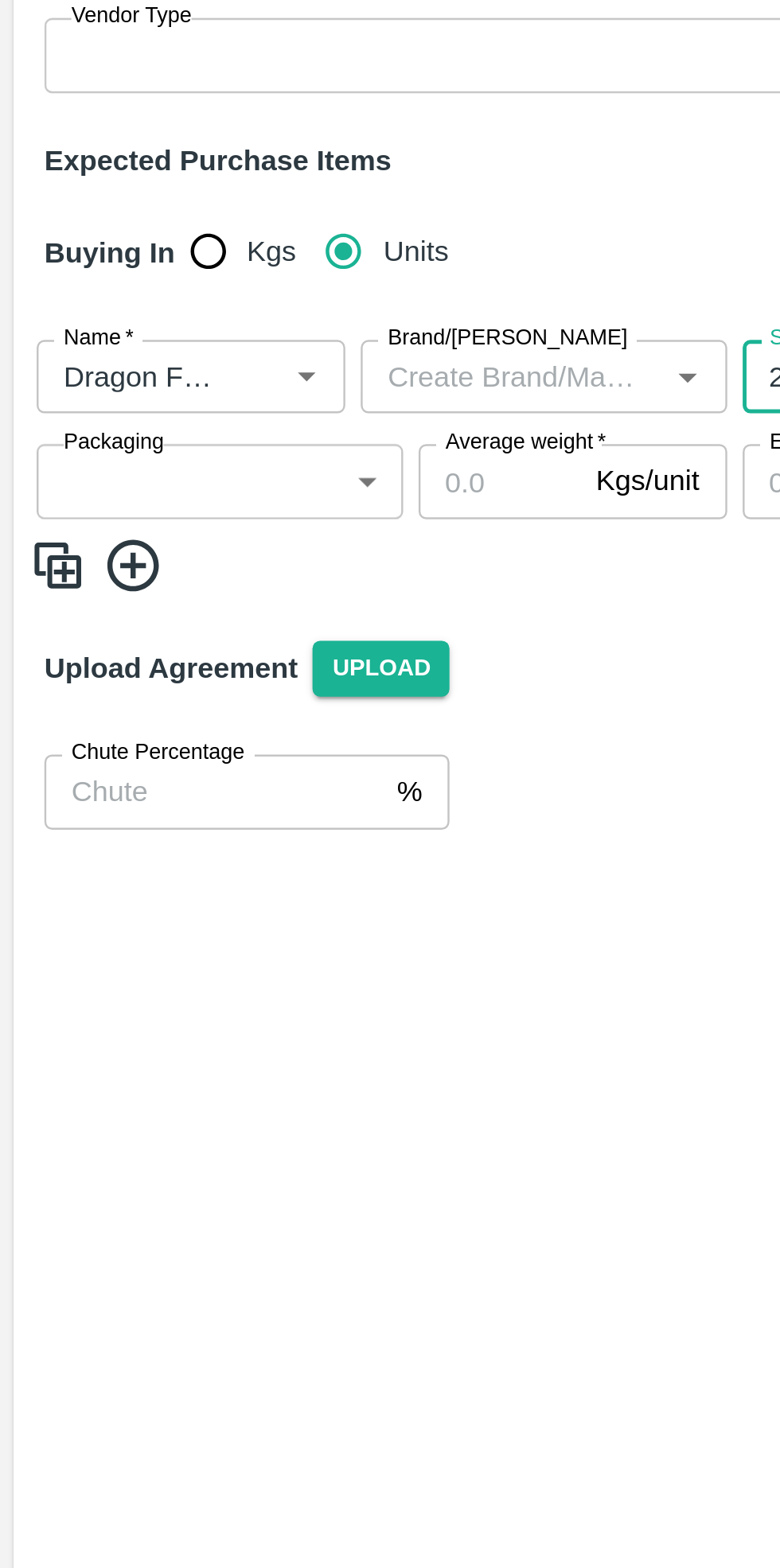
click at [100, 509] on body "Supply Chain Add Purchase Order PO Type   * Vendor Purchase 2 PO Type Buyers   …" at bounding box center [390, 784] width 780 height 1568
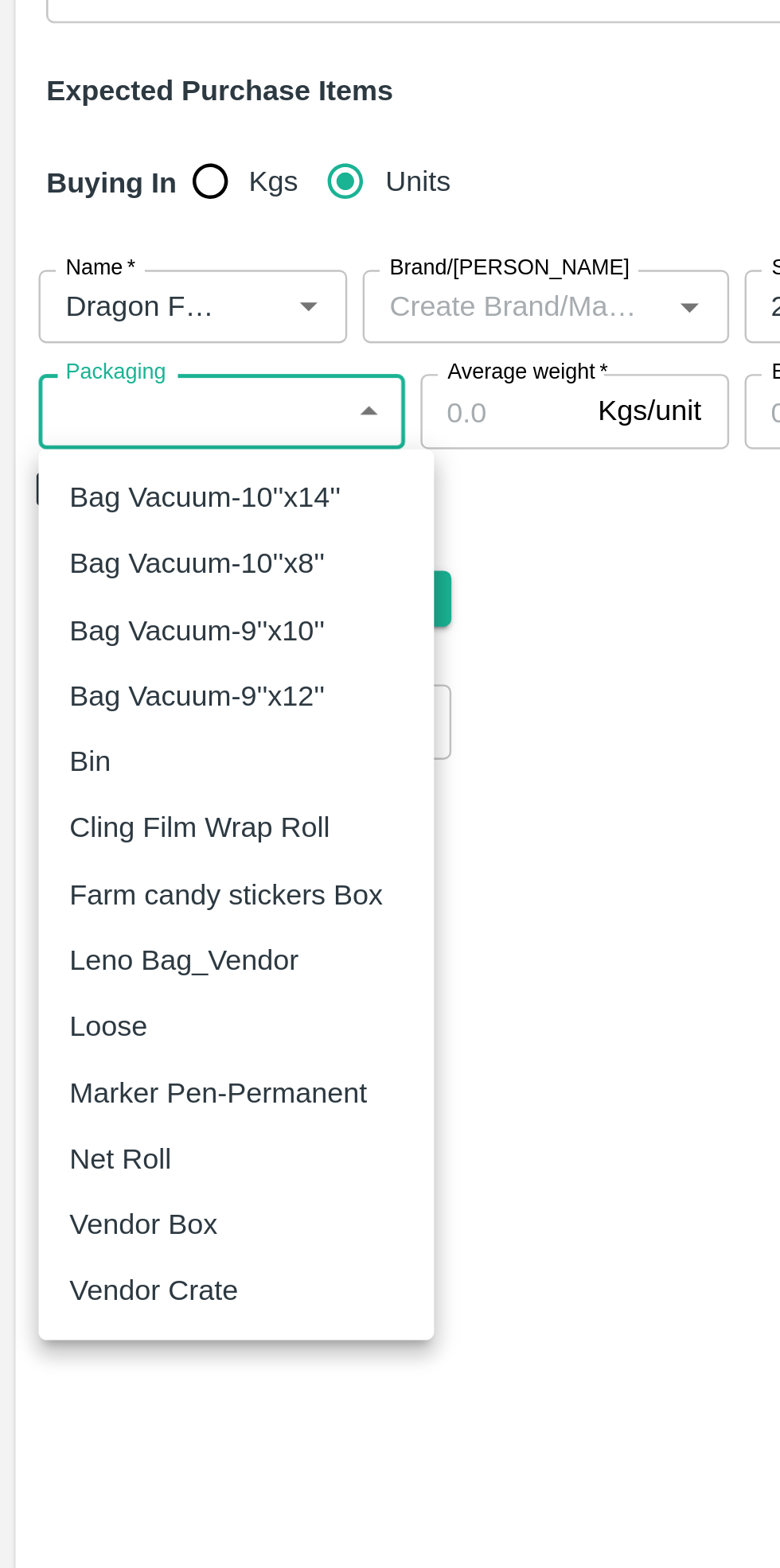
click at [70, 852] on p "Vendor Box" at bounding box center [59, 847] width 61 height 18
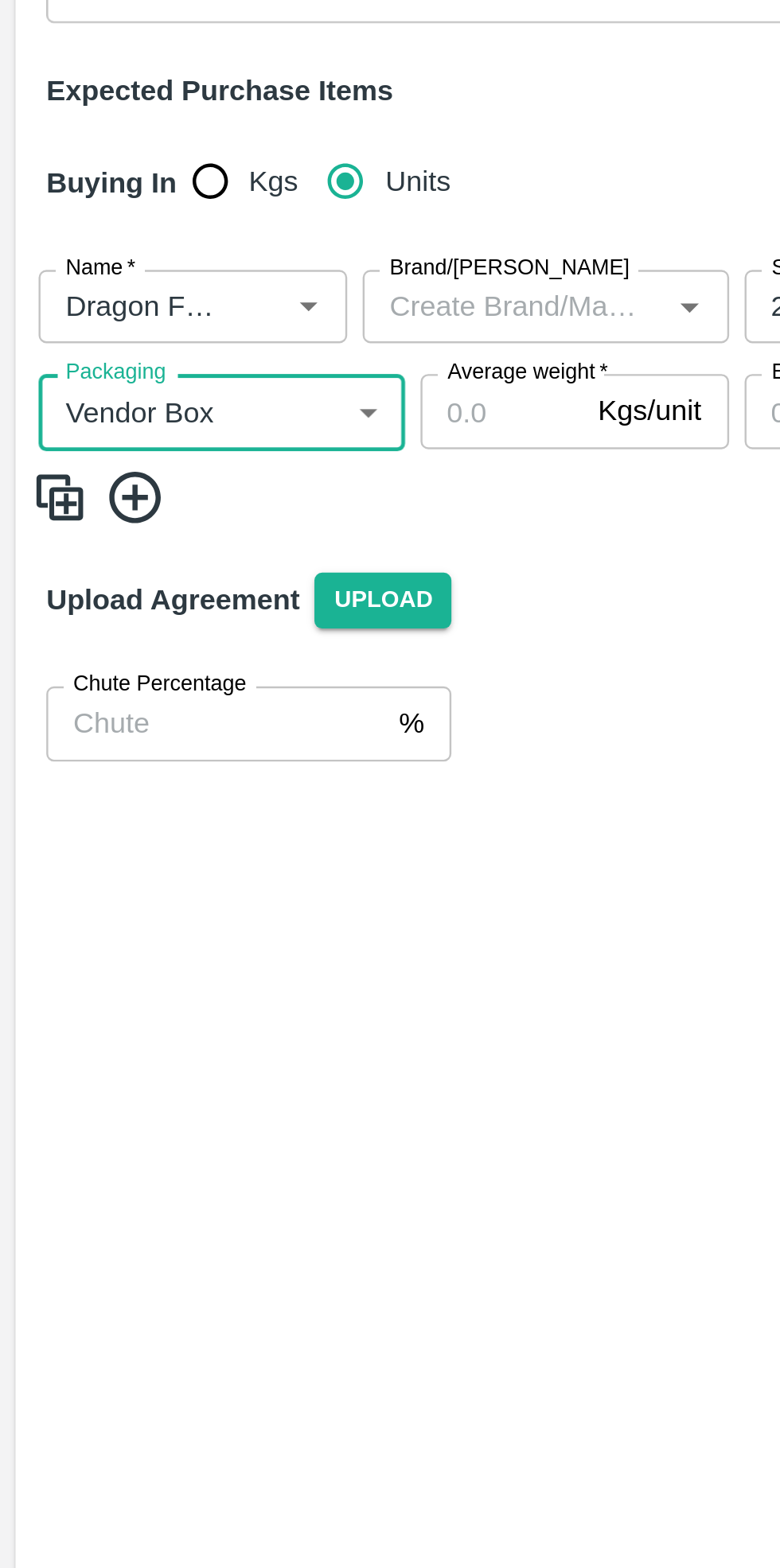
type input "276"
click at [208, 505] on input "Average weight   *" at bounding box center [206, 512] width 67 height 31
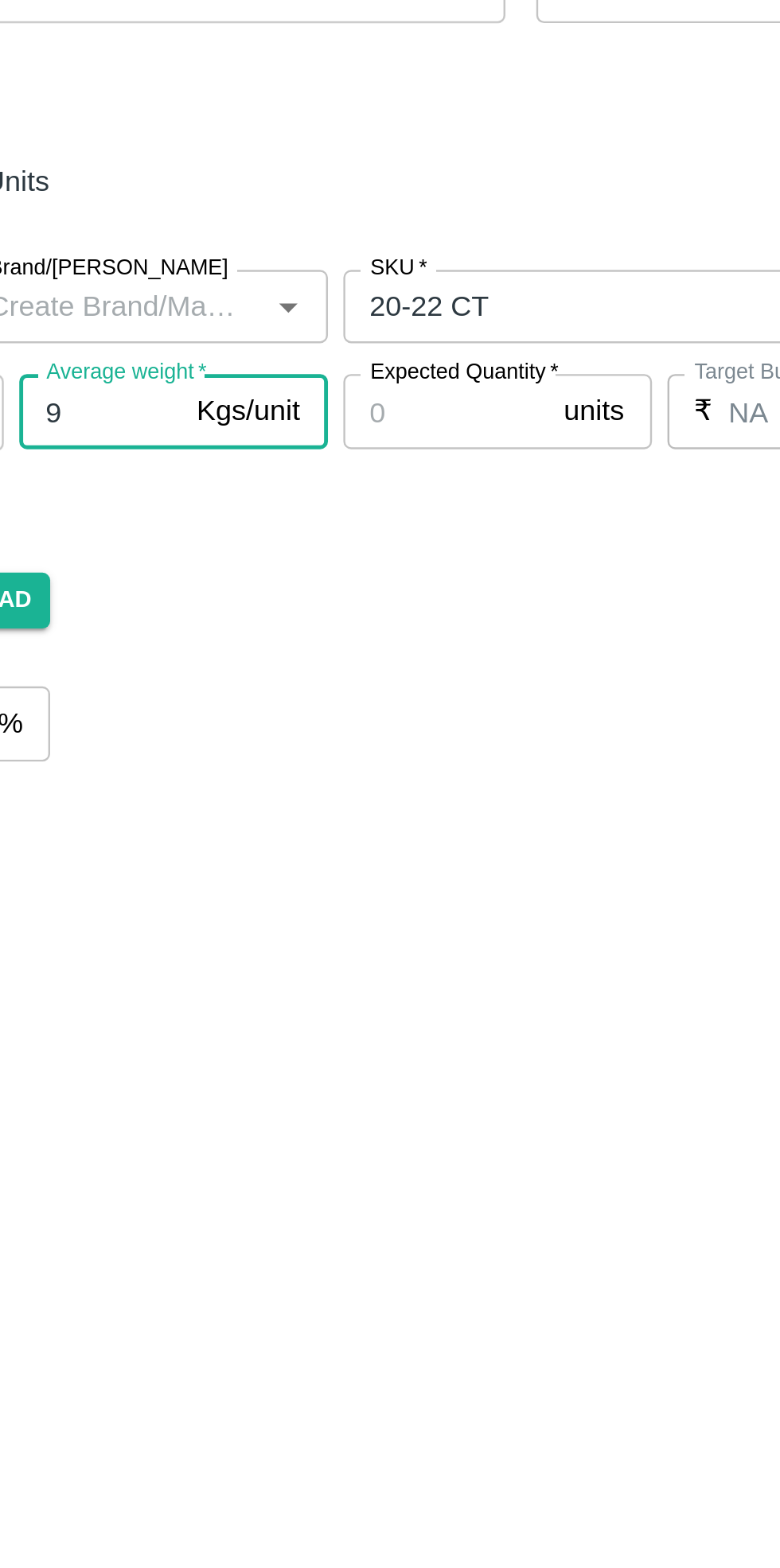
type input "9"
click at [364, 512] on input "Expected Quantity   *" at bounding box center [350, 512] width 85 height 31
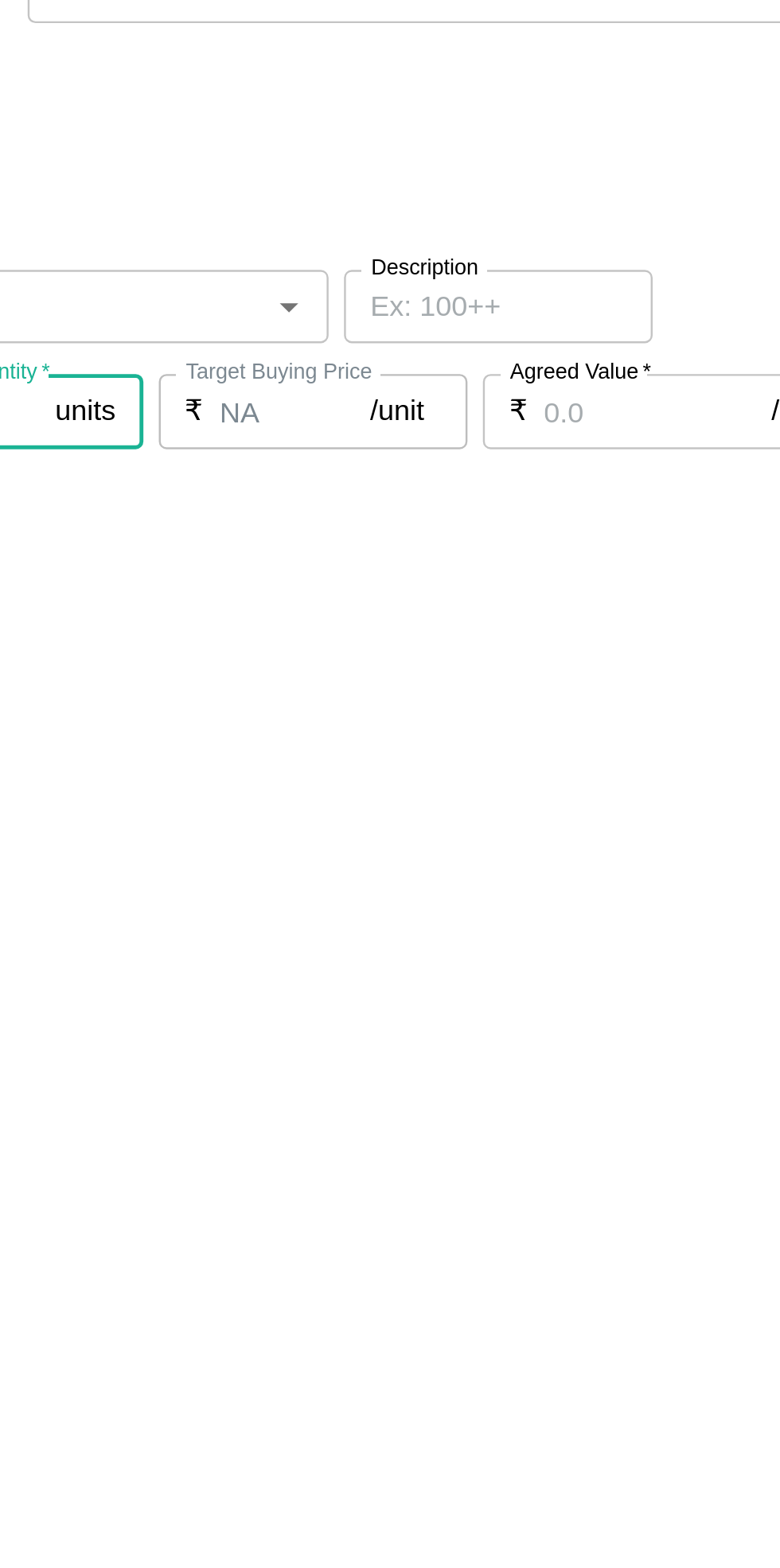
type input "79"
click at [630, 513] on input "Agreed Value   *" at bounding box center [647, 512] width 94 height 31
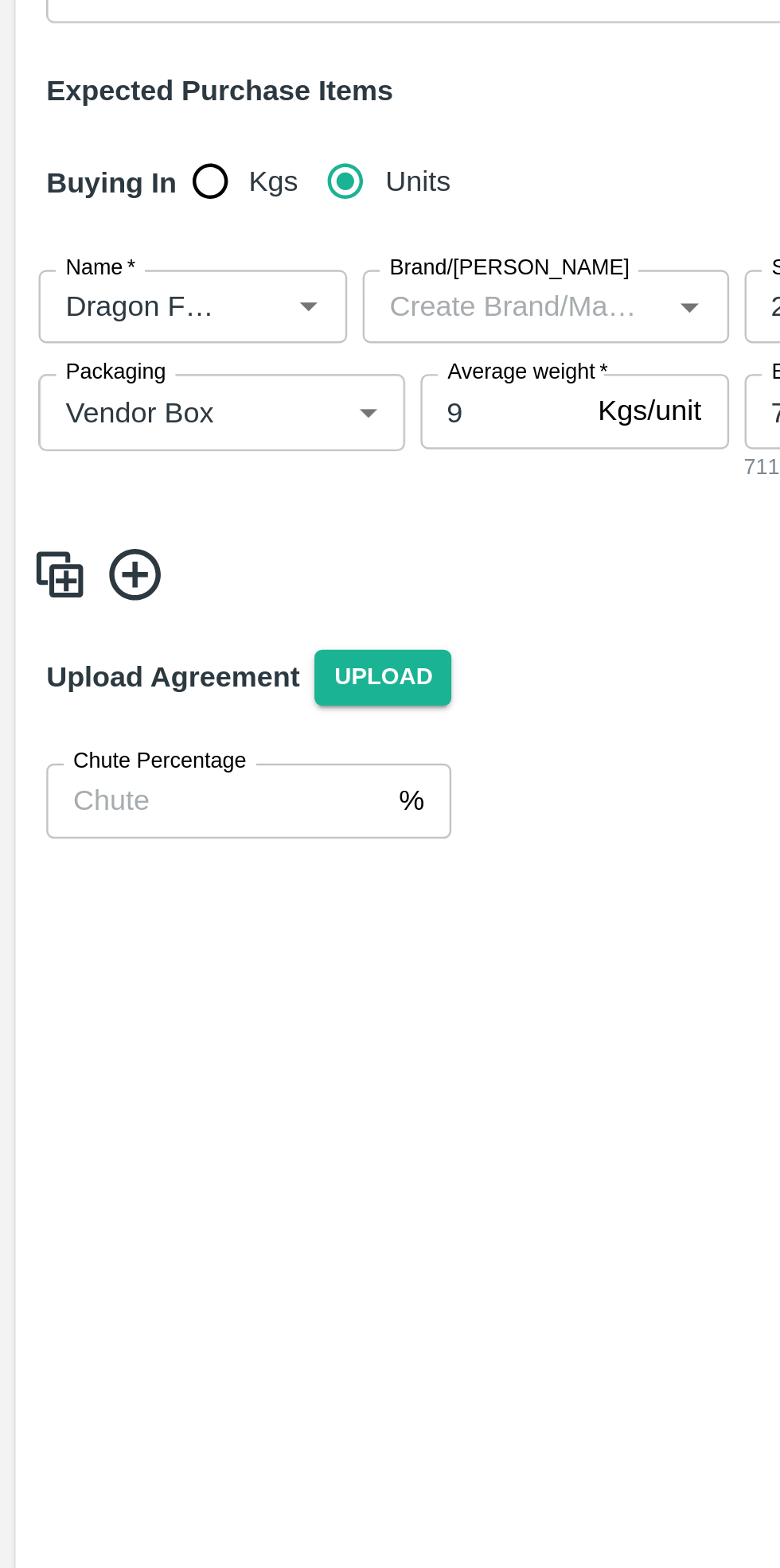
type input "700"
click at [54, 577] on div "Name   * Name   * Brand/Marka Brand/Marka SKU   * SKU   * Description x Descrip…" at bounding box center [389, 519] width 767 height 157
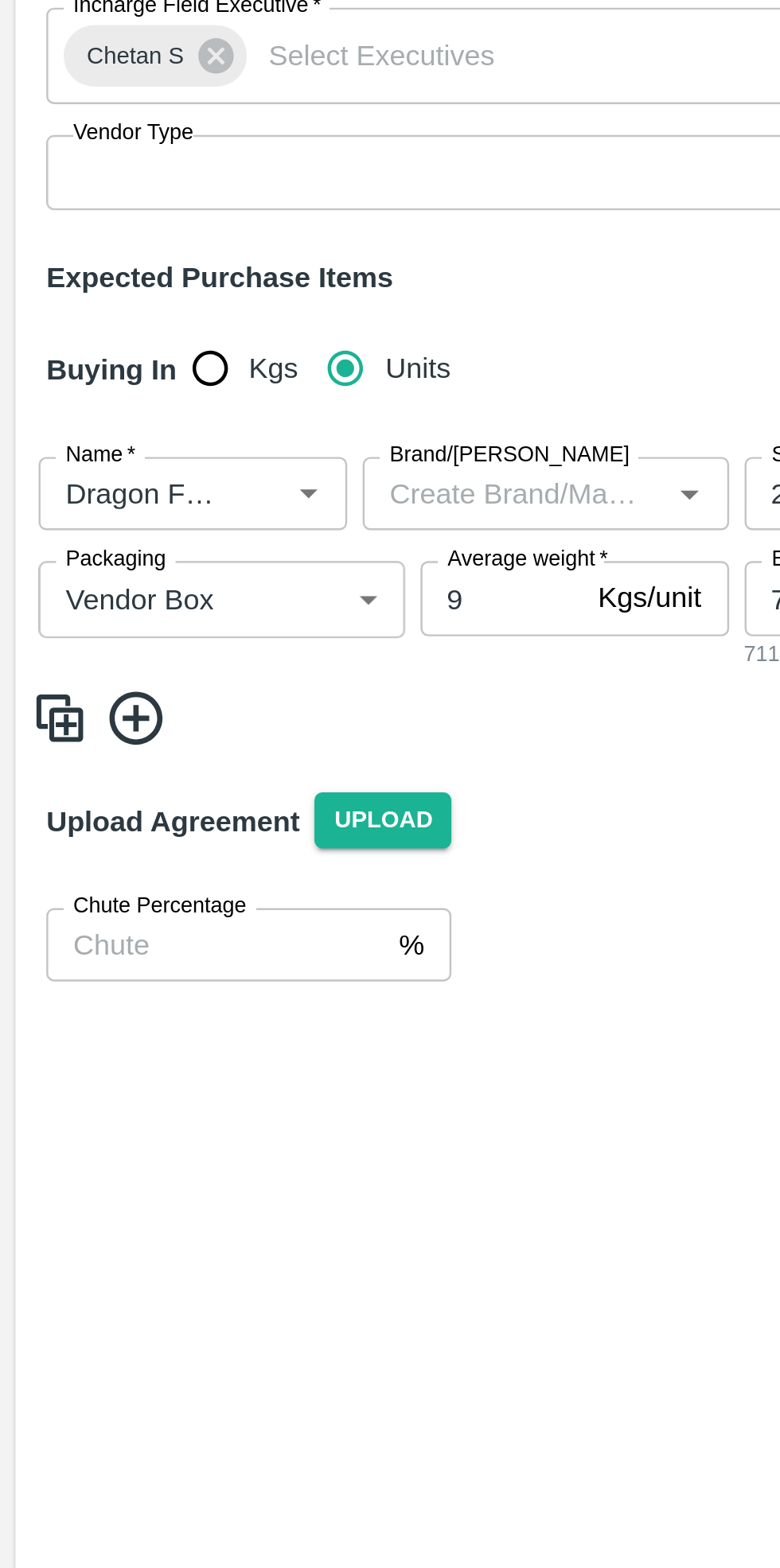
click at [54, 561] on icon at bounding box center [55, 561] width 21 height 21
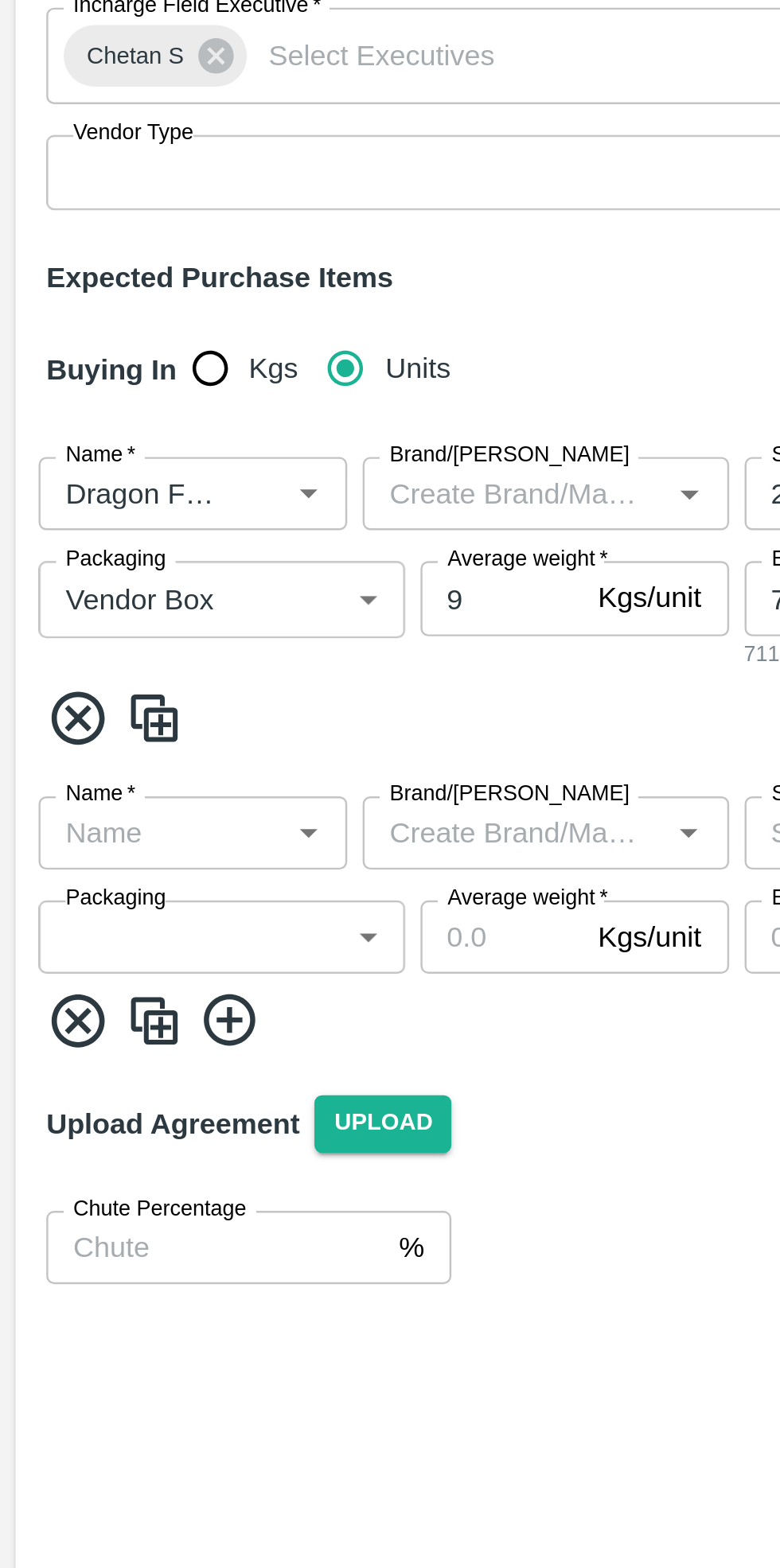
click at [54, 605] on input "Name   *" at bounding box center [66, 608] width 92 height 20
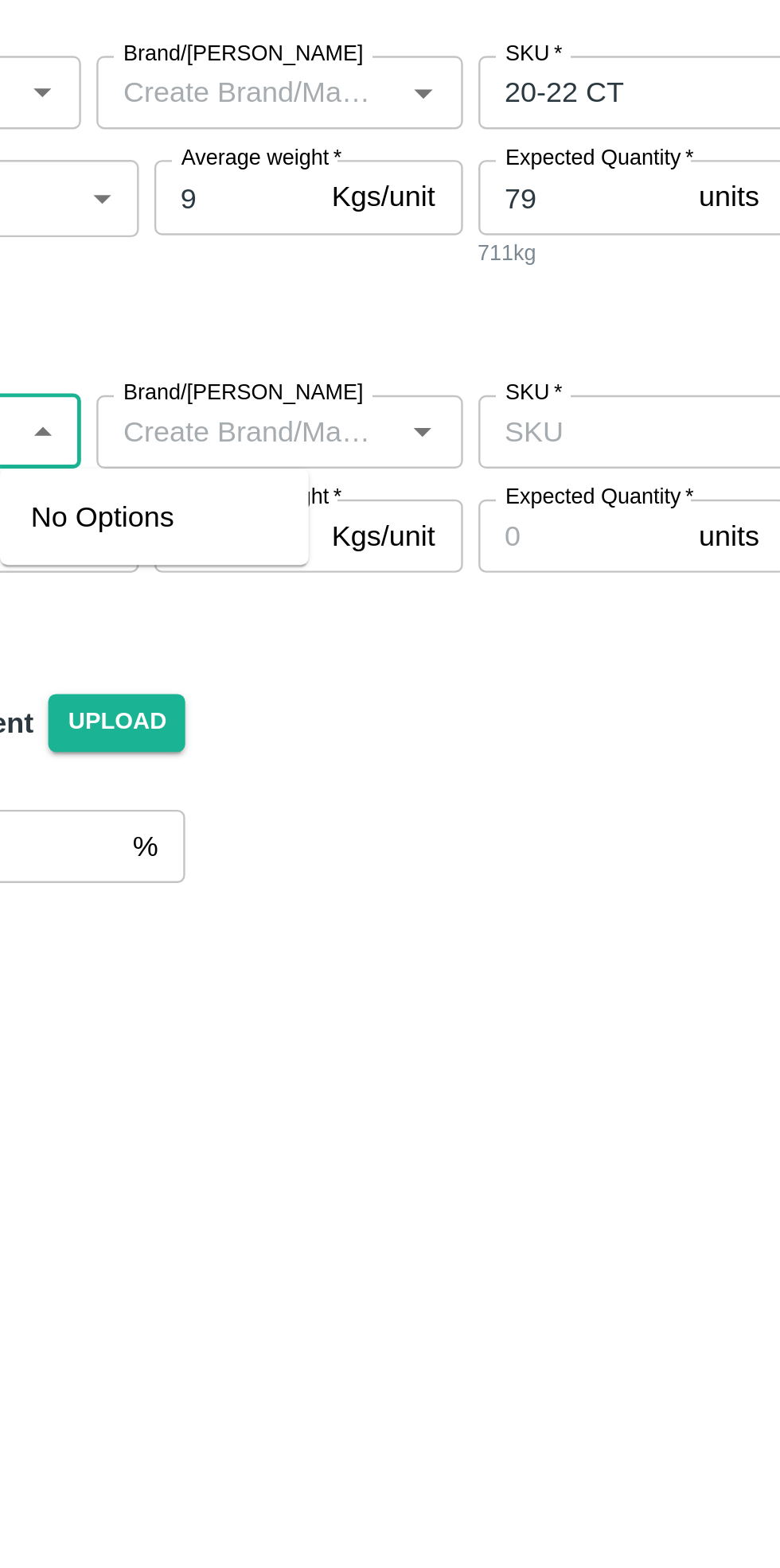
type input "red Globe"
click at [371, 611] on input "SKU   *" at bounding box center [396, 608] width 168 height 20
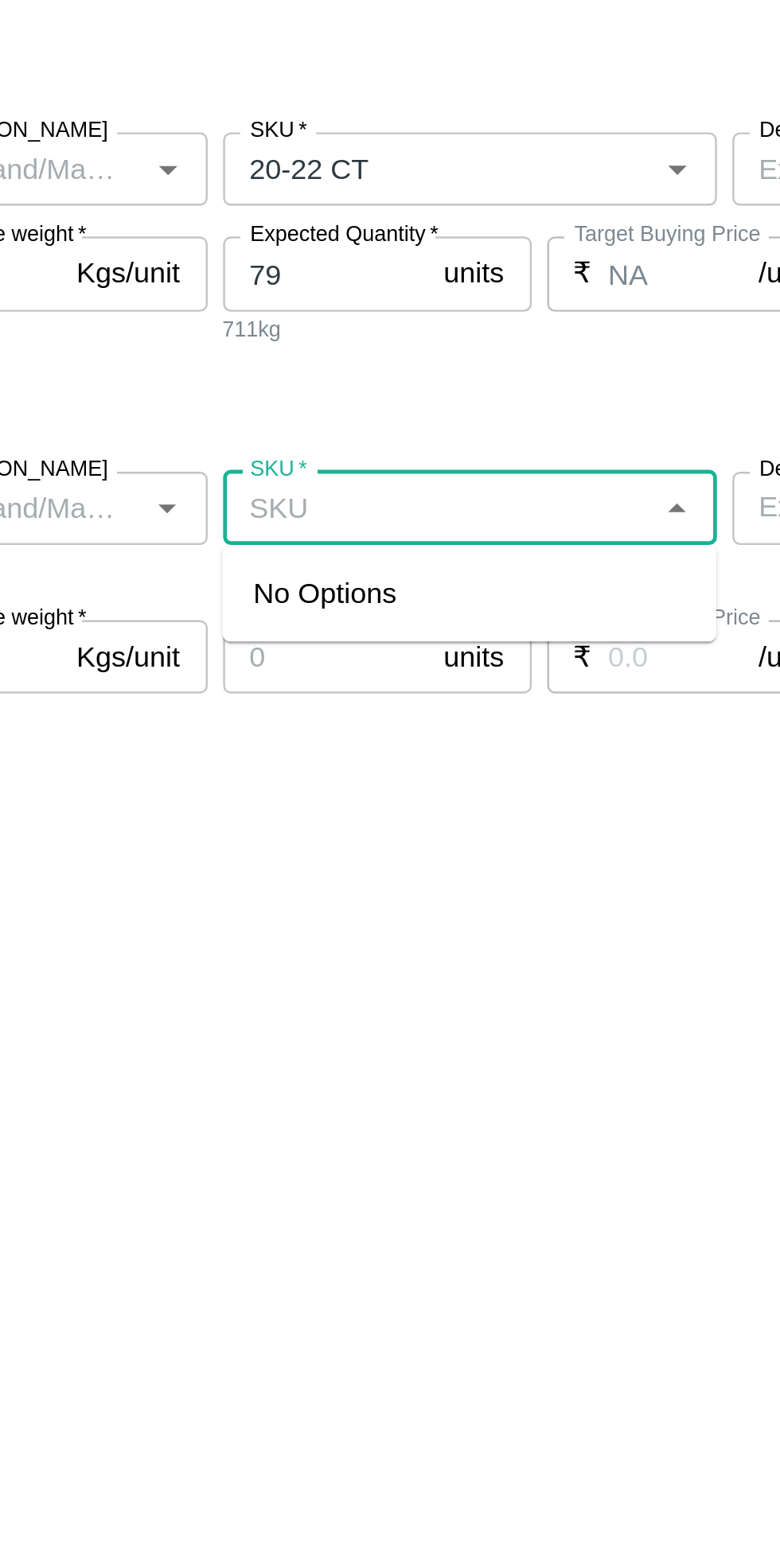
click at [408, 605] on input "SKU   *" at bounding box center [396, 608] width 168 height 20
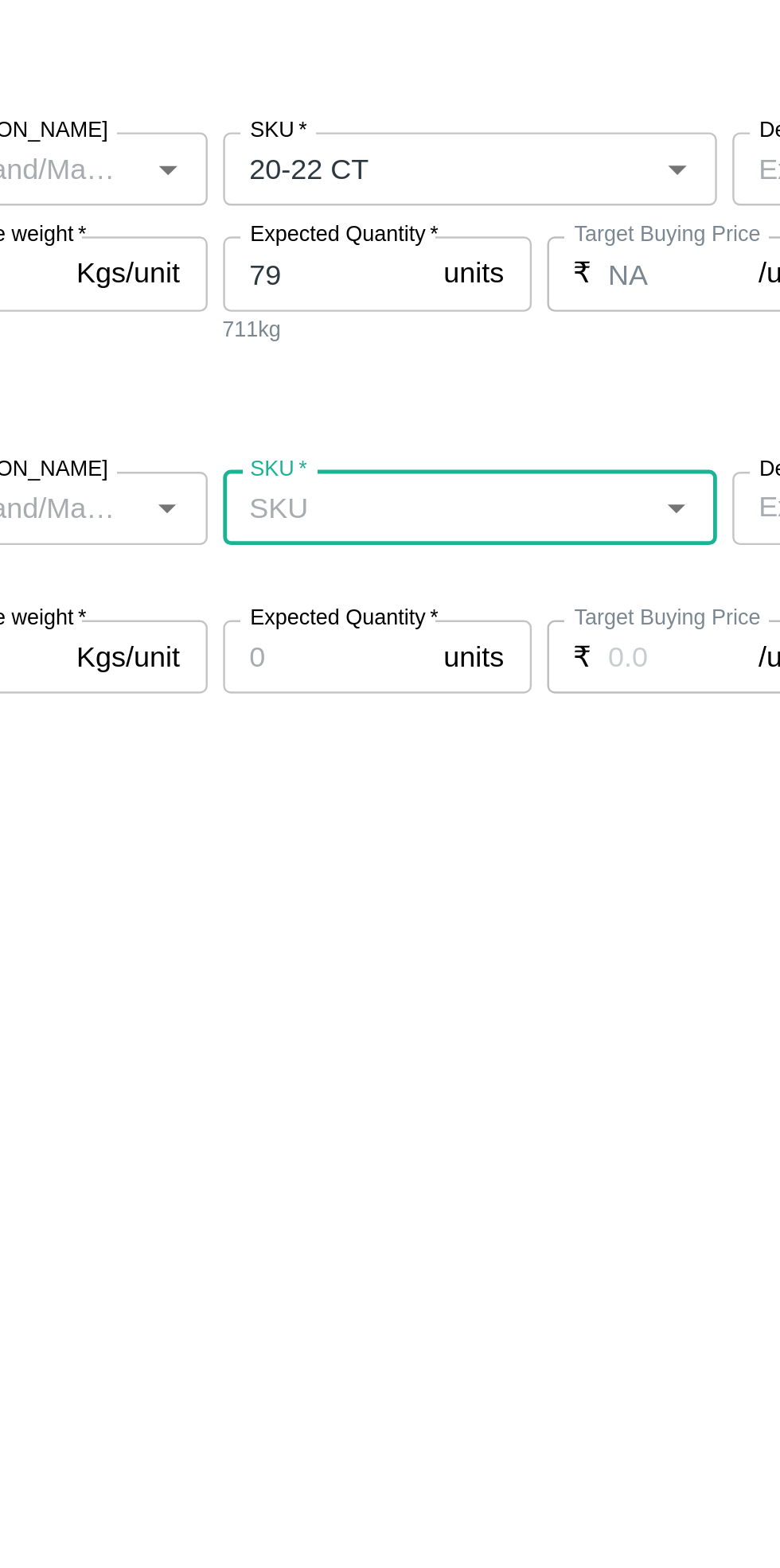
click at [379, 612] on input "SKU   *" at bounding box center [396, 608] width 168 height 20
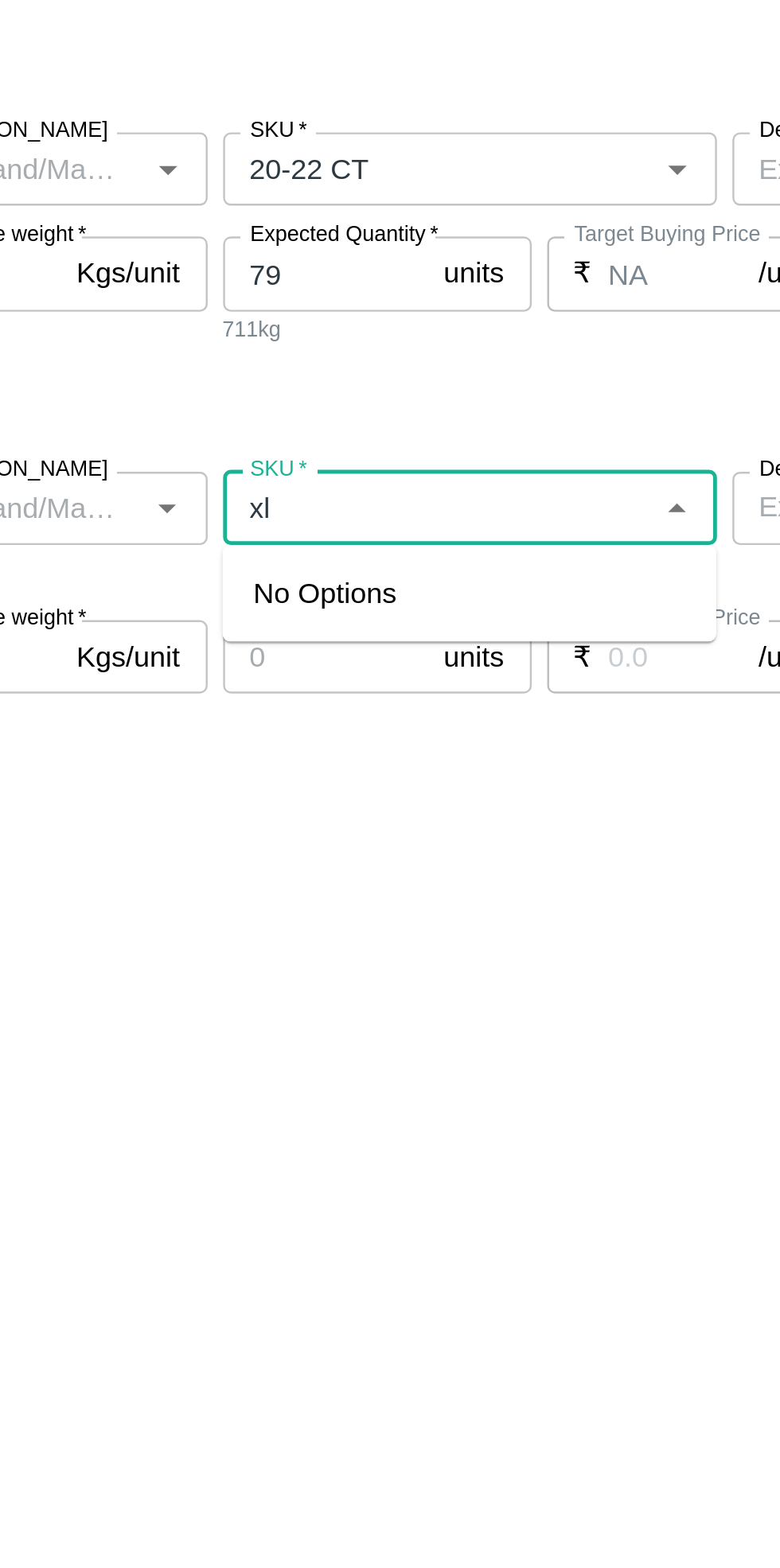
click at [368, 635] on div "No Options" at bounding box center [410, 643] width 204 height 40
type input "xl"
click at [419, 561] on span at bounding box center [390, 561] width 755 height 26
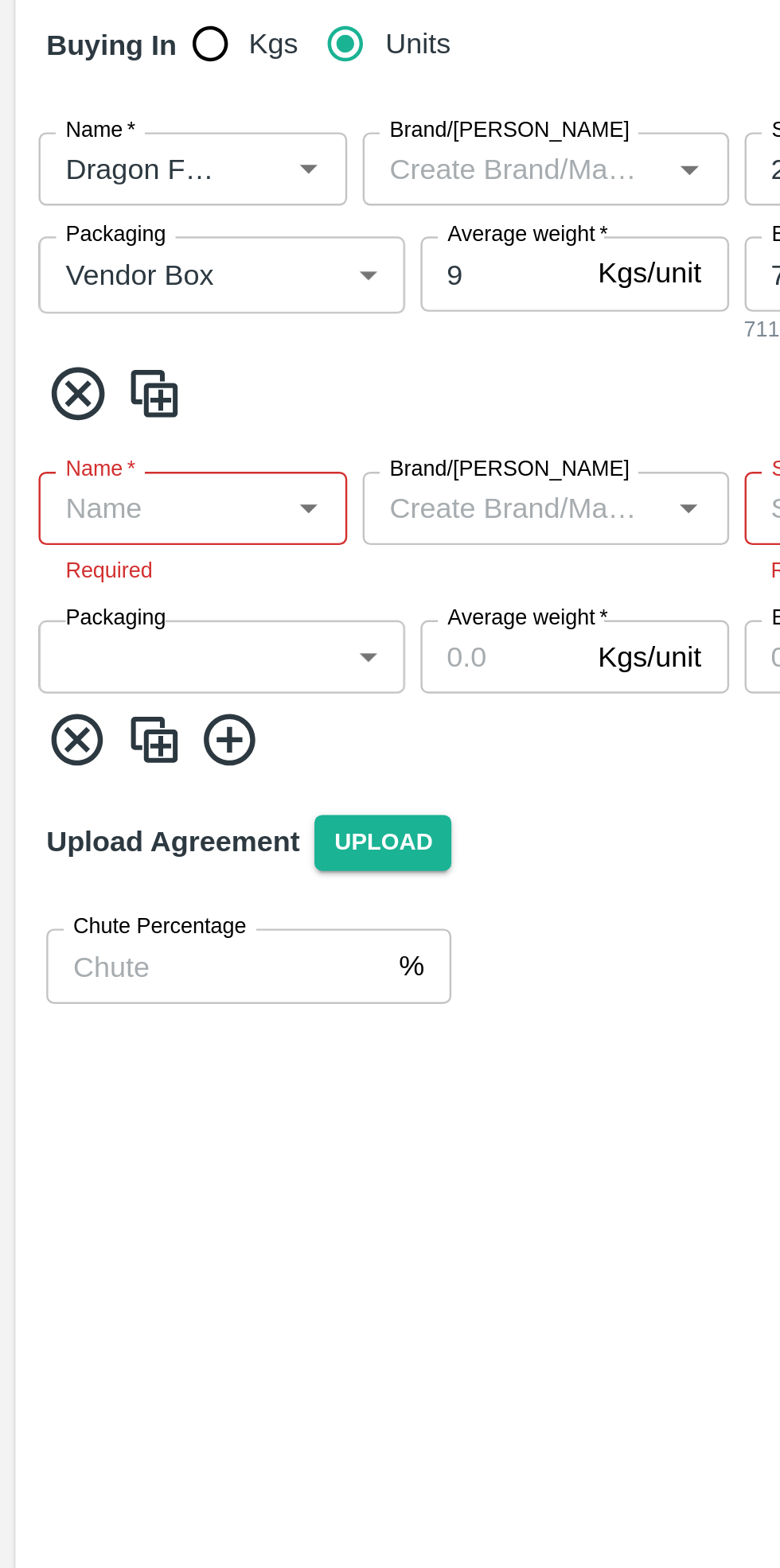
click at [86, 606] on input "Name   *" at bounding box center [66, 608] width 92 height 20
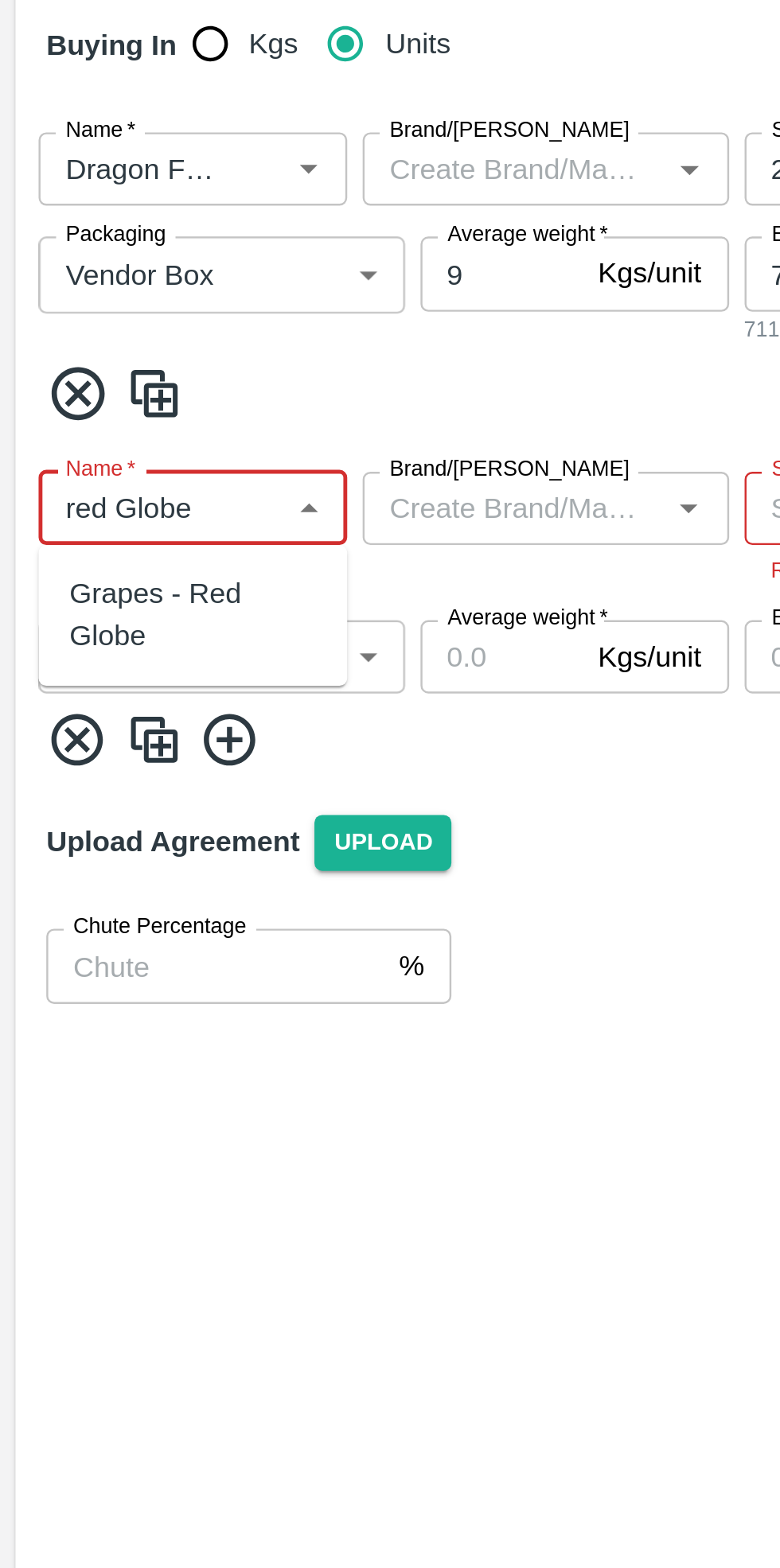
click at [97, 641] on div "Grapes - Red Globe" at bounding box center [80, 652] width 102 height 36
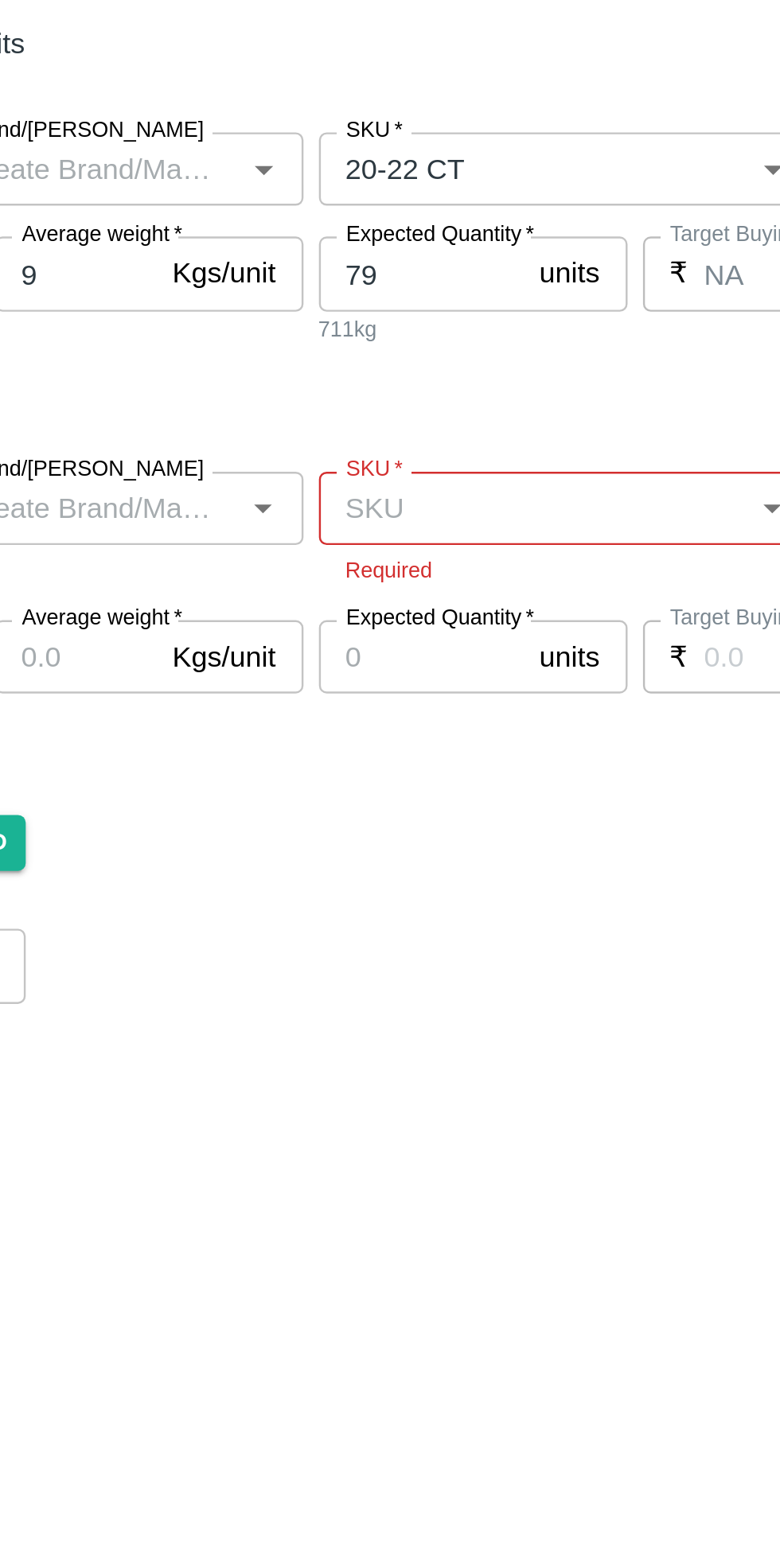
type input "Grapes - Red Globe"
click at [386, 610] on input "SKU   *" at bounding box center [396, 608] width 168 height 20
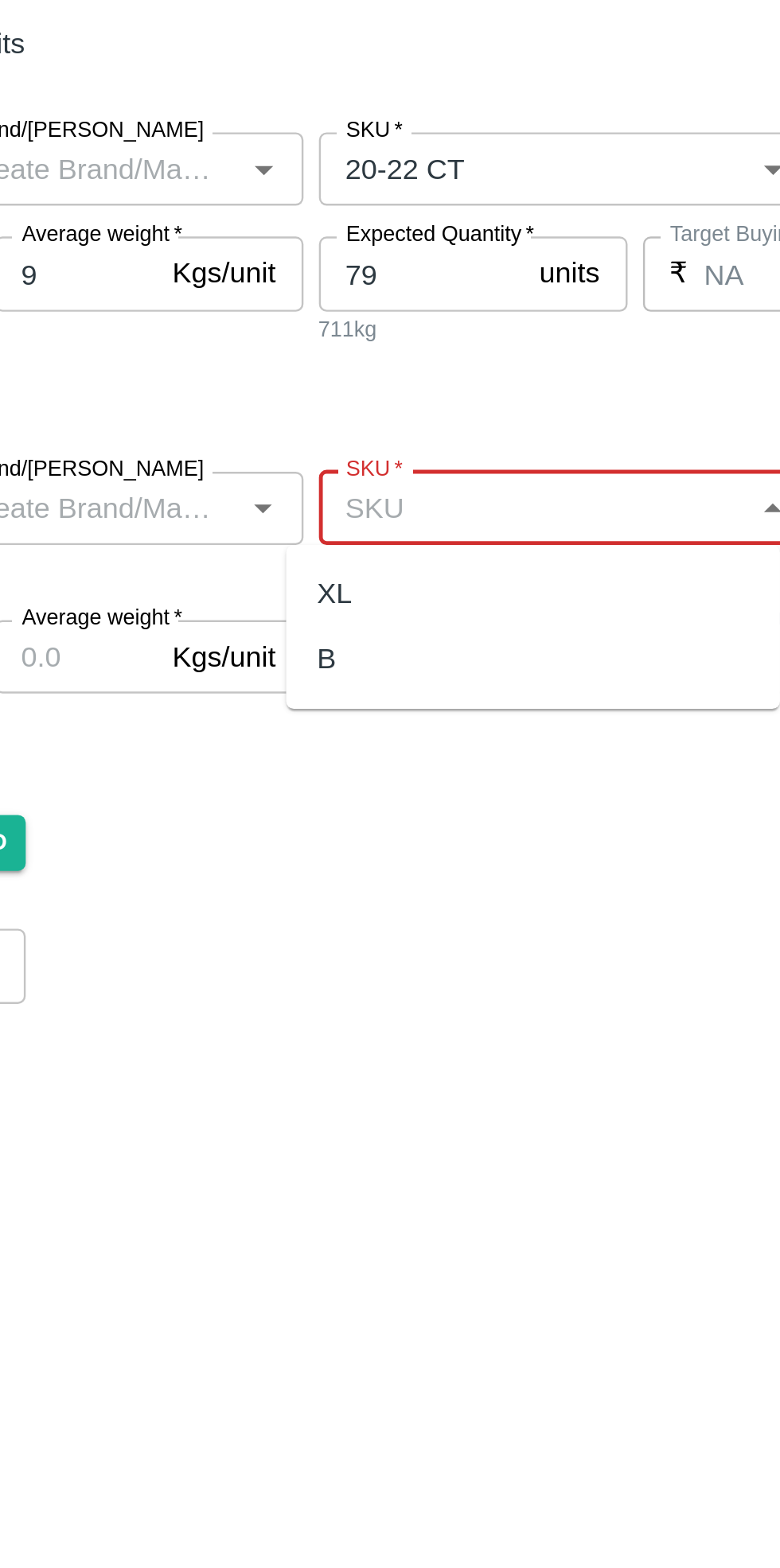
click at [325, 647] on div "XL" at bounding box center [396, 644] width 204 height 27
type input "XL"
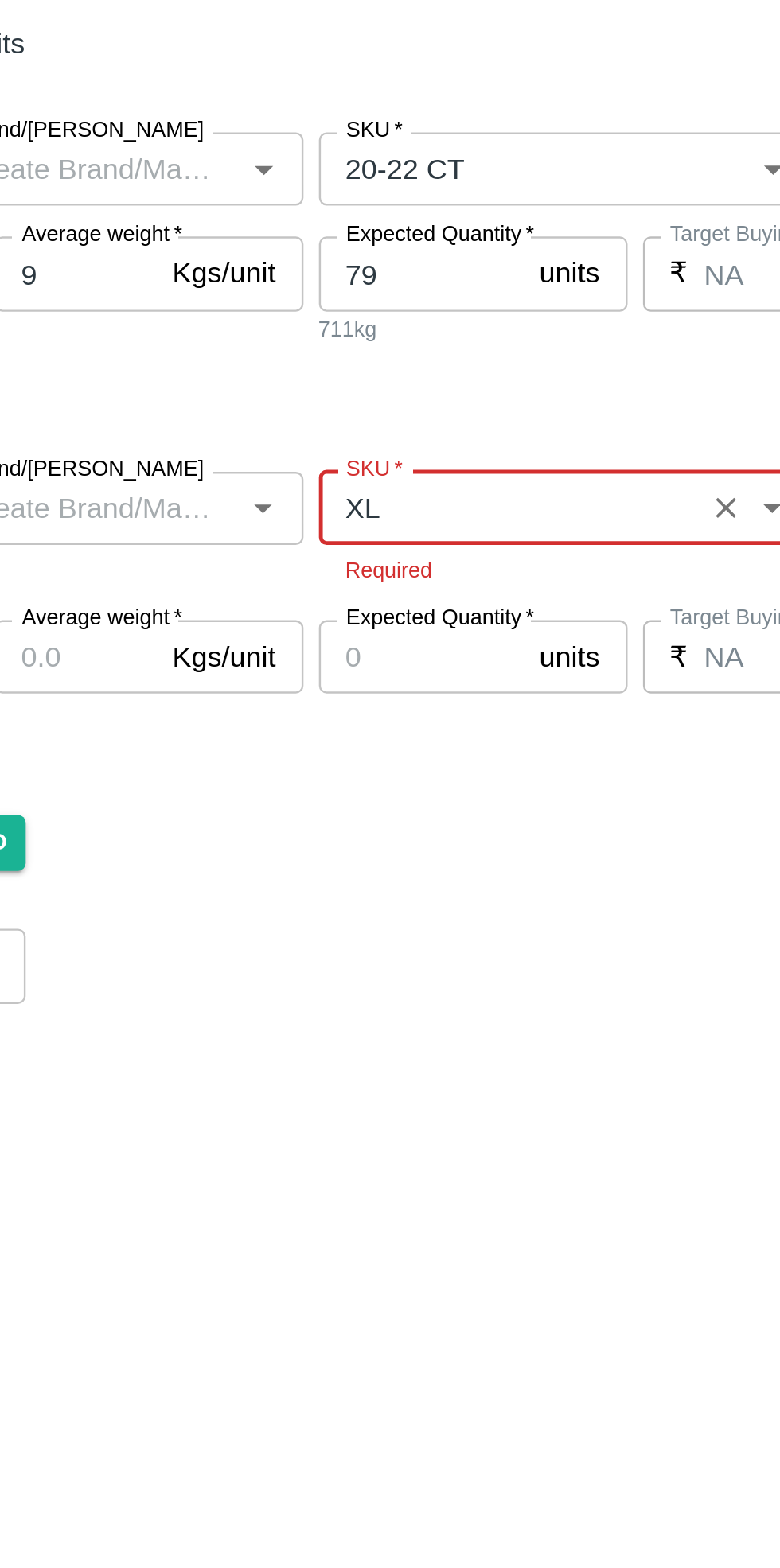
type input "NA"
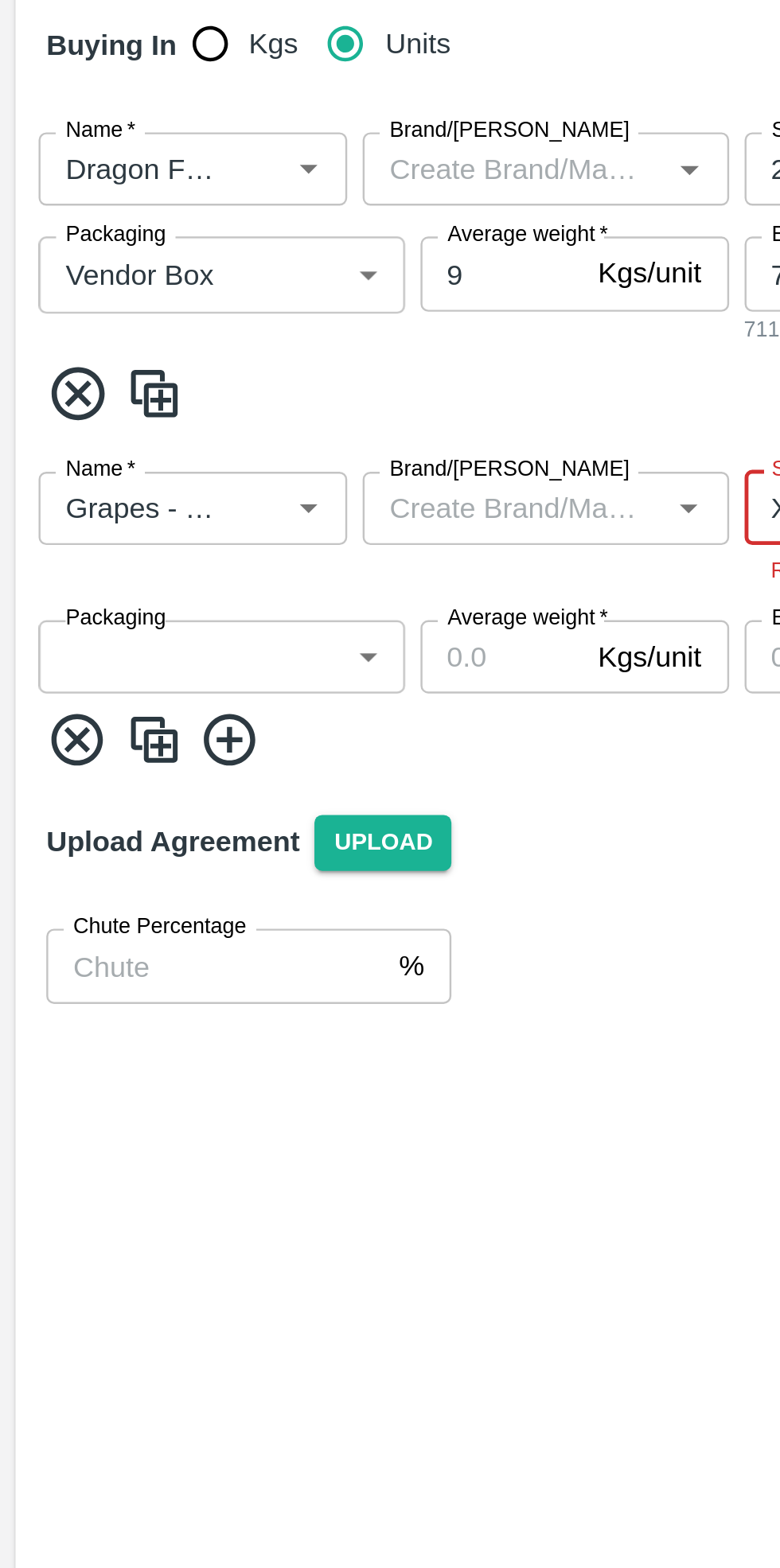
click at [104, 672] on body "Supply Chain Add Purchase Order PO Type   * Vendor Purchase 2 PO Type Buyers   …" at bounding box center [390, 784] width 780 height 1568
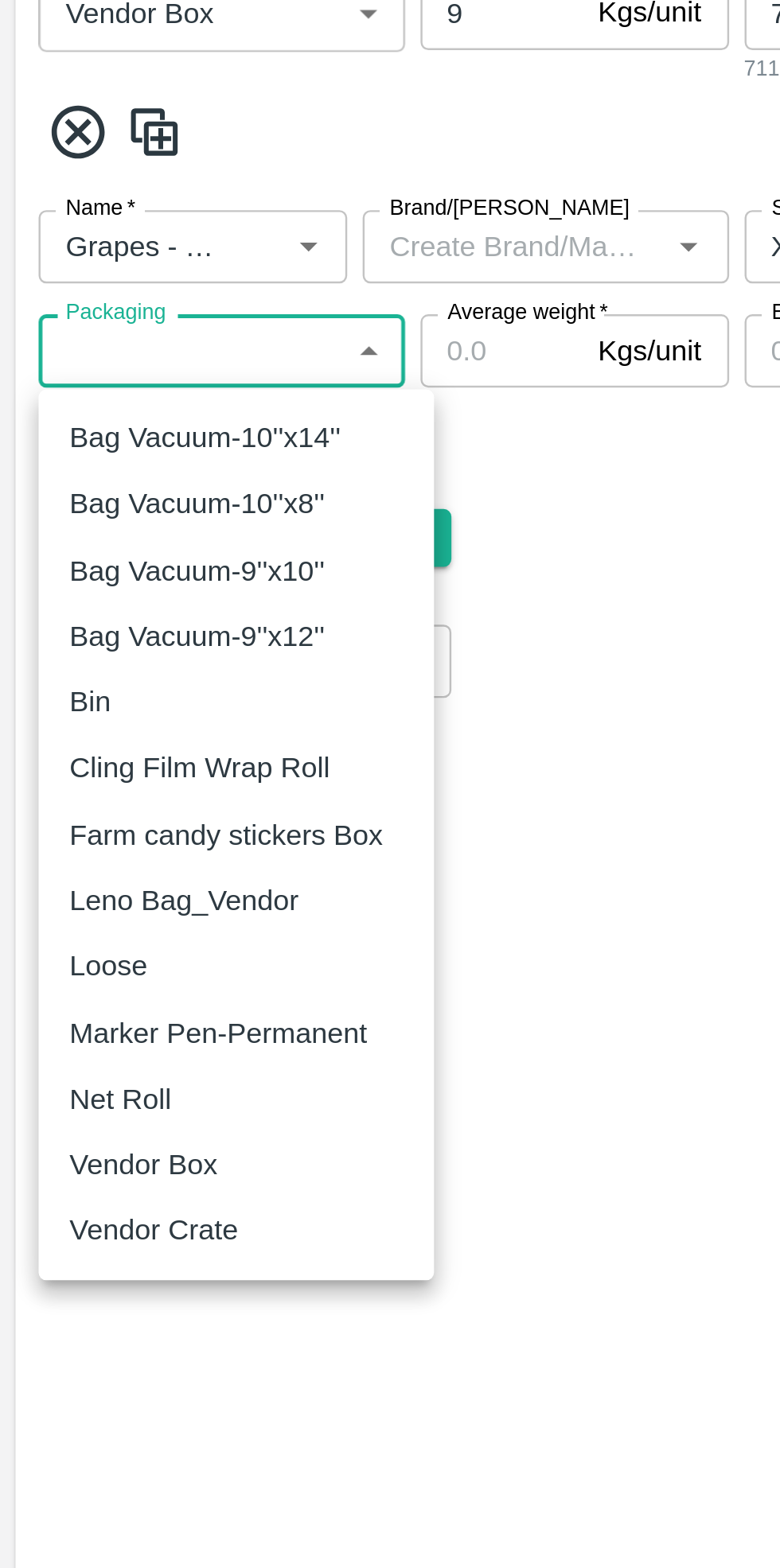
click at [76, 990] on p "Vendor Box" at bounding box center [59, 987] width 61 height 18
type input "276"
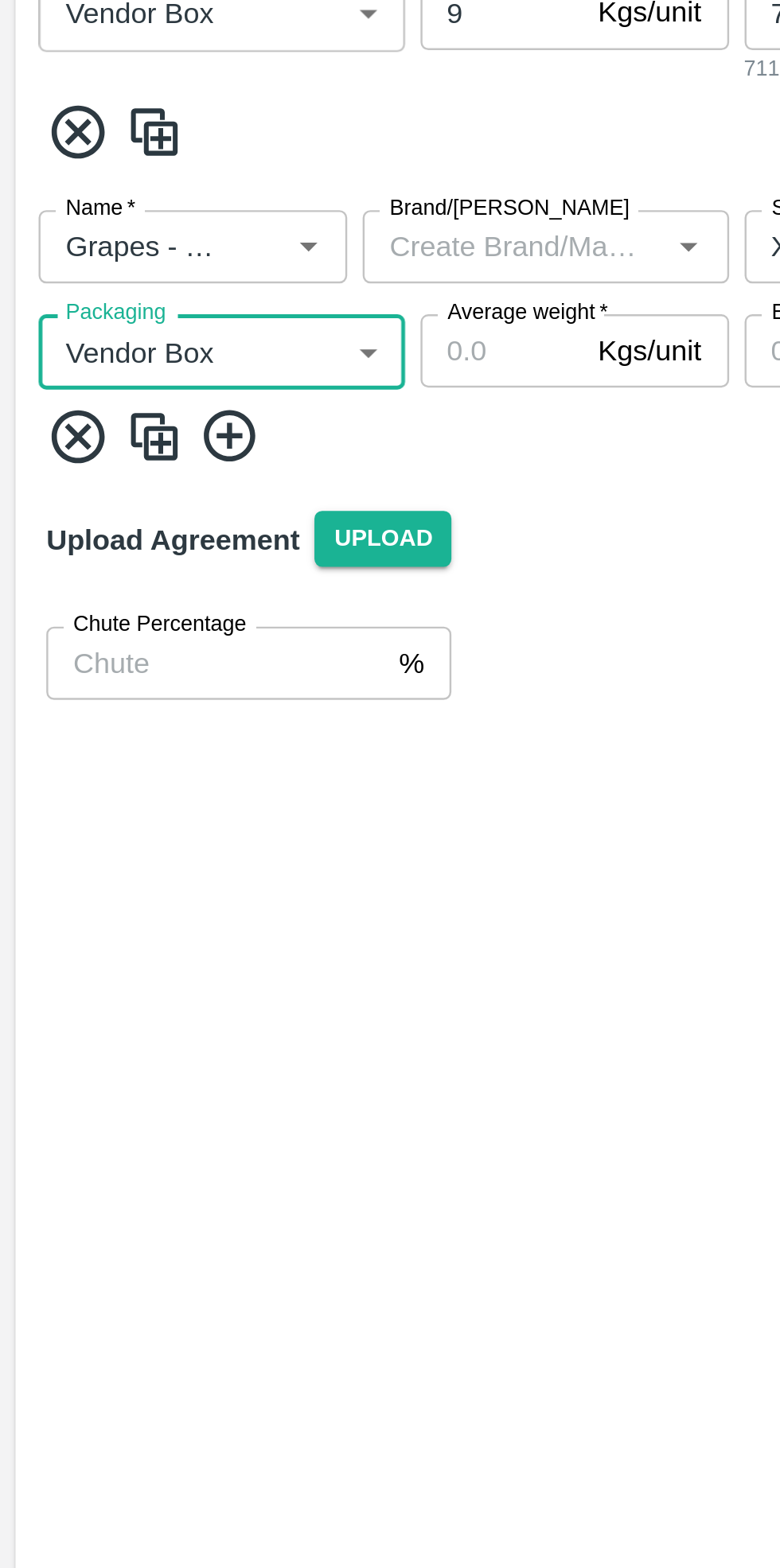
click at [212, 657] on input "Average weight   *" at bounding box center [206, 651] width 67 height 31
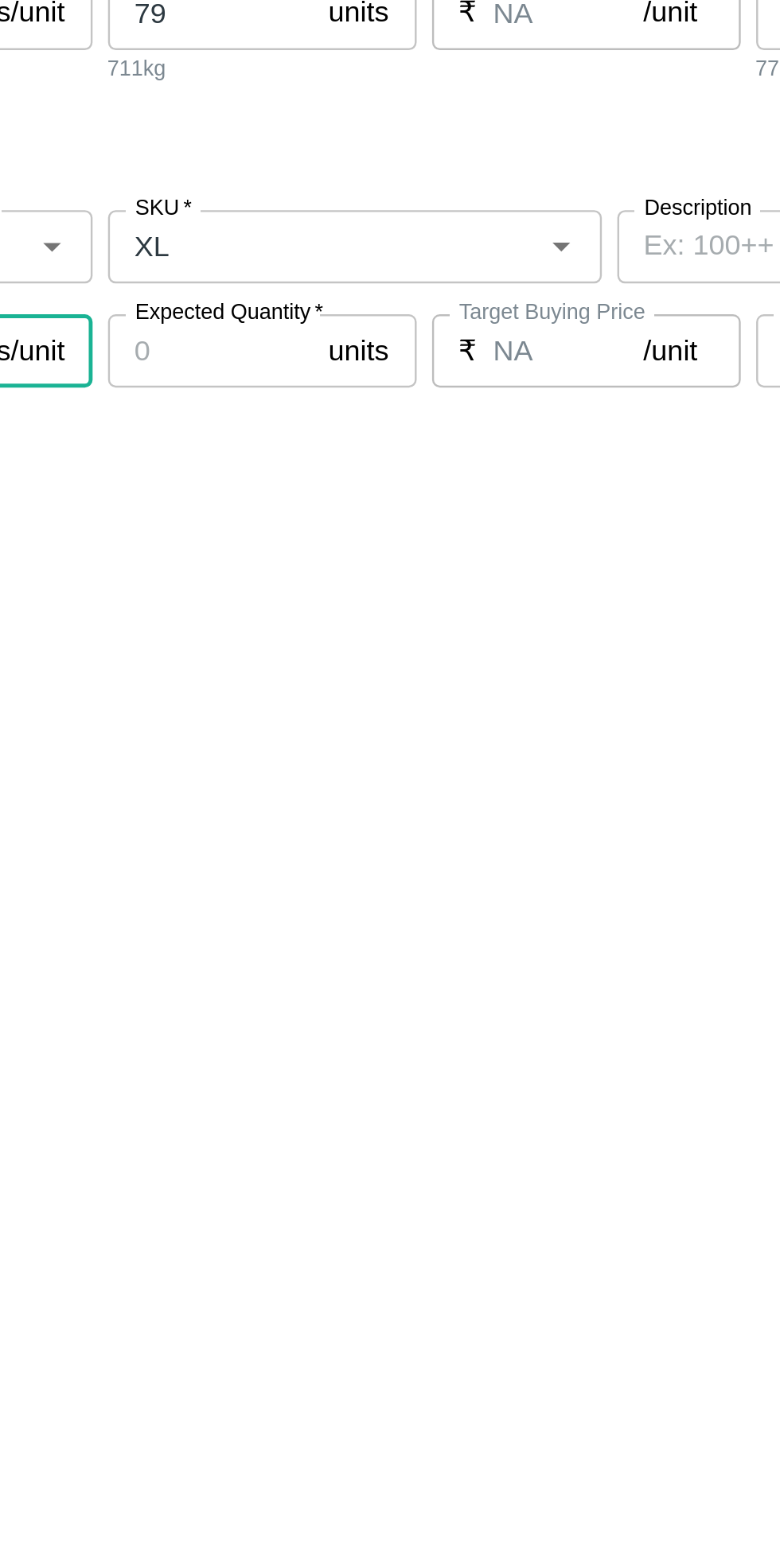
type input "7"
click at [348, 650] on input "Expected Quantity   *" at bounding box center [350, 651] width 85 height 31
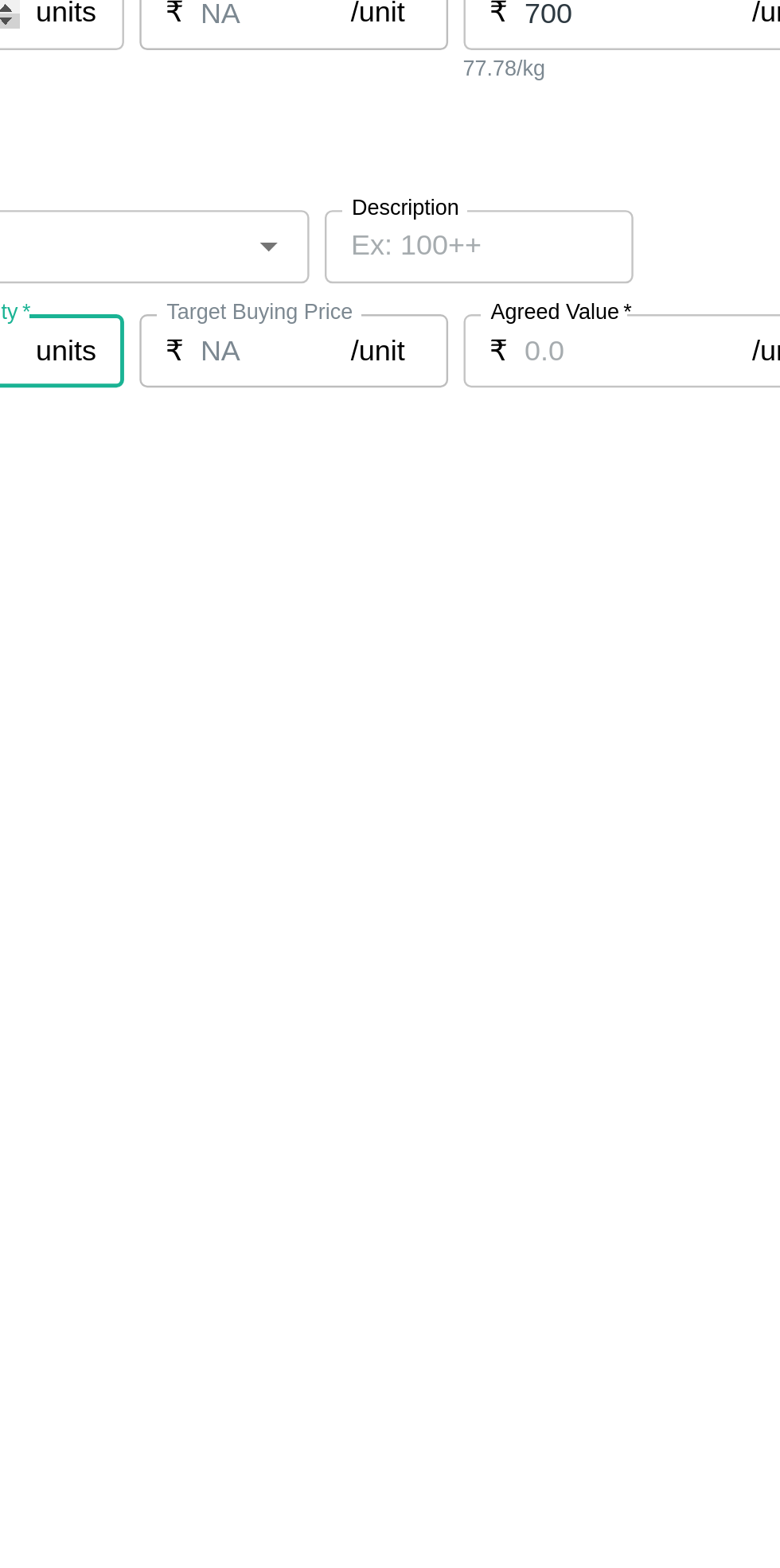
type input "200"
click at [625, 651] on input "Agreed Value   *" at bounding box center [647, 651] width 94 height 31
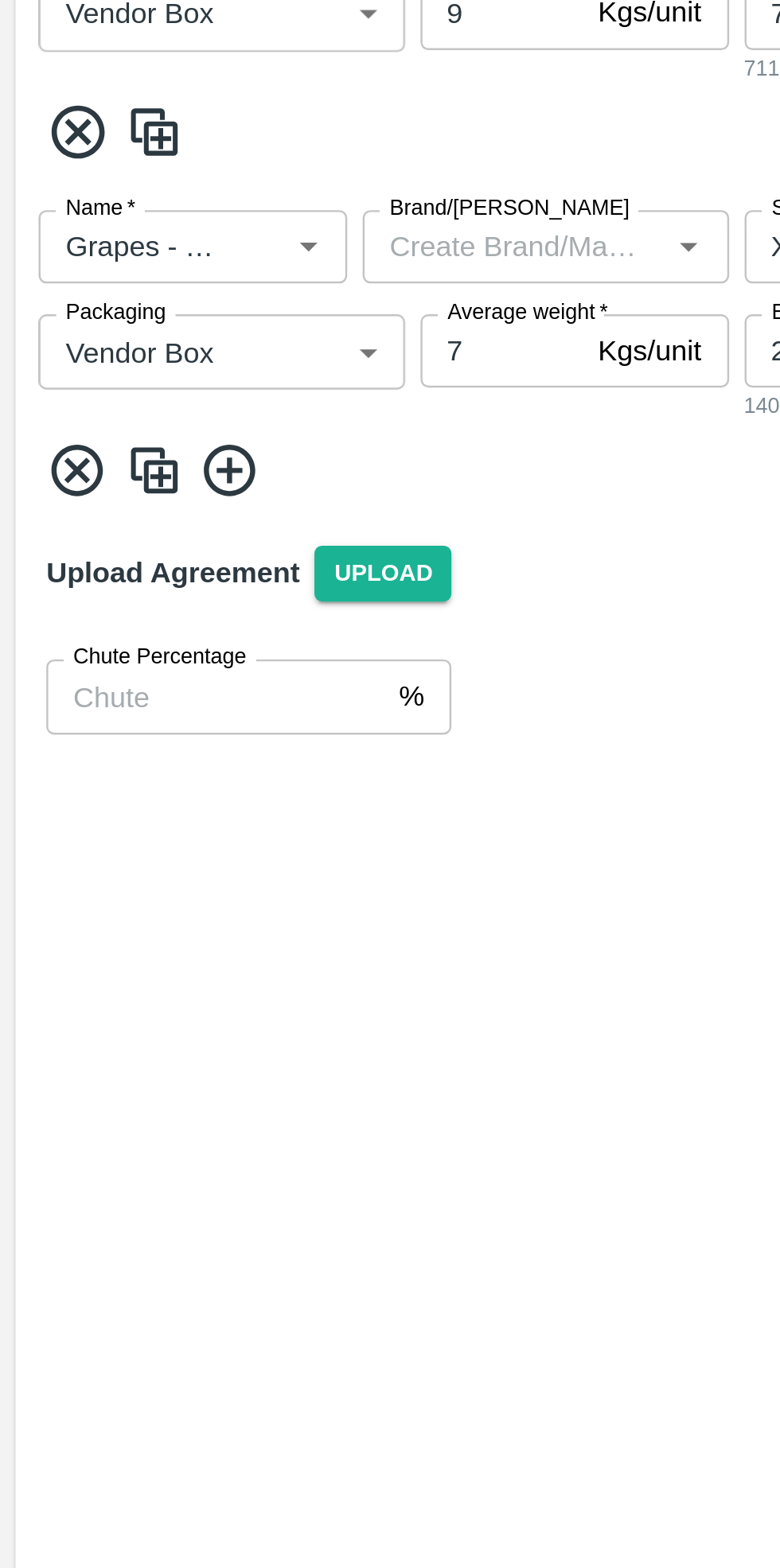
type input "1150"
click at [99, 697] on icon at bounding box center [94, 701] width 26 height 26
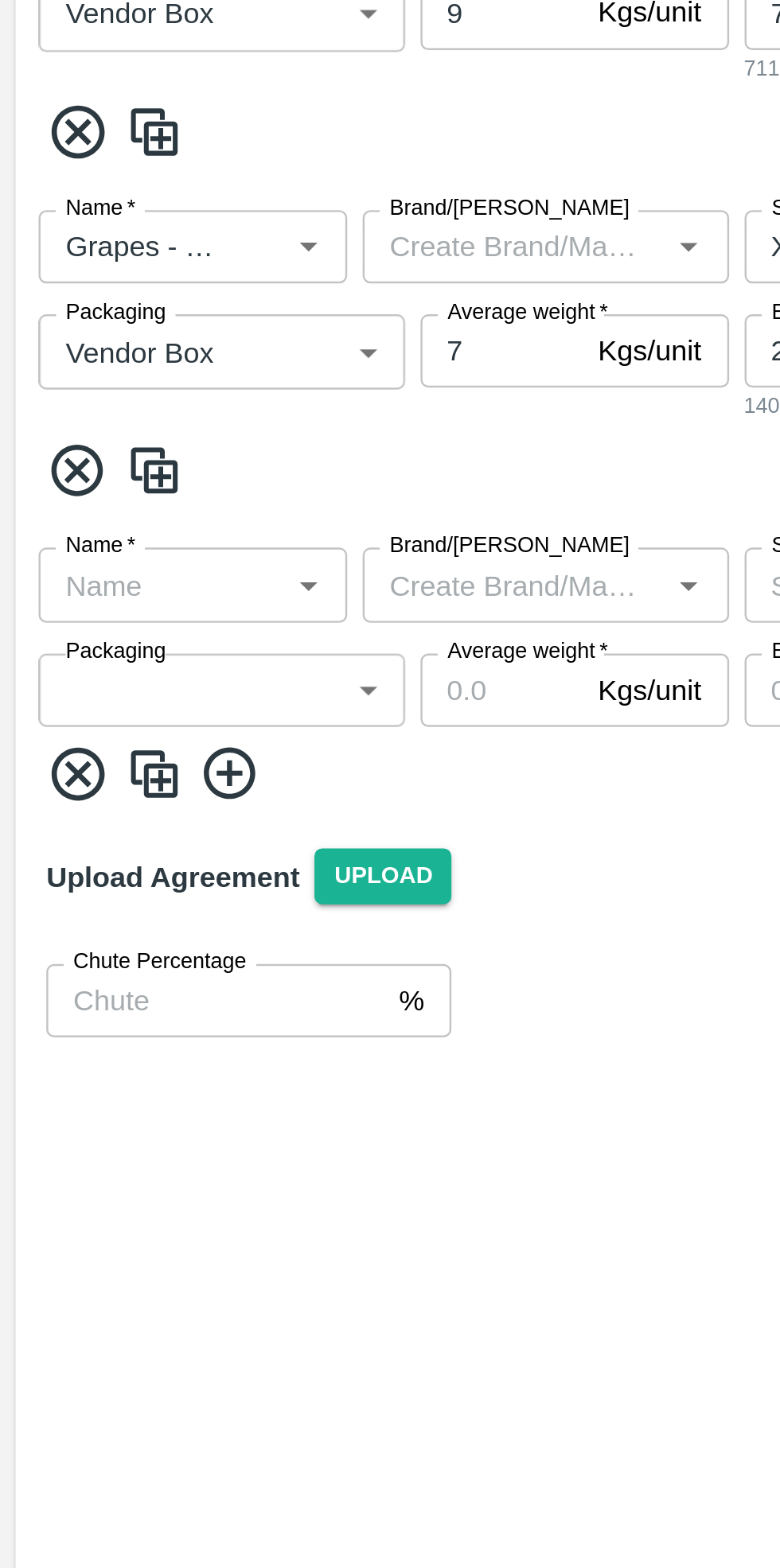
click at [70, 755] on input "Name   *" at bounding box center [66, 747] width 92 height 20
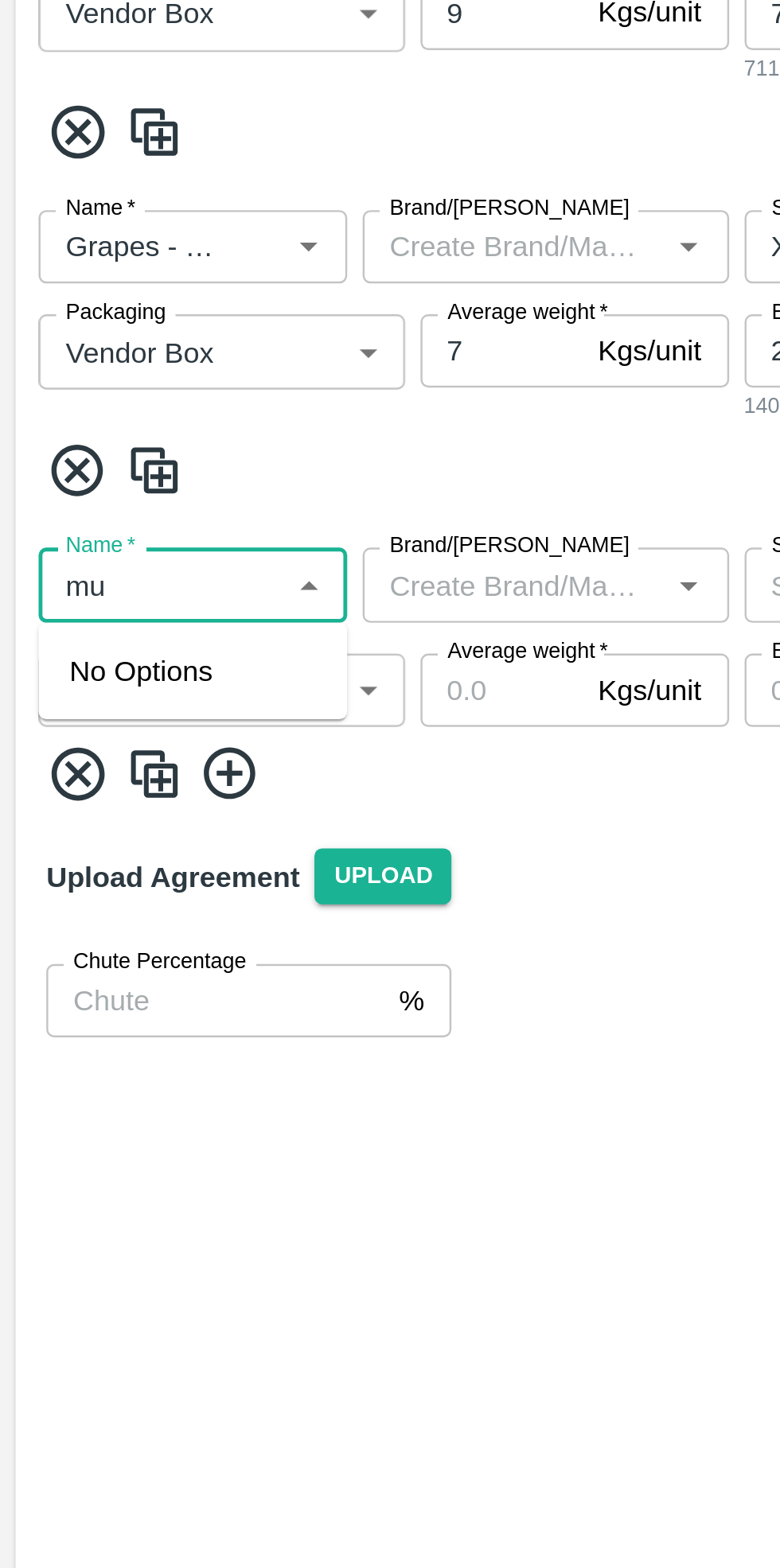
type input "m"
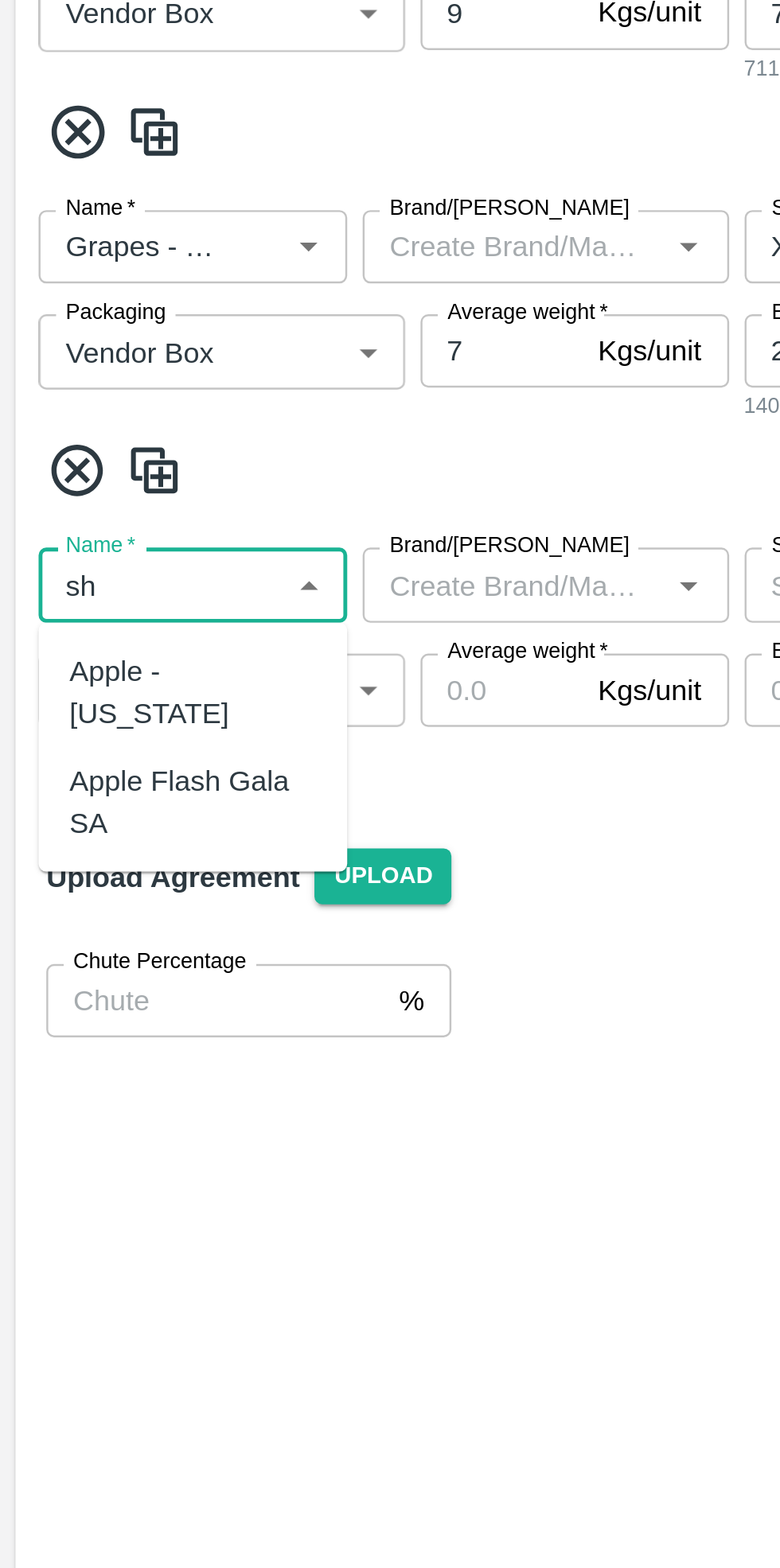
type input "s"
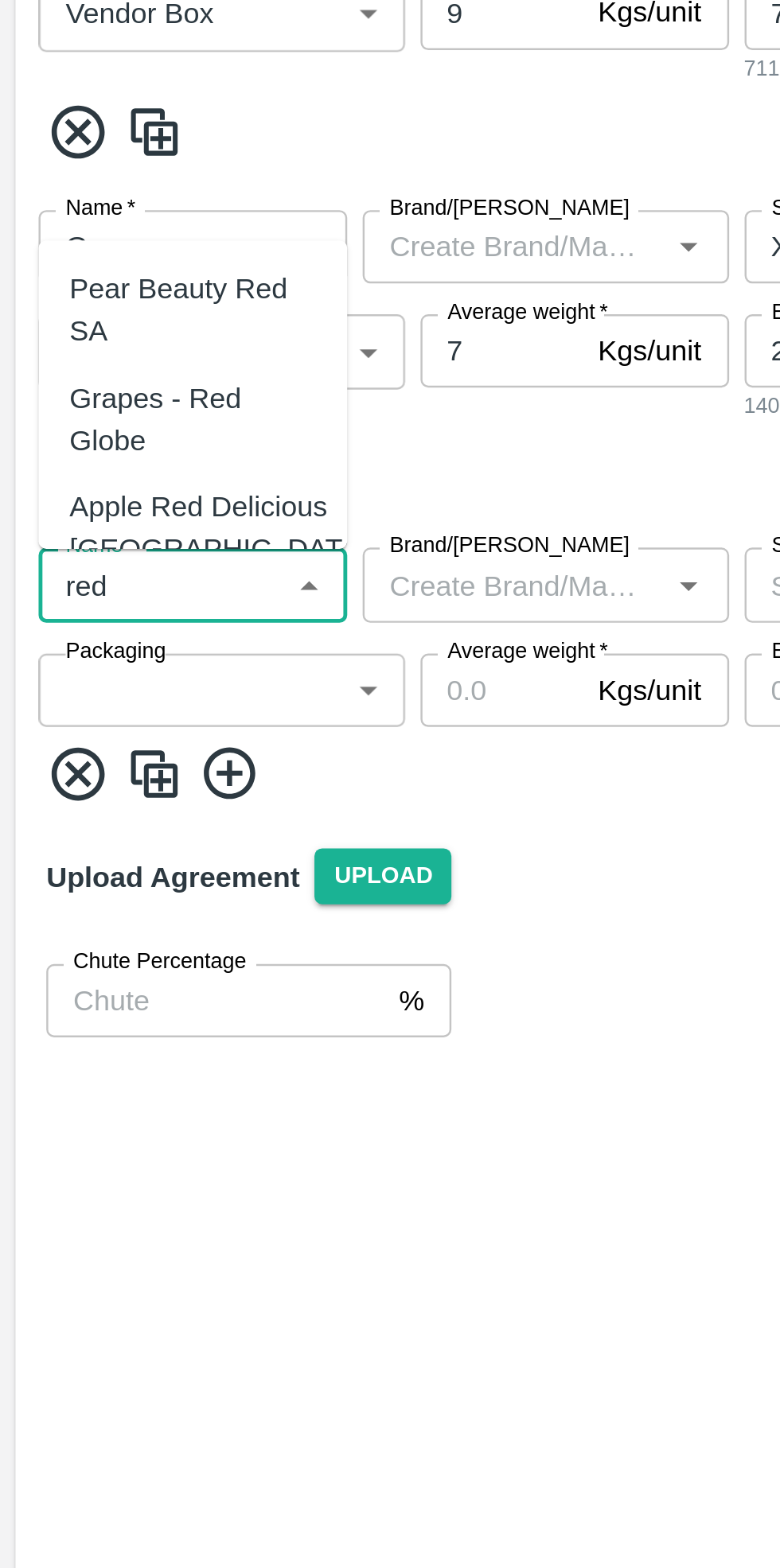
click at [95, 662] on div "Grapes - Red Globe" at bounding box center [80, 680] width 102 height 36
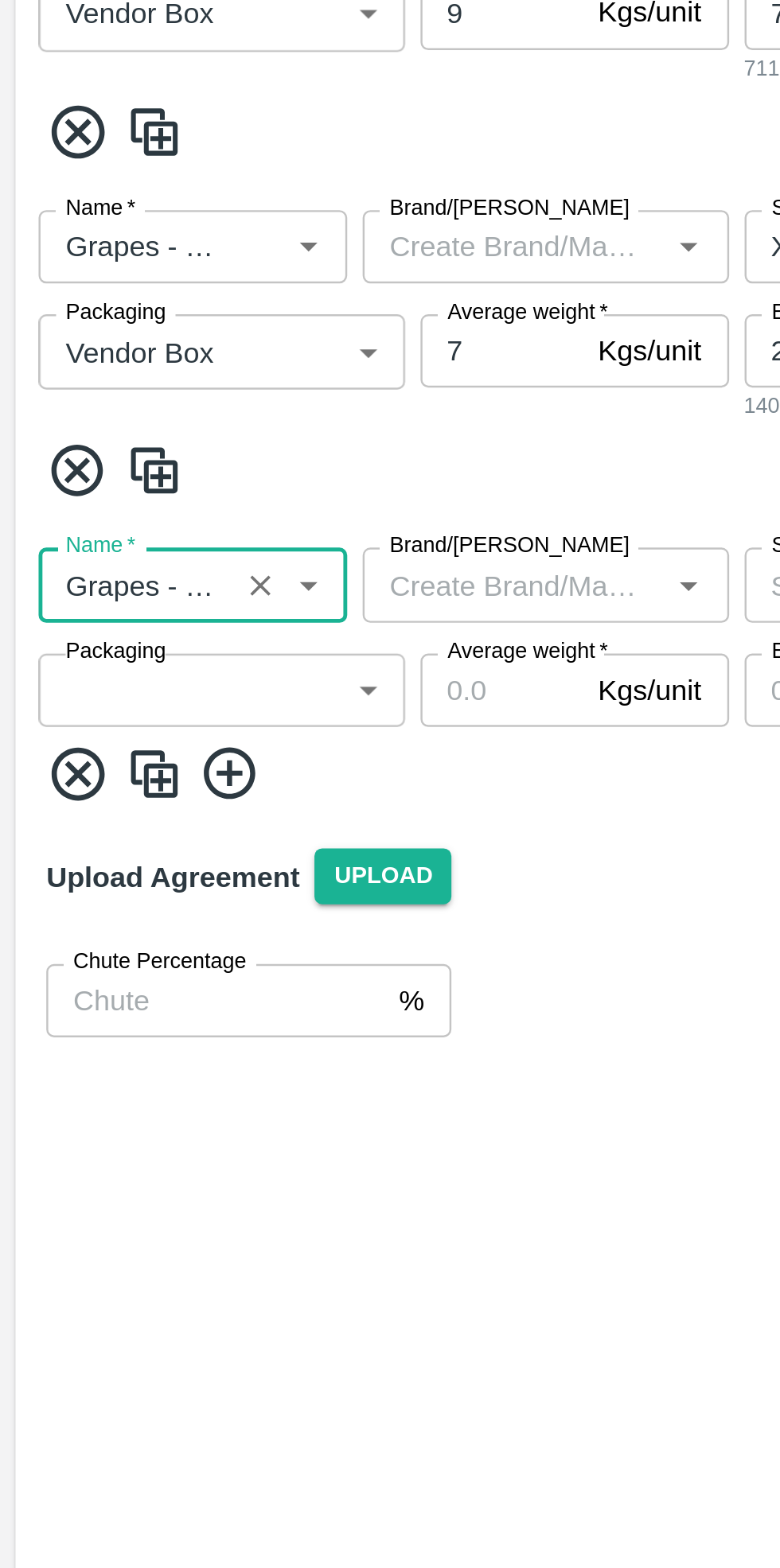
type input "Grapes - Red Globe"
click at [211, 752] on input "Brand/Marka" at bounding box center [212, 747] width 116 height 20
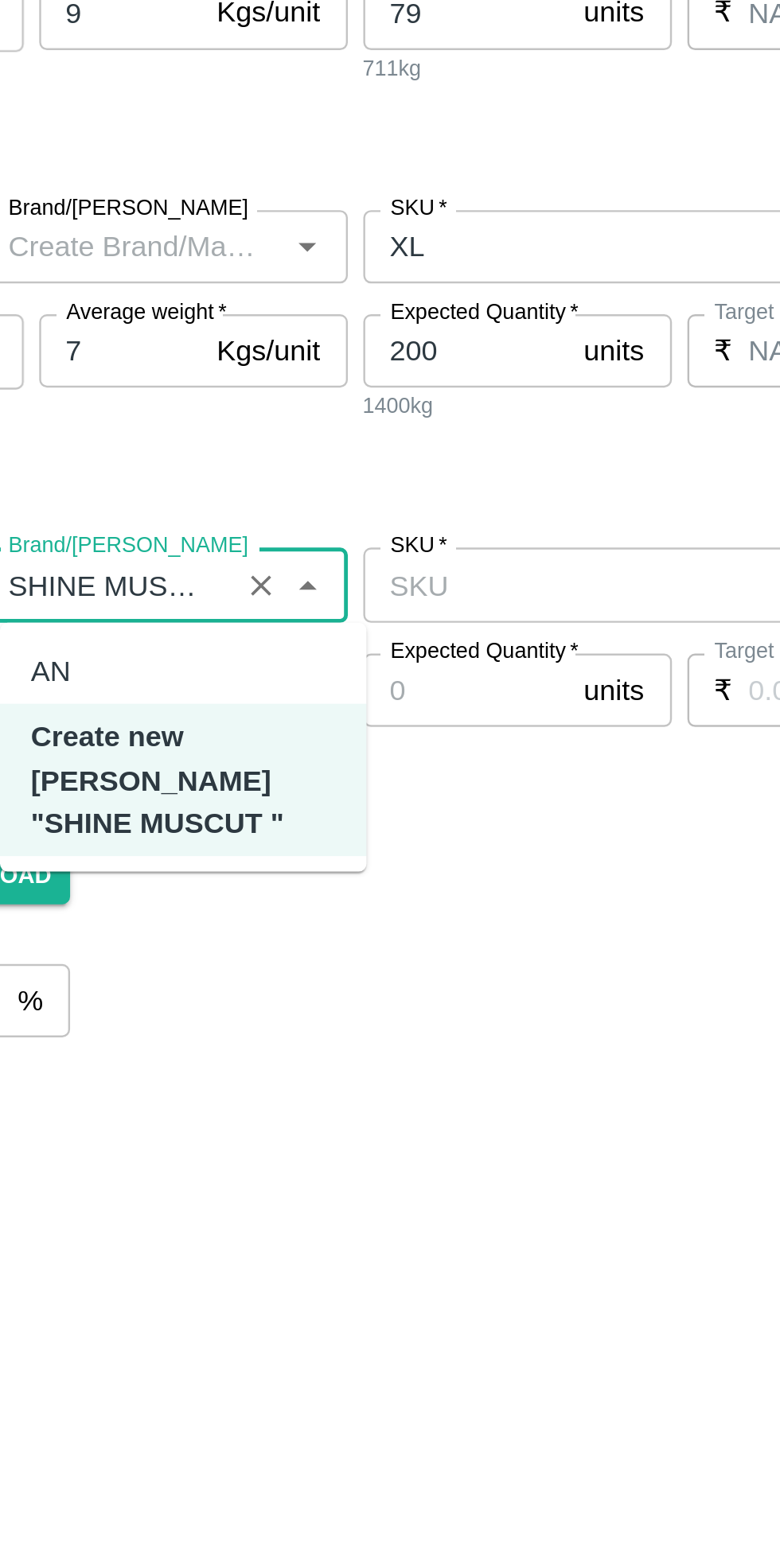
type input "SHINE MUSCUT"
click at [387, 751] on input "SKU   *" at bounding box center [396, 747] width 168 height 20
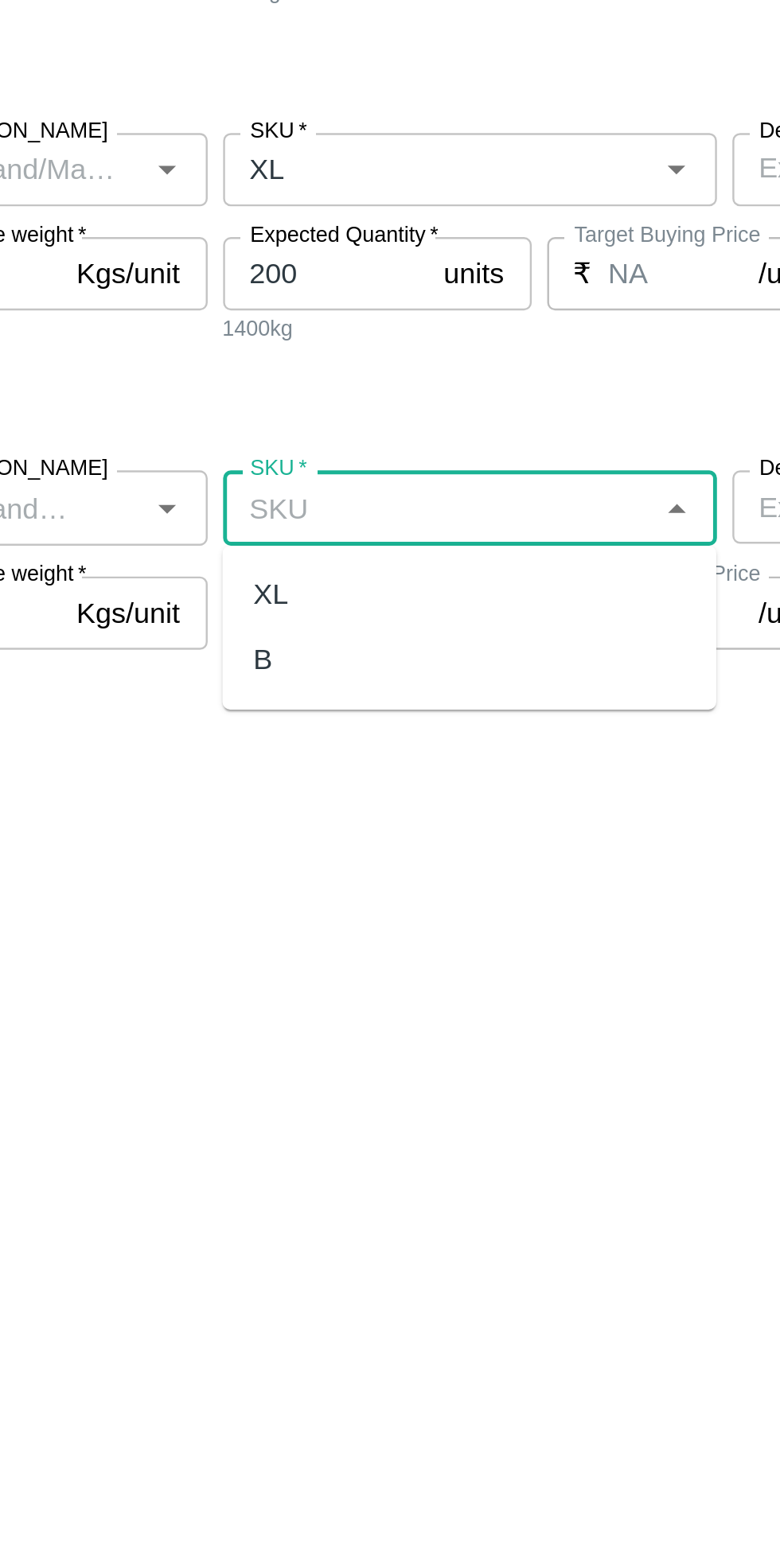
click at [328, 786] on div "XL" at bounding box center [327, 783] width 14 height 18
type input "XL"
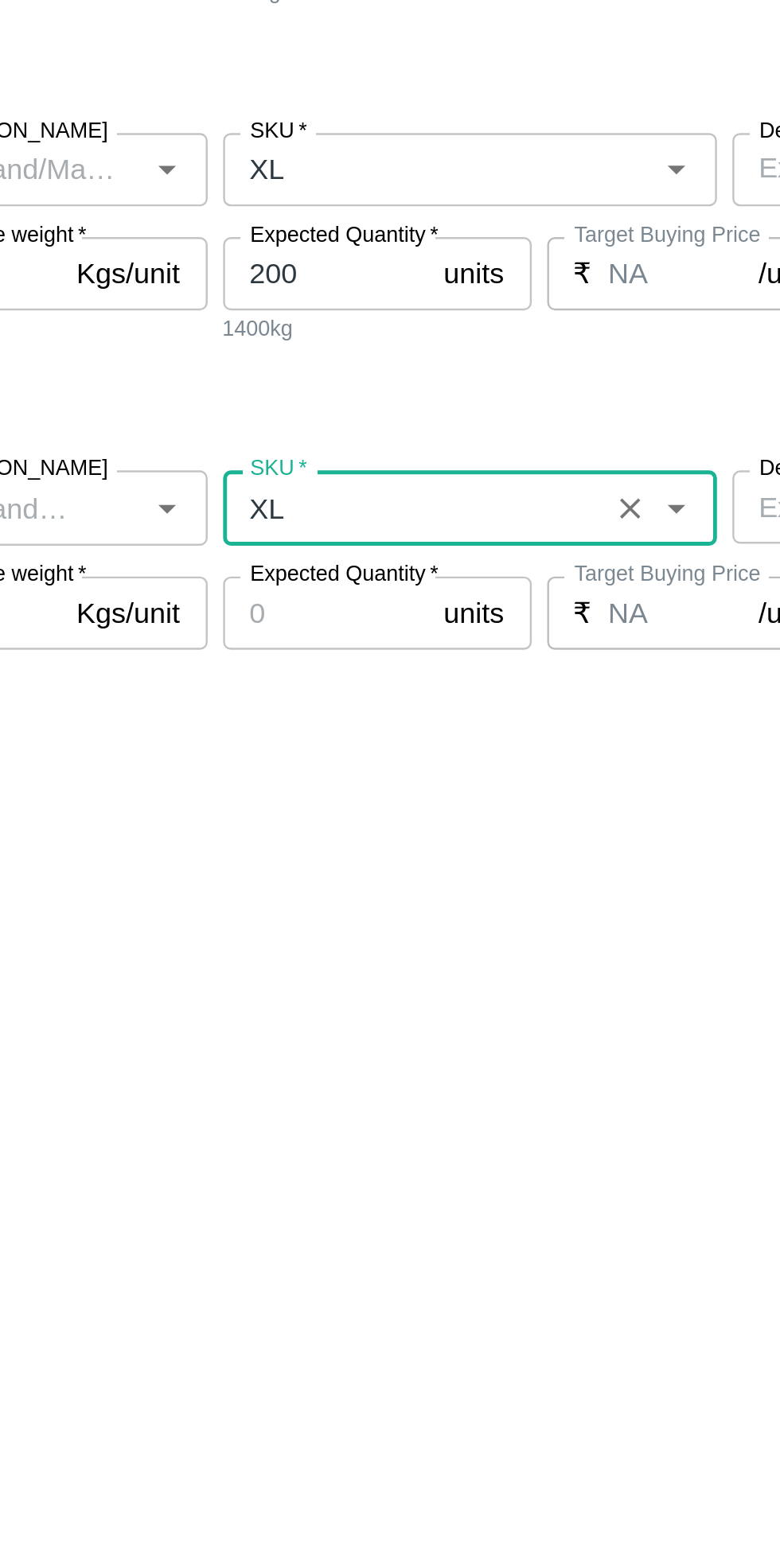
type input "NA"
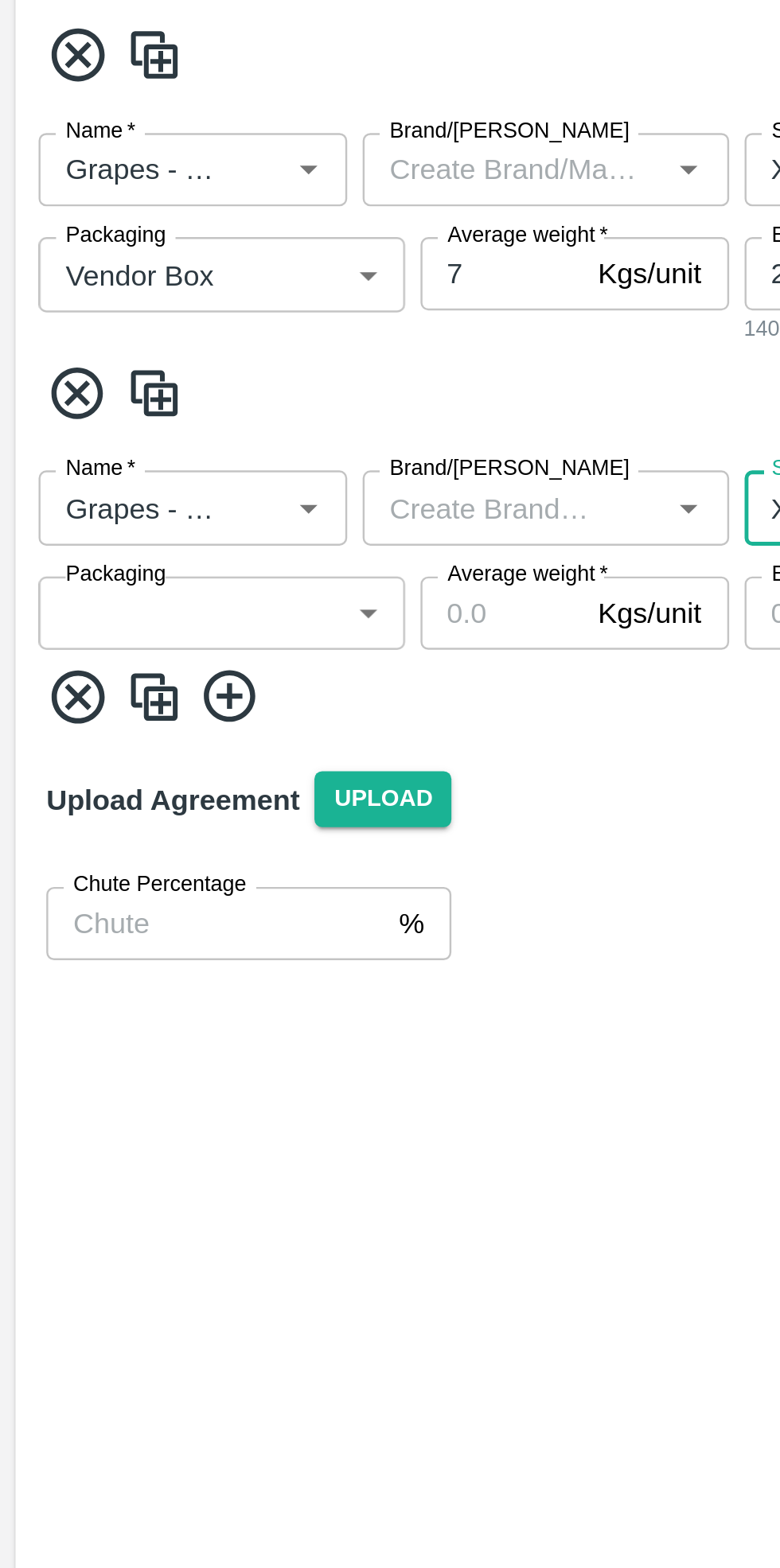
click at [109, 798] on body "Supply Chain Add Purchase Order PO Type   * Vendor Purchase 2 PO Type Buyers   …" at bounding box center [390, 784] width 780 height 1568
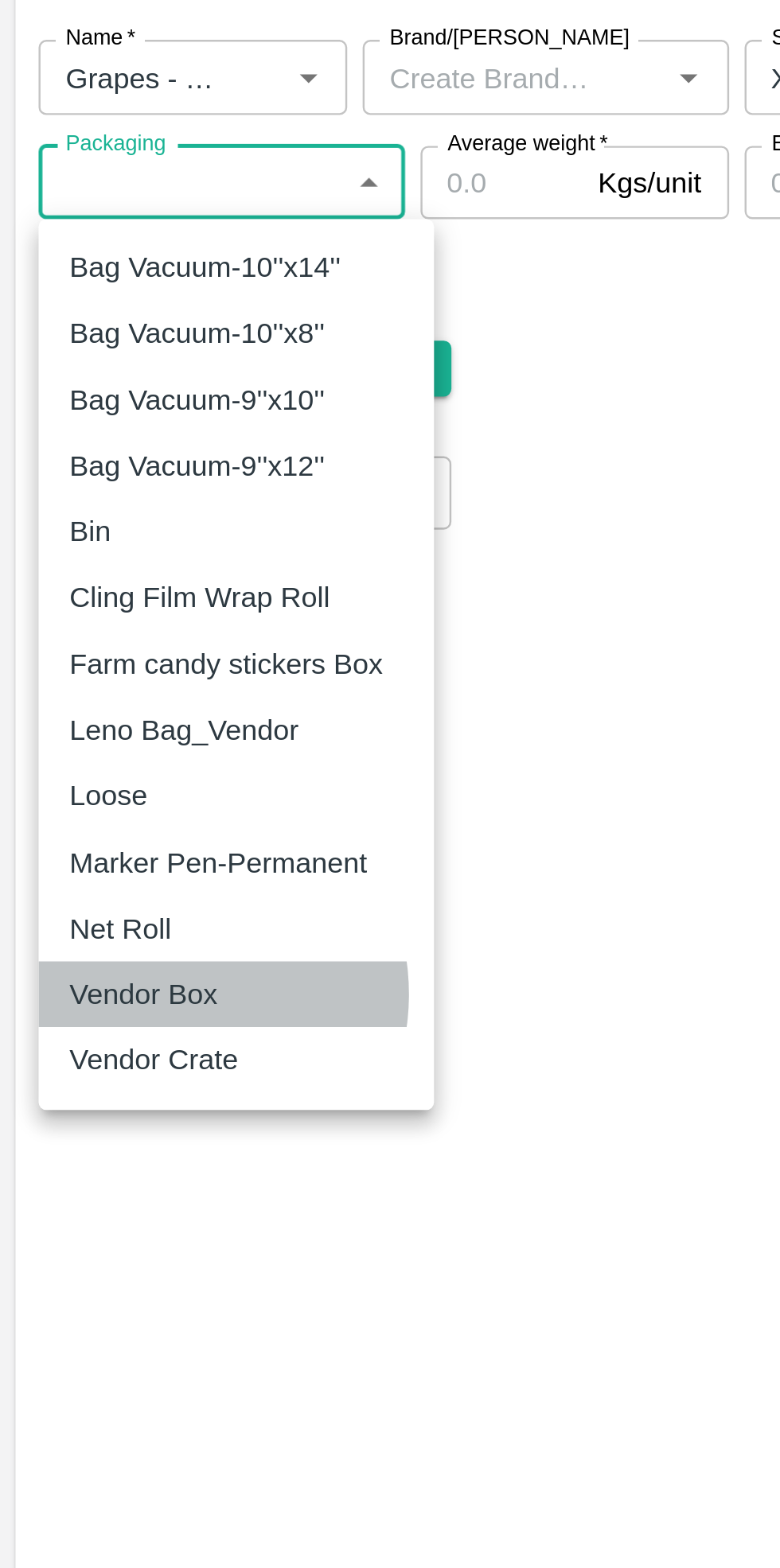
click at [71, 1126] on p "Vendor Box" at bounding box center [59, 1126] width 61 height 18
type input "276"
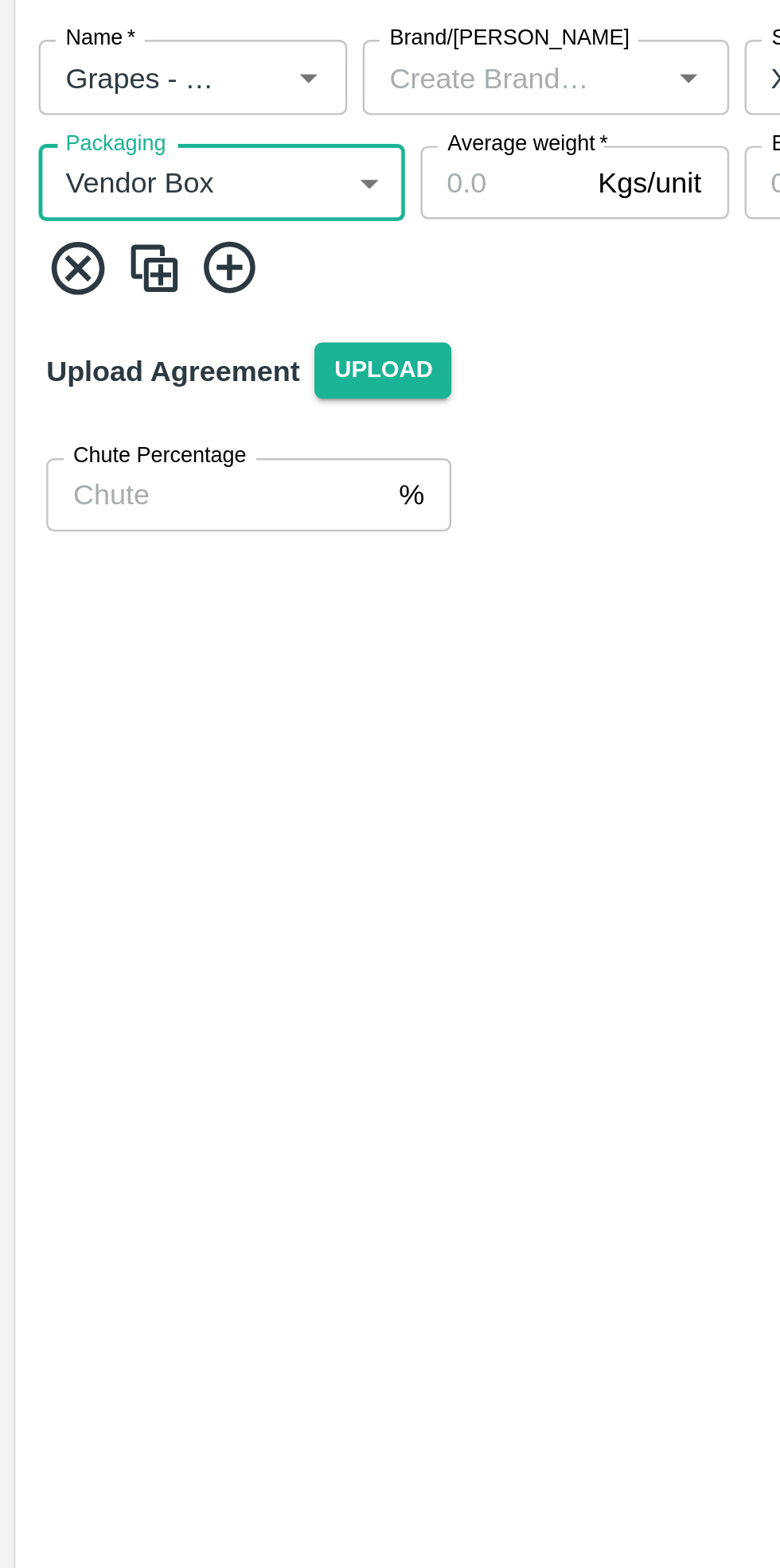
click at [207, 790] on input "Average weight   *" at bounding box center [206, 792] width 67 height 31
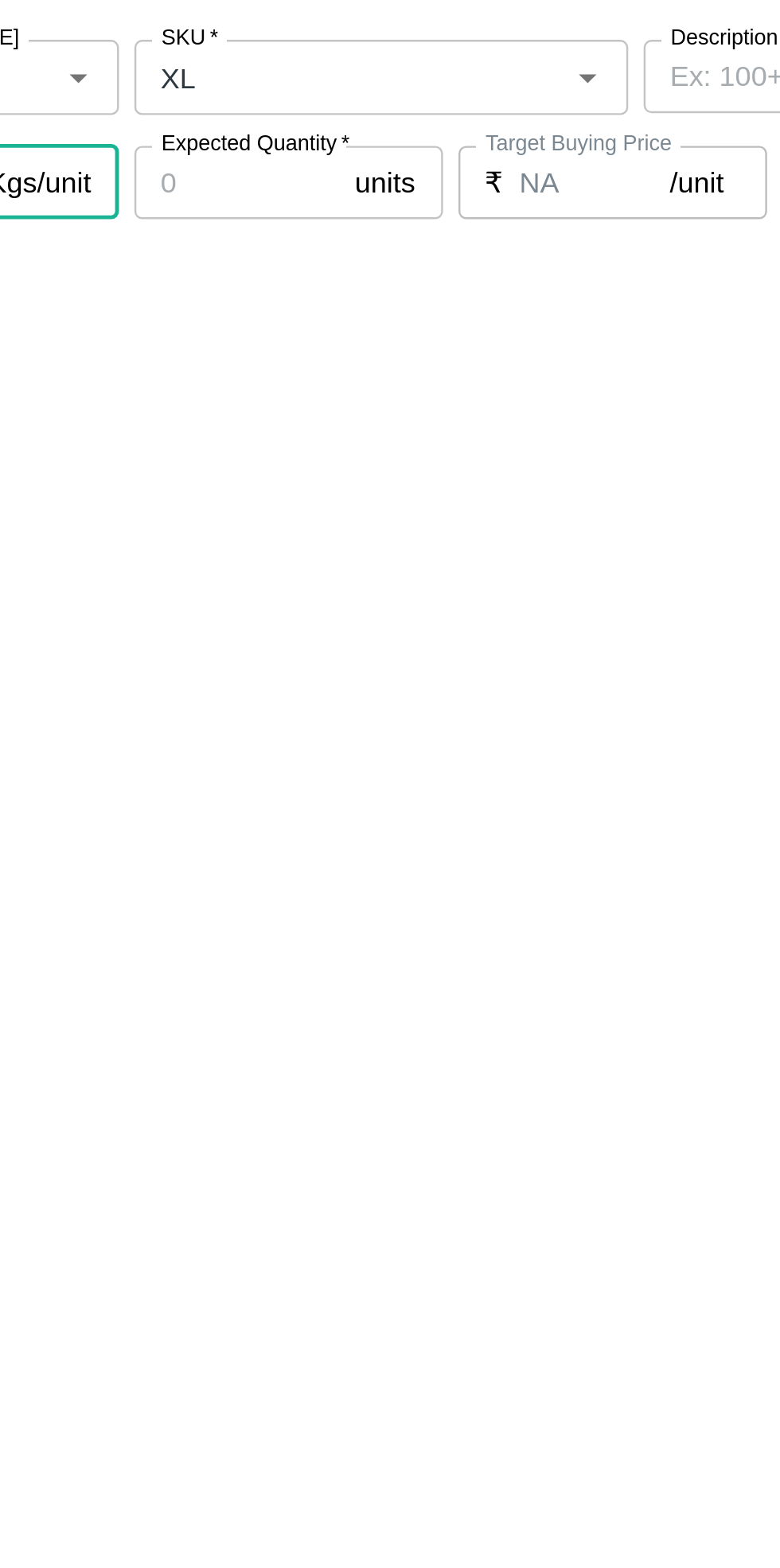
type input "6"
click at [349, 777] on label "Expected Quantity   *" at bounding box center [358, 776] width 78 height 13
click at [349, 777] on input "Expected Quantity   *" at bounding box center [350, 792] width 85 height 31
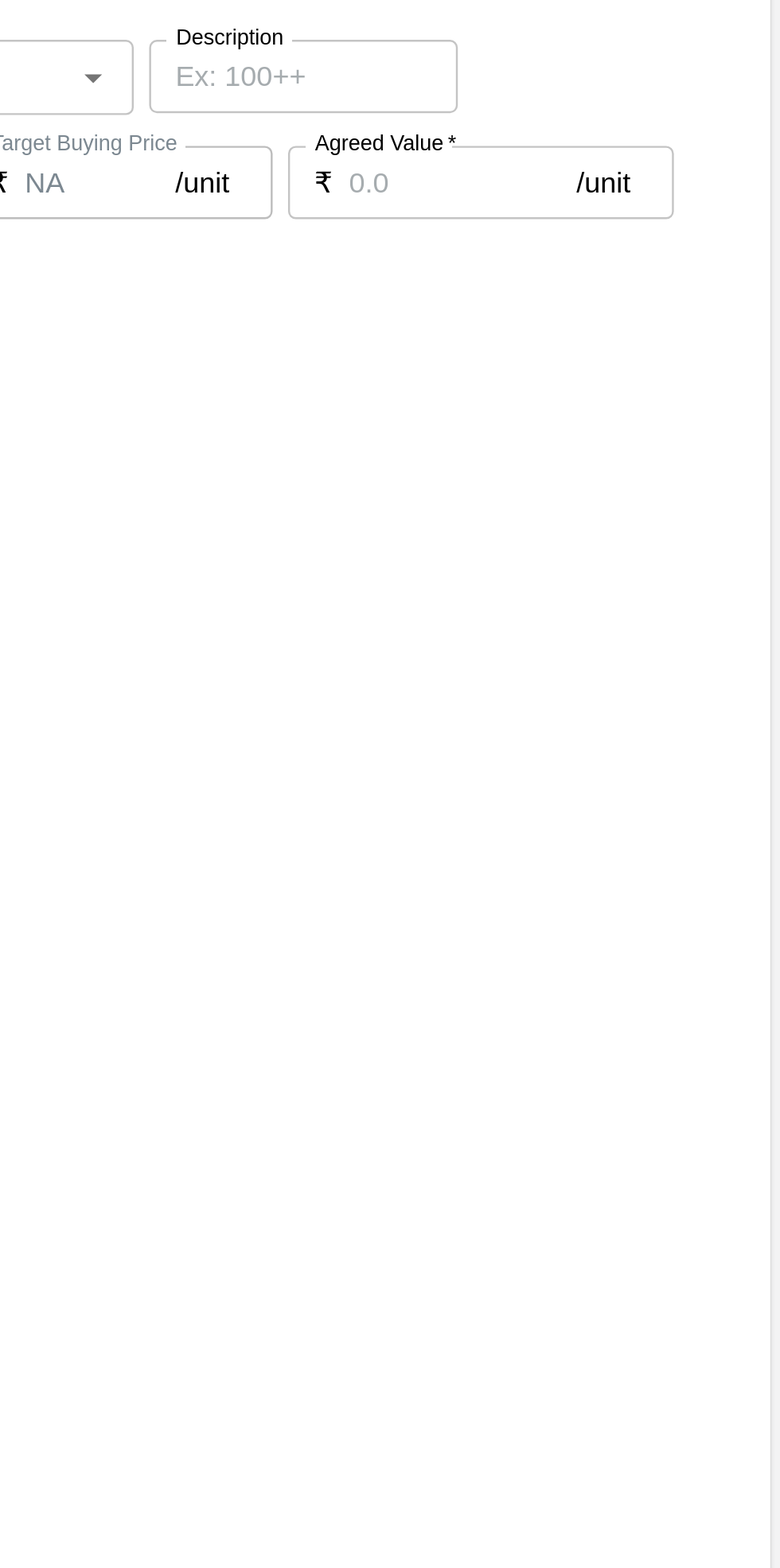
type input "100"
click at [641, 792] on input "Agreed Value   *" at bounding box center [647, 792] width 94 height 31
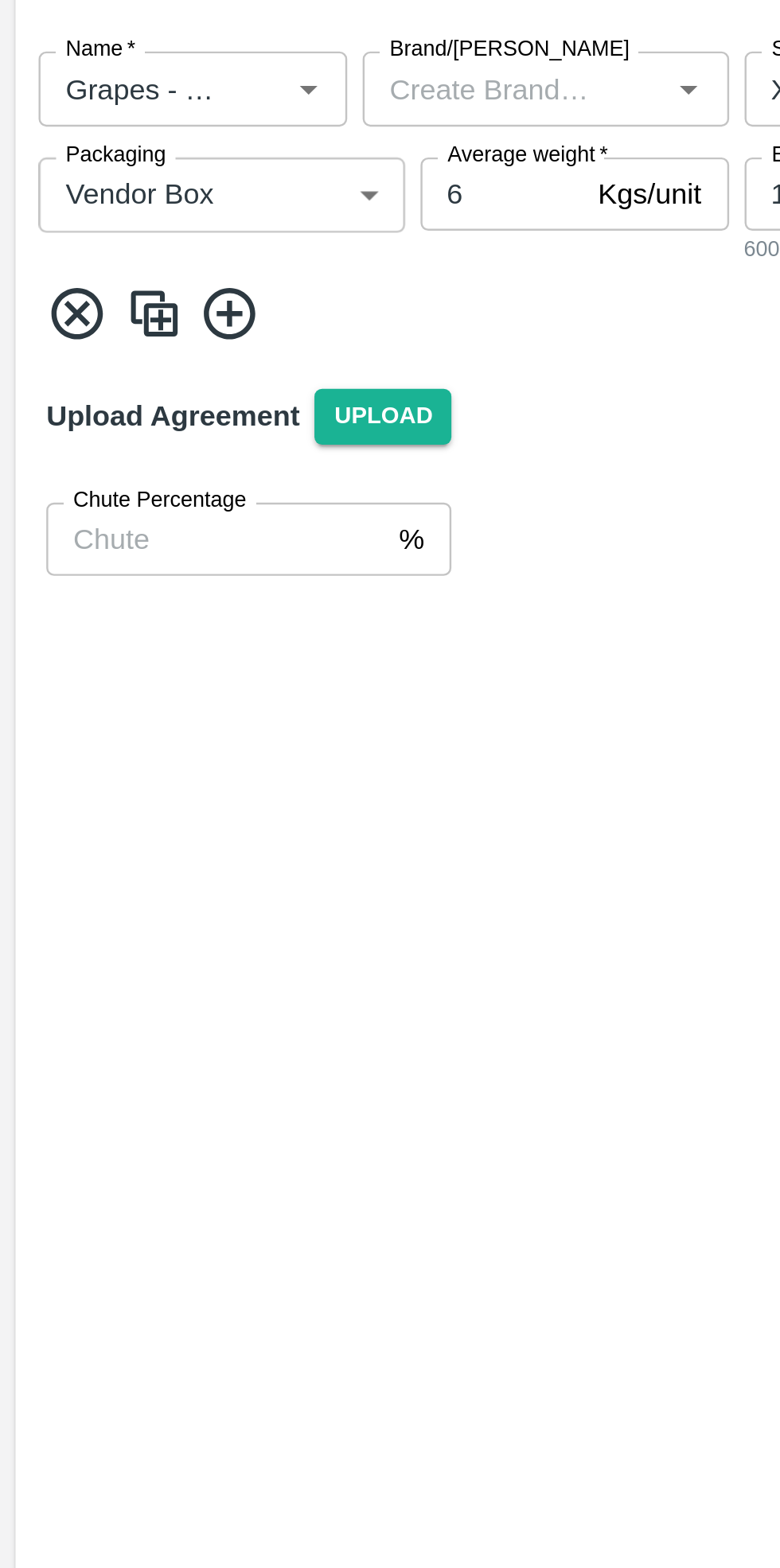
type input "1300"
click at [91, 838] on icon at bounding box center [94, 841] width 26 height 26
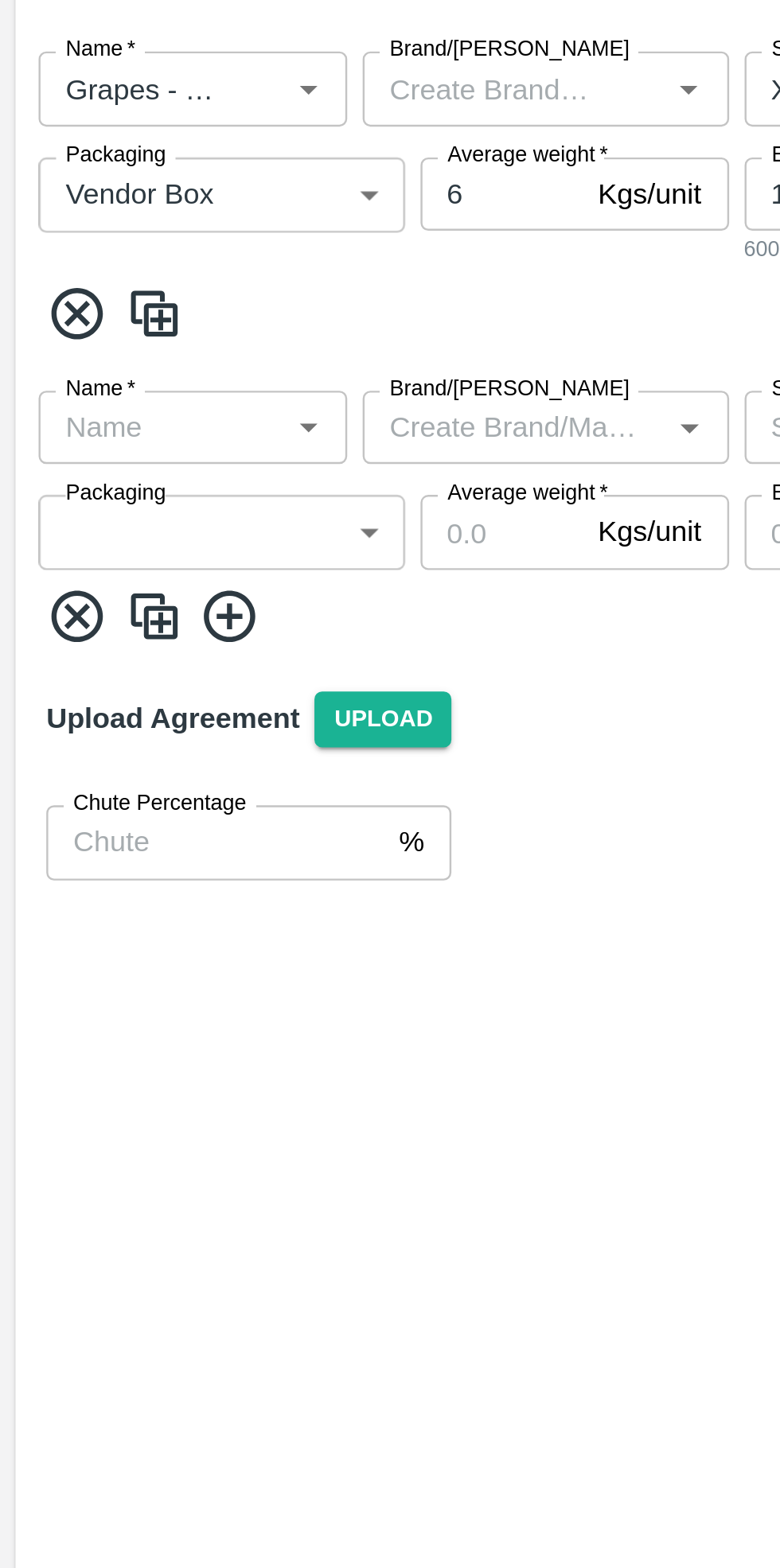
click at [70, 887] on input "Name   *" at bounding box center [66, 888] width 92 height 20
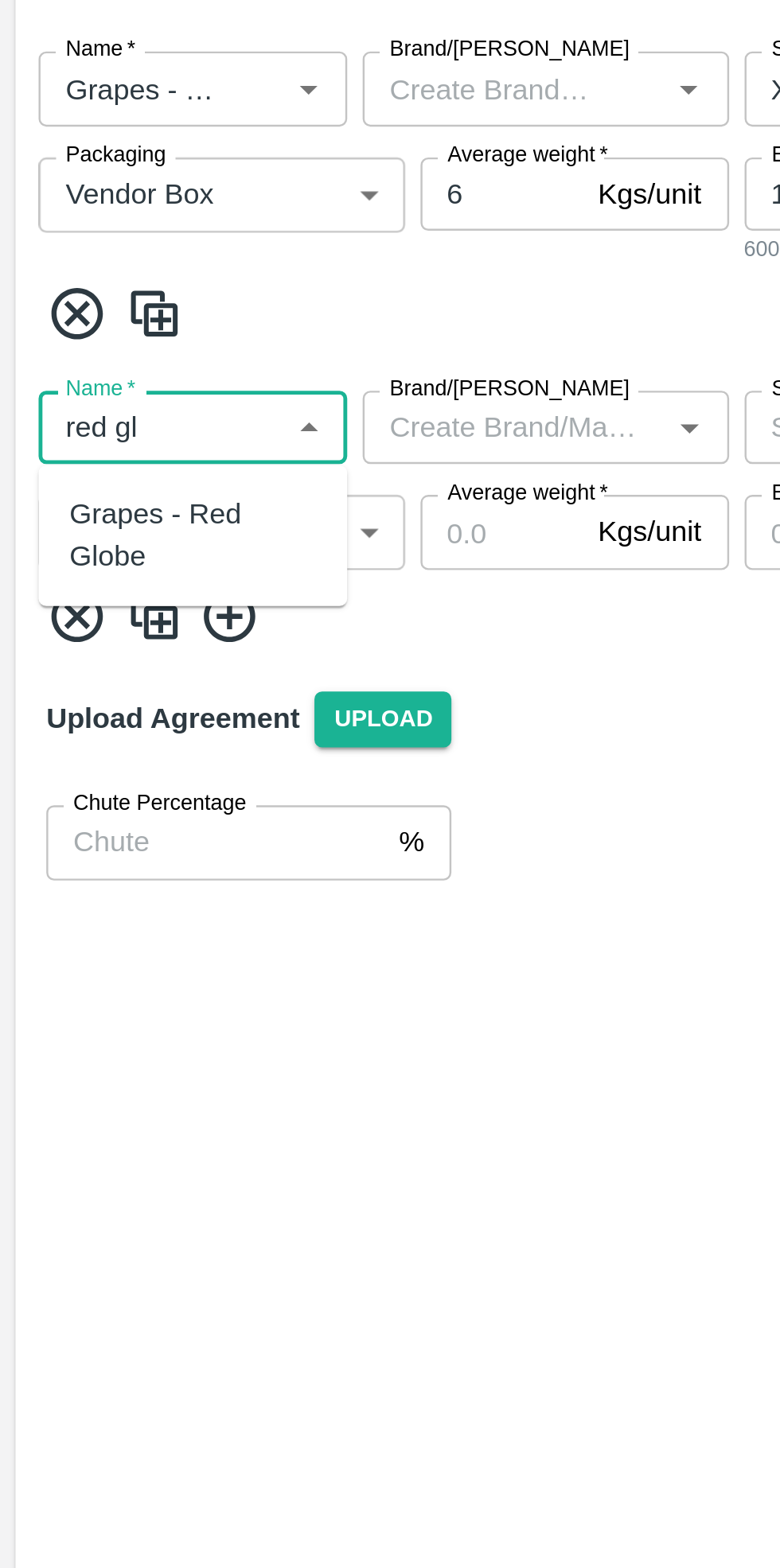
click at [95, 921] on div "Grapes - Red Globe" at bounding box center [80, 933] width 102 height 36
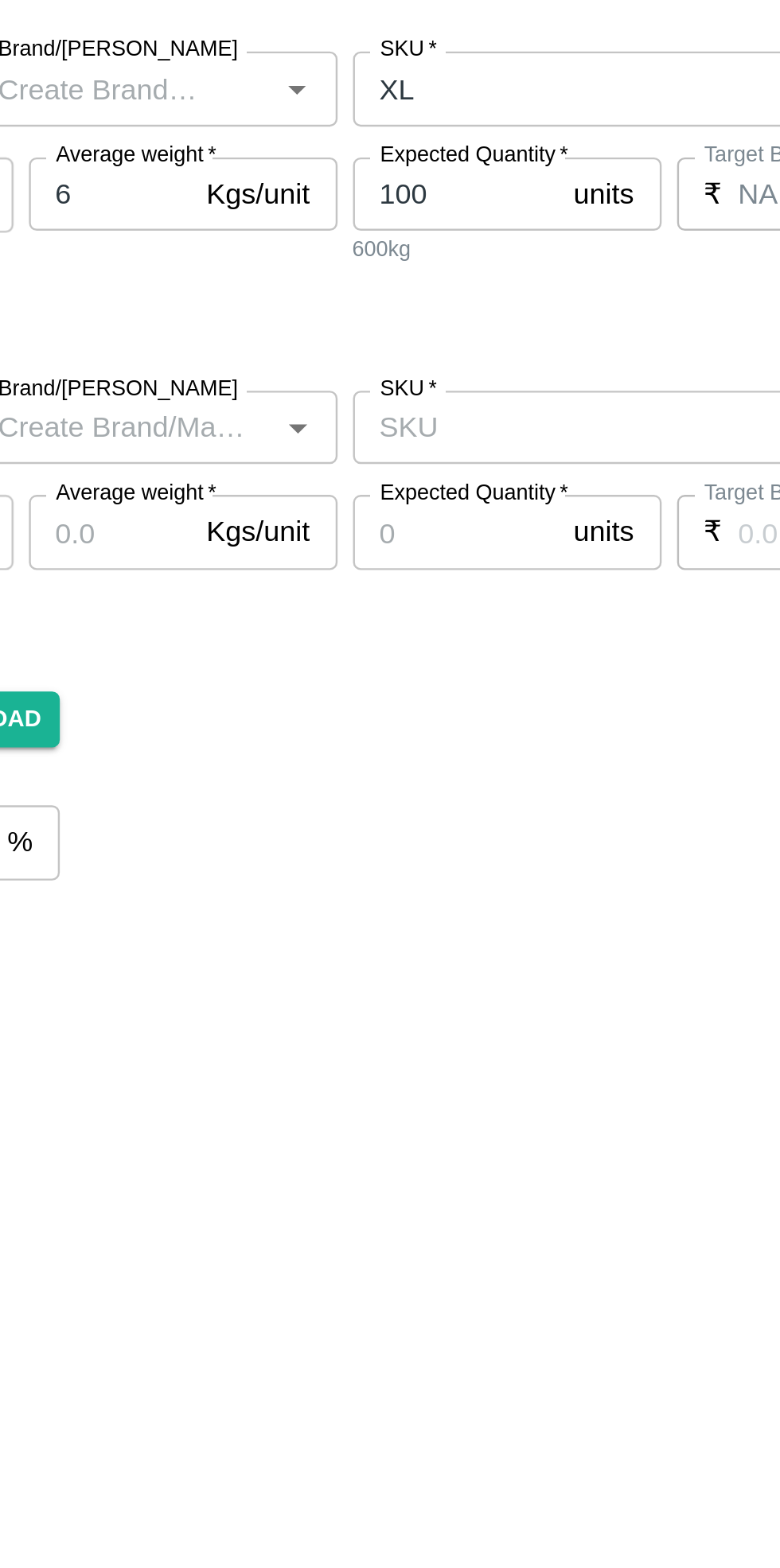
type input "Grapes - Red Globe"
click at [398, 886] on input "SKU   *" at bounding box center [396, 888] width 168 height 20
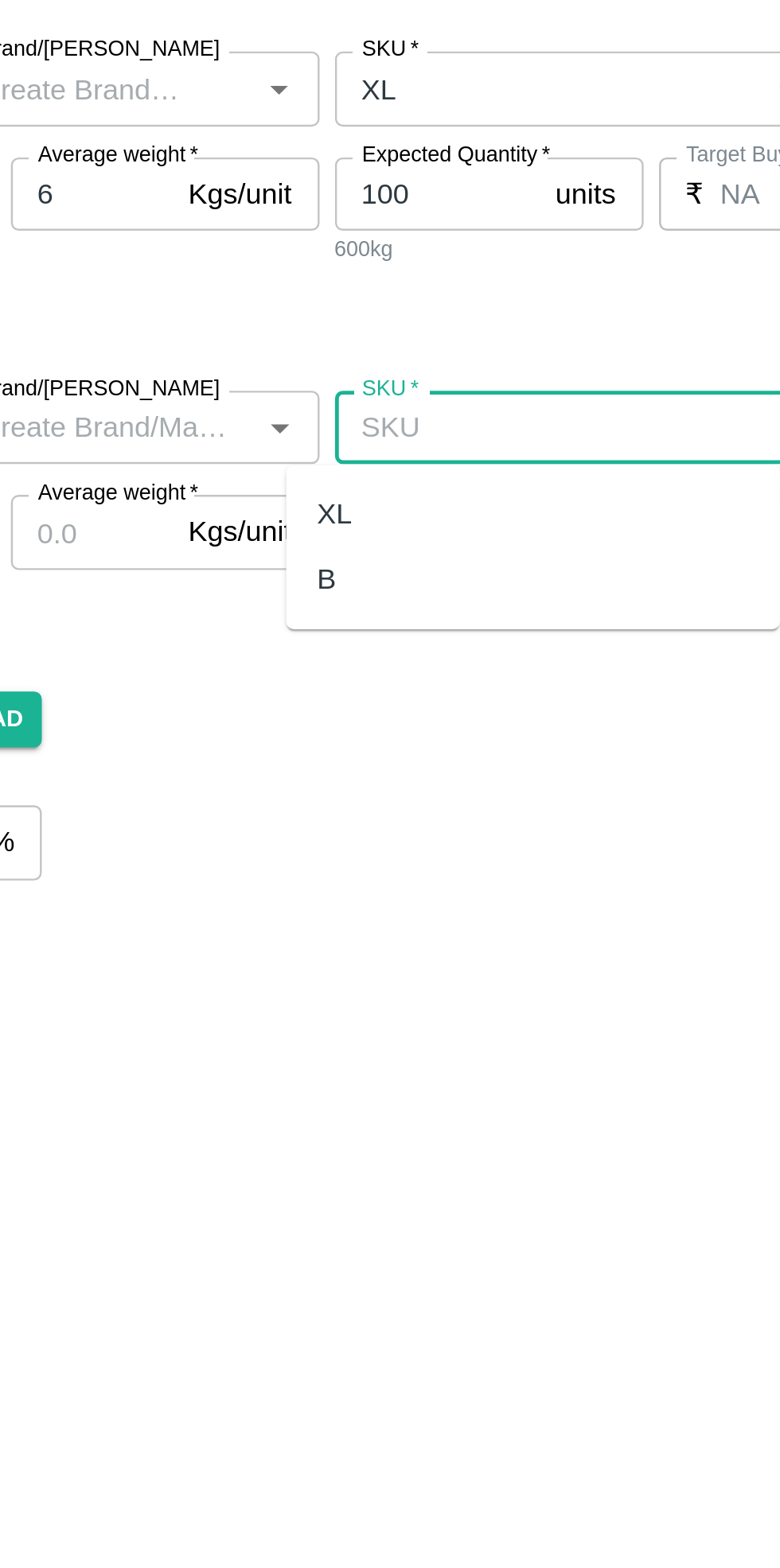
click at [324, 927] on div "XL" at bounding box center [389, 924] width 204 height 27
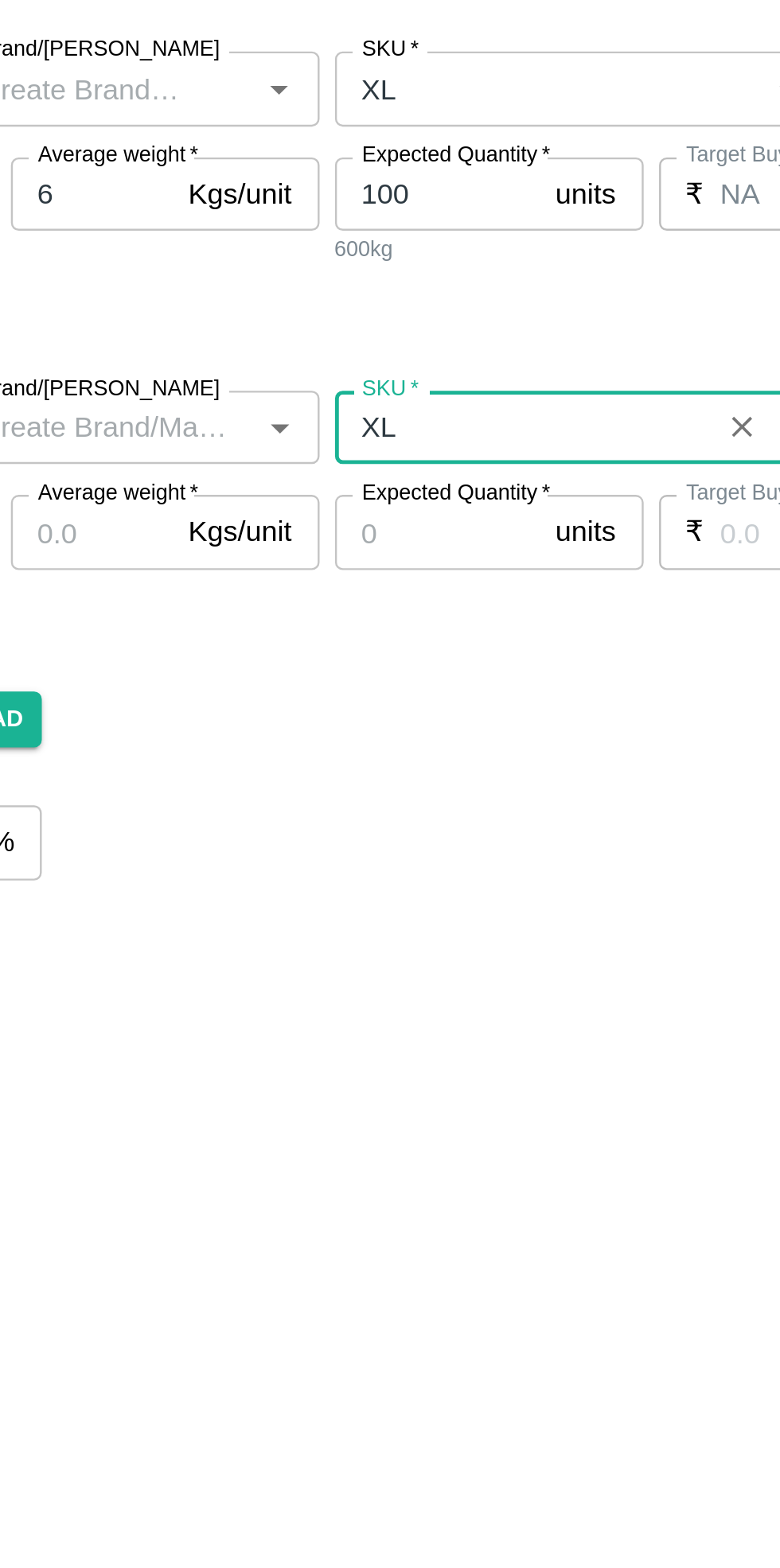
type input "XL"
type input "NA"
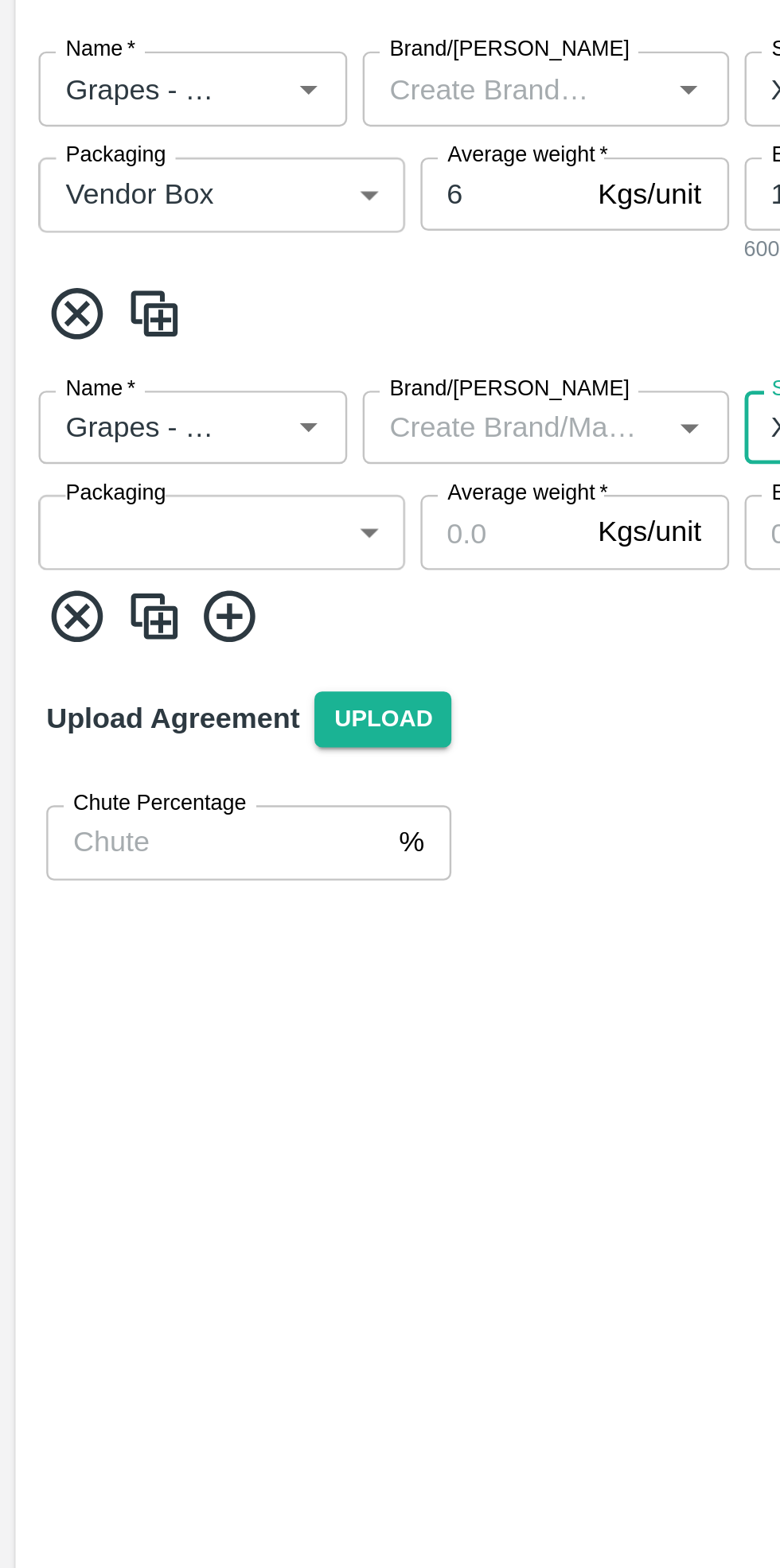
click at [98, 928] on body "Supply Chain Add Purchase Order PO Type   * Vendor Purchase 2 PO Type Buyers   …" at bounding box center [390, 784] width 780 height 1568
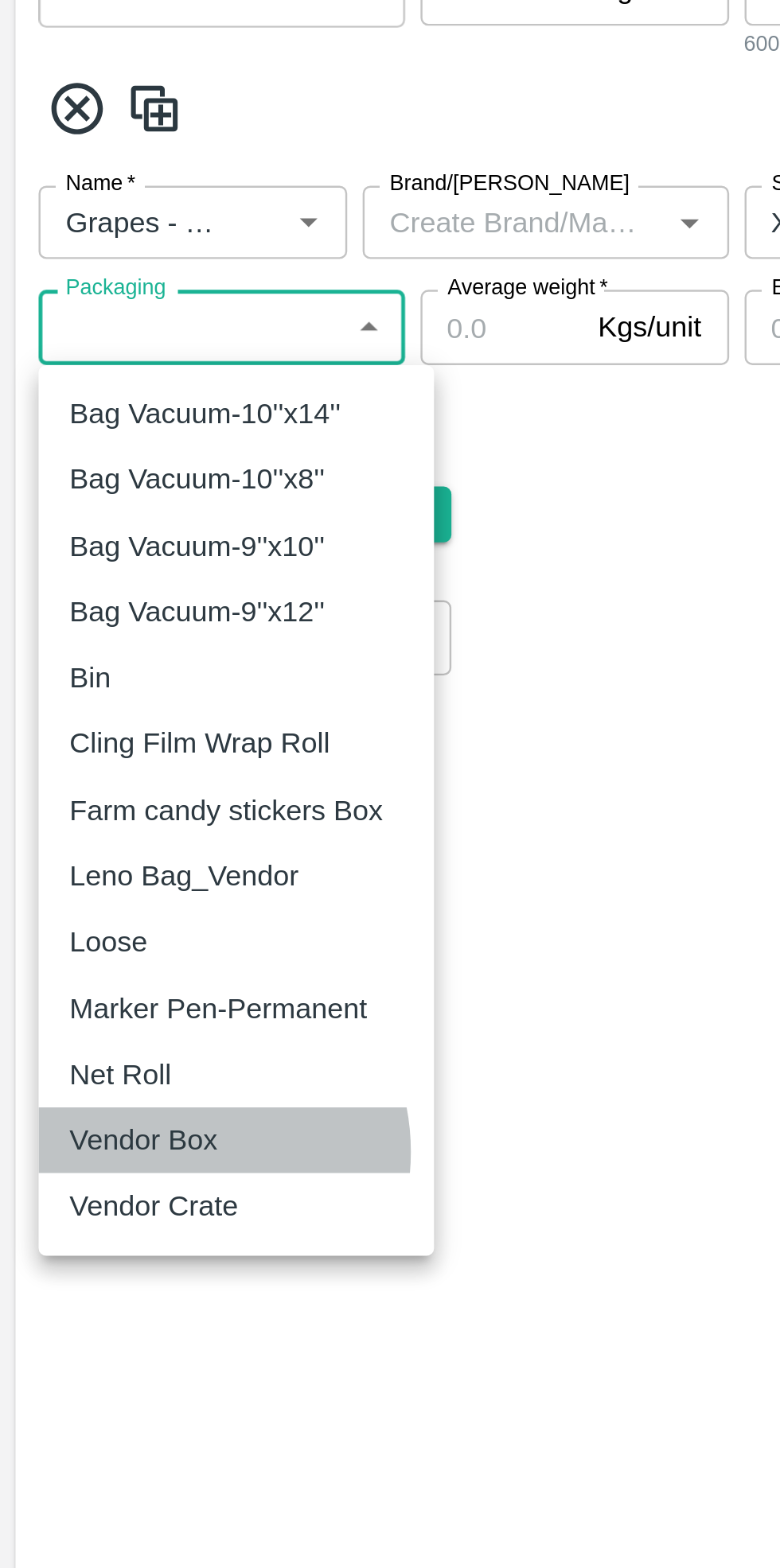
click at [73, 1272] on p "Vendor Box" at bounding box center [59, 1266] width 61 height 18
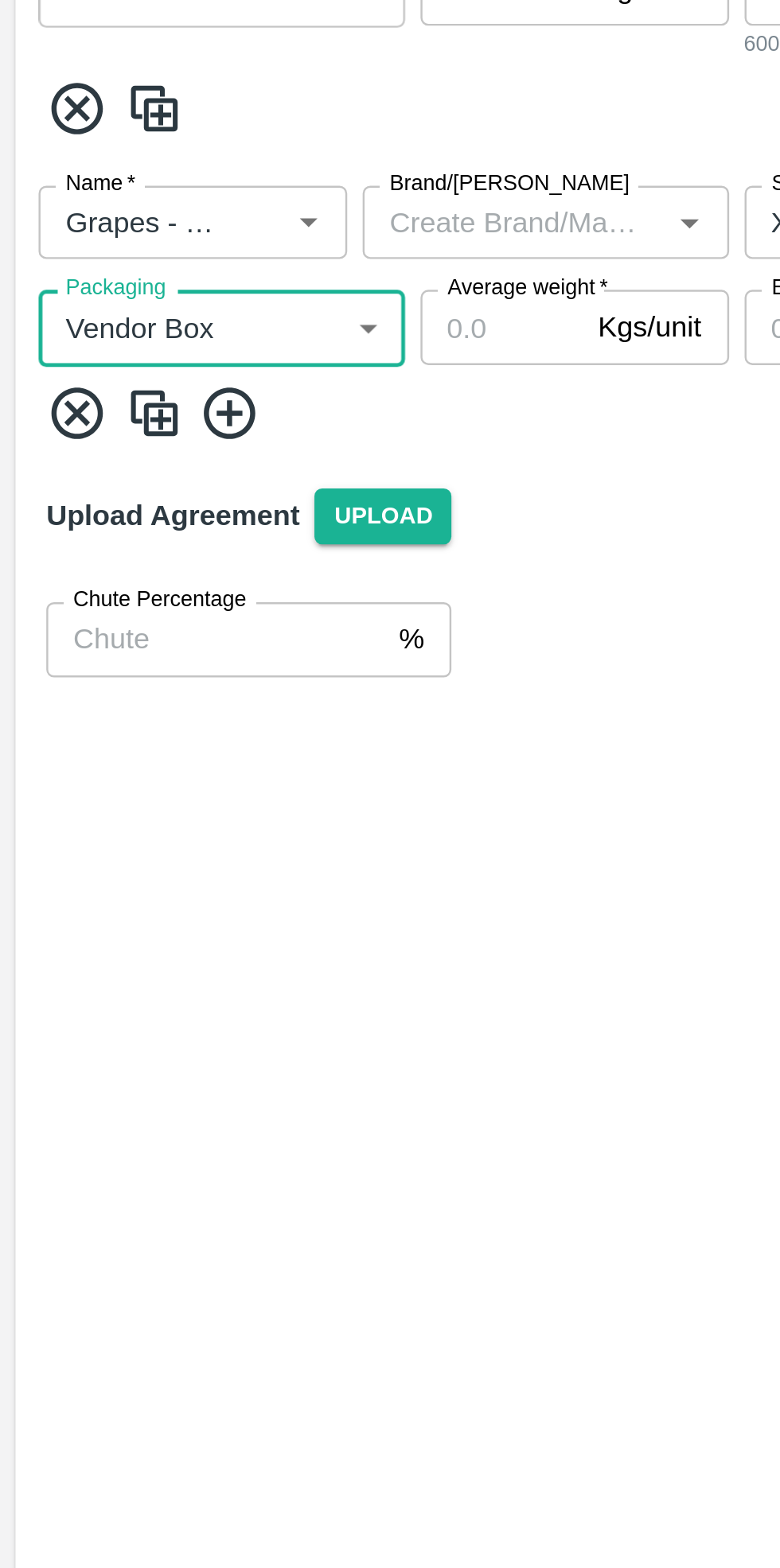
type input "276"
click at [221, 933] on input "Average weight   *" at bounding box center [206, 931] width 67 height 31
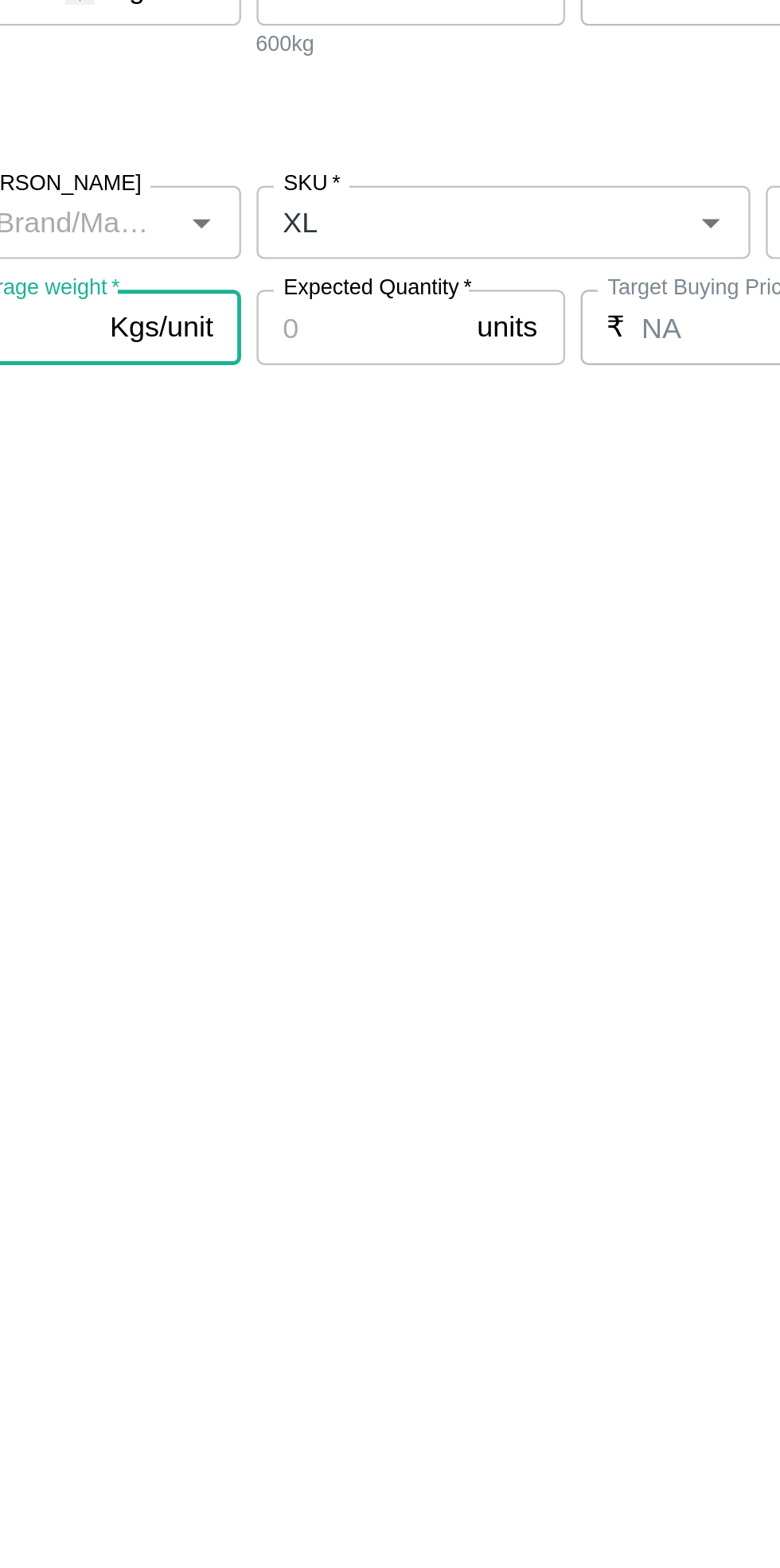
type input "7"
click at [360, 932] on input "Expected Quantity   *" at bounding box center [350, 931] width 85 height 31
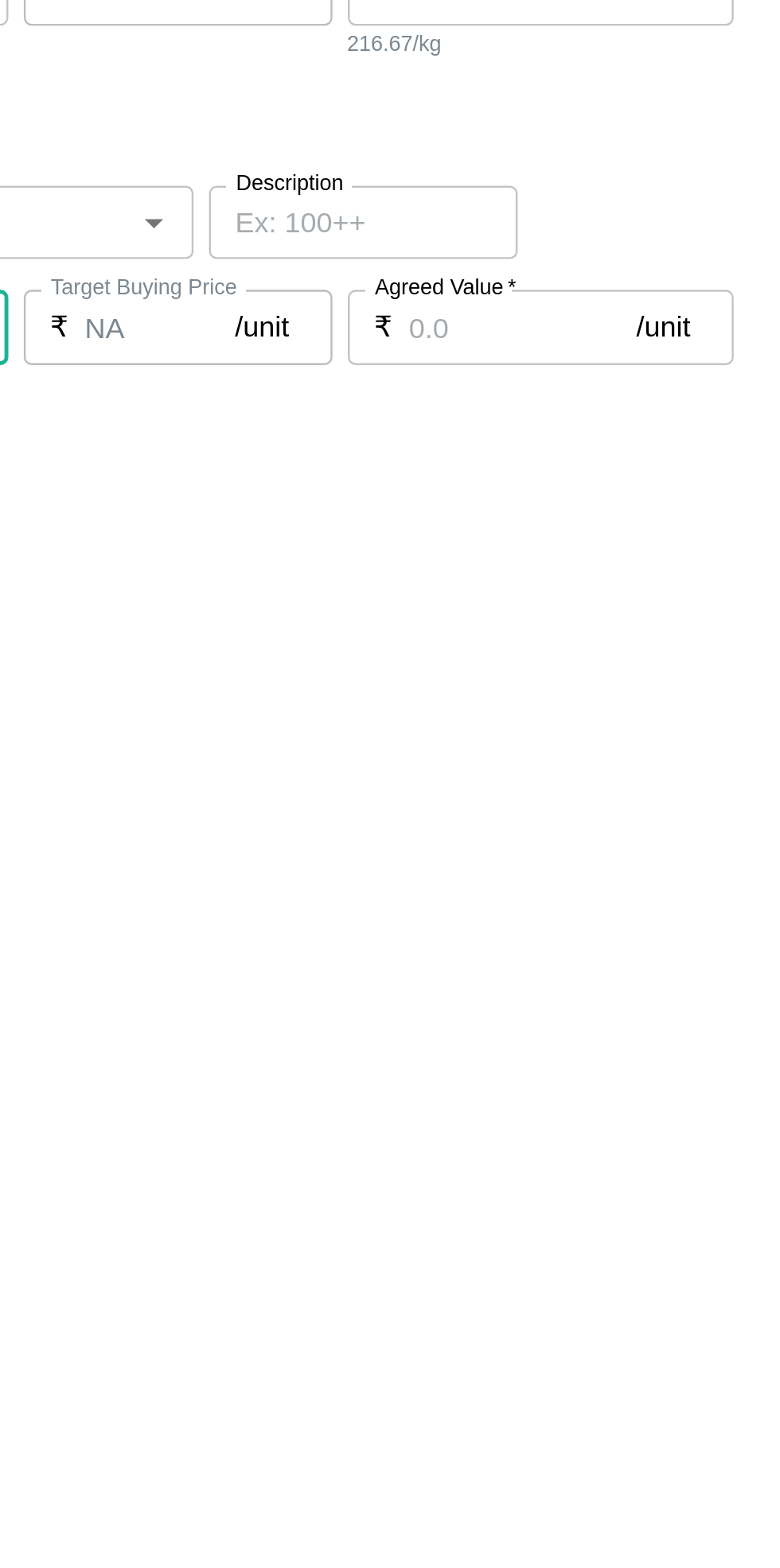
type input "50"
click at [637, 934] on input "Agreed Value   *" at bounding box center [647, 931] width 94 height 31
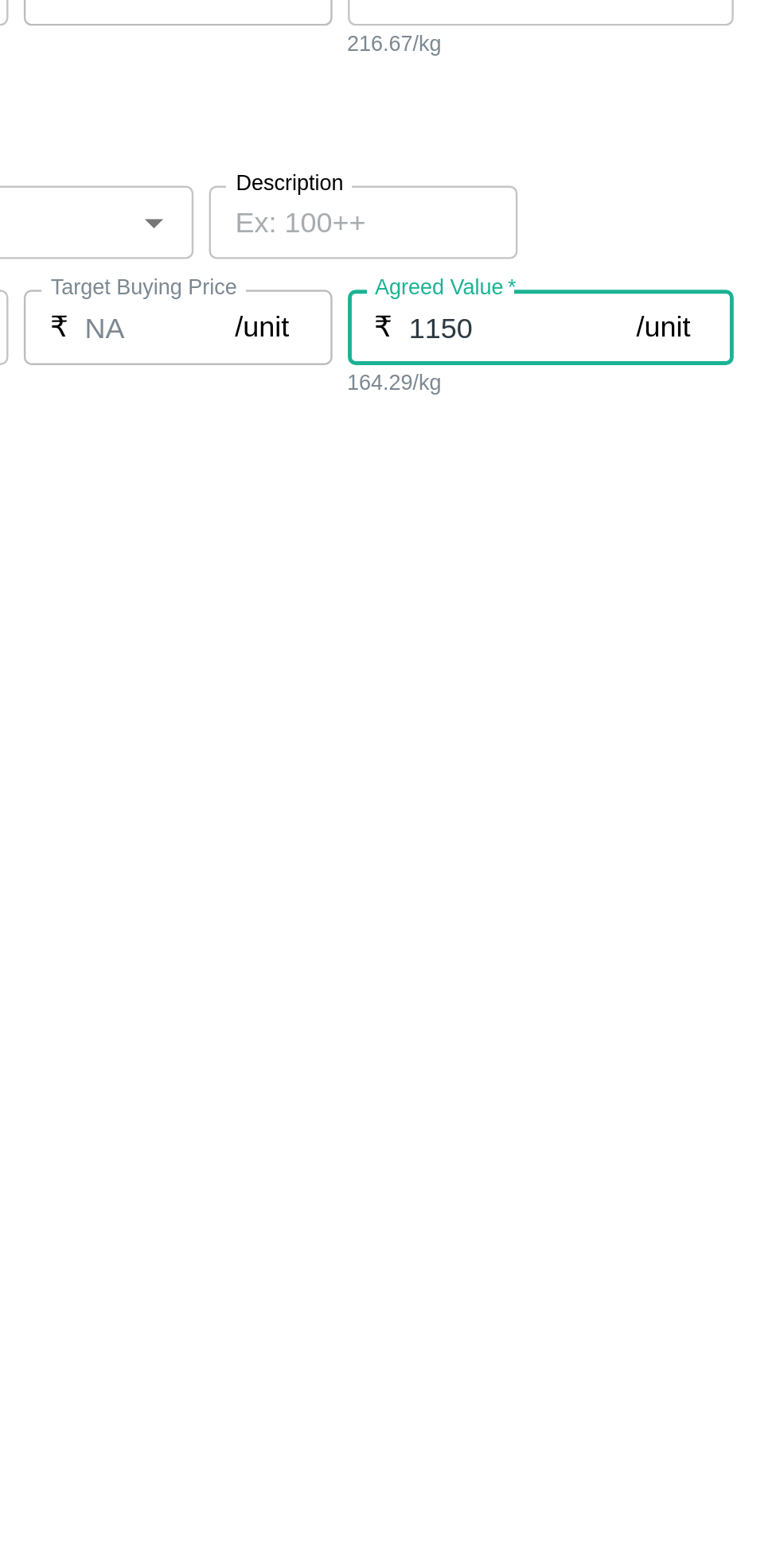
type input "1150"
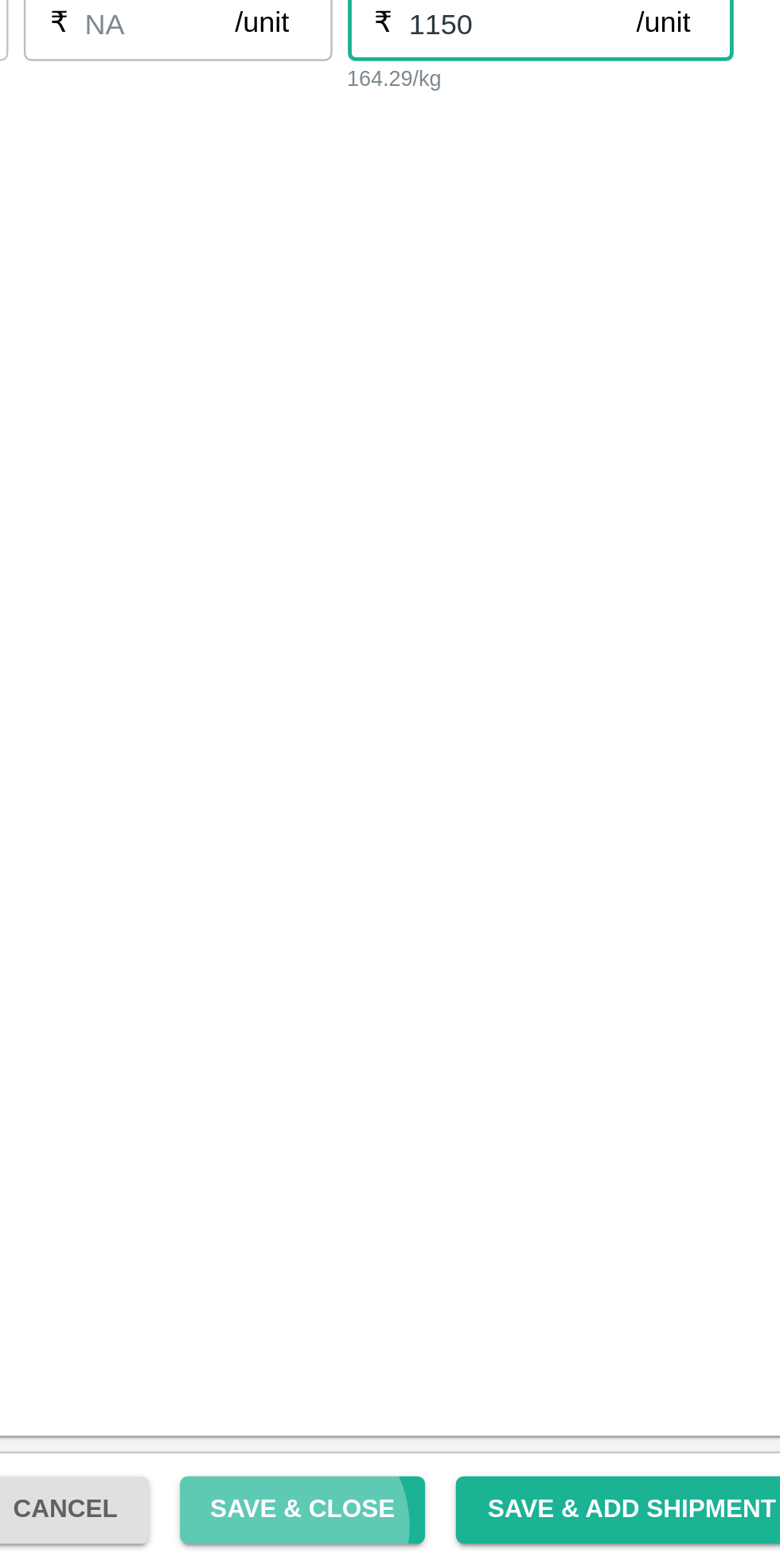
click at [587, 1553] on button "Save & Close" at bounding box center [557, 1544] width 102 height 28
